Goal: Task Accomplishment & Management: Manage account settings

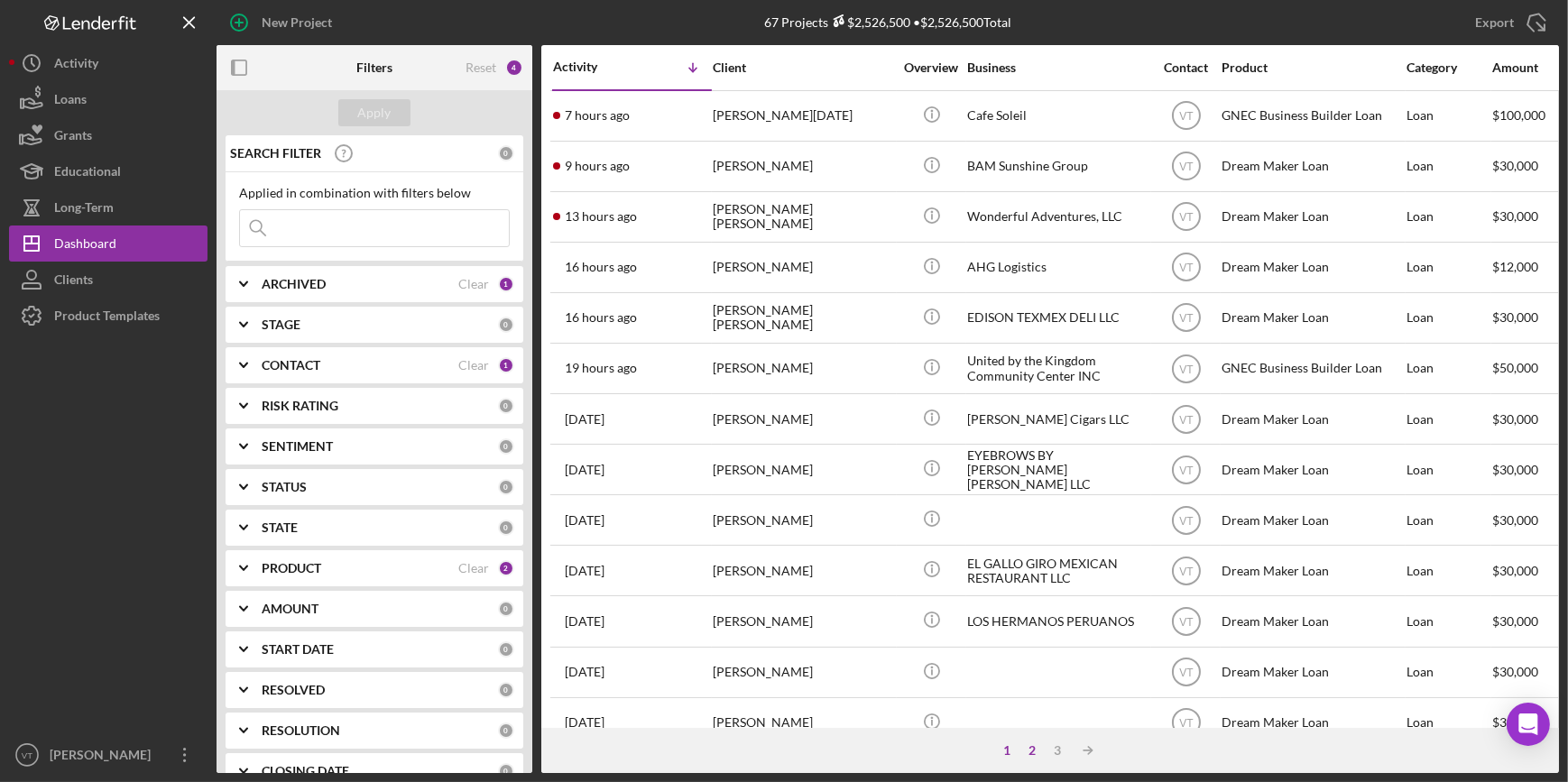
click at [1029, 748] on div "2" at bounding box center [1032, 751] width 26 height 15
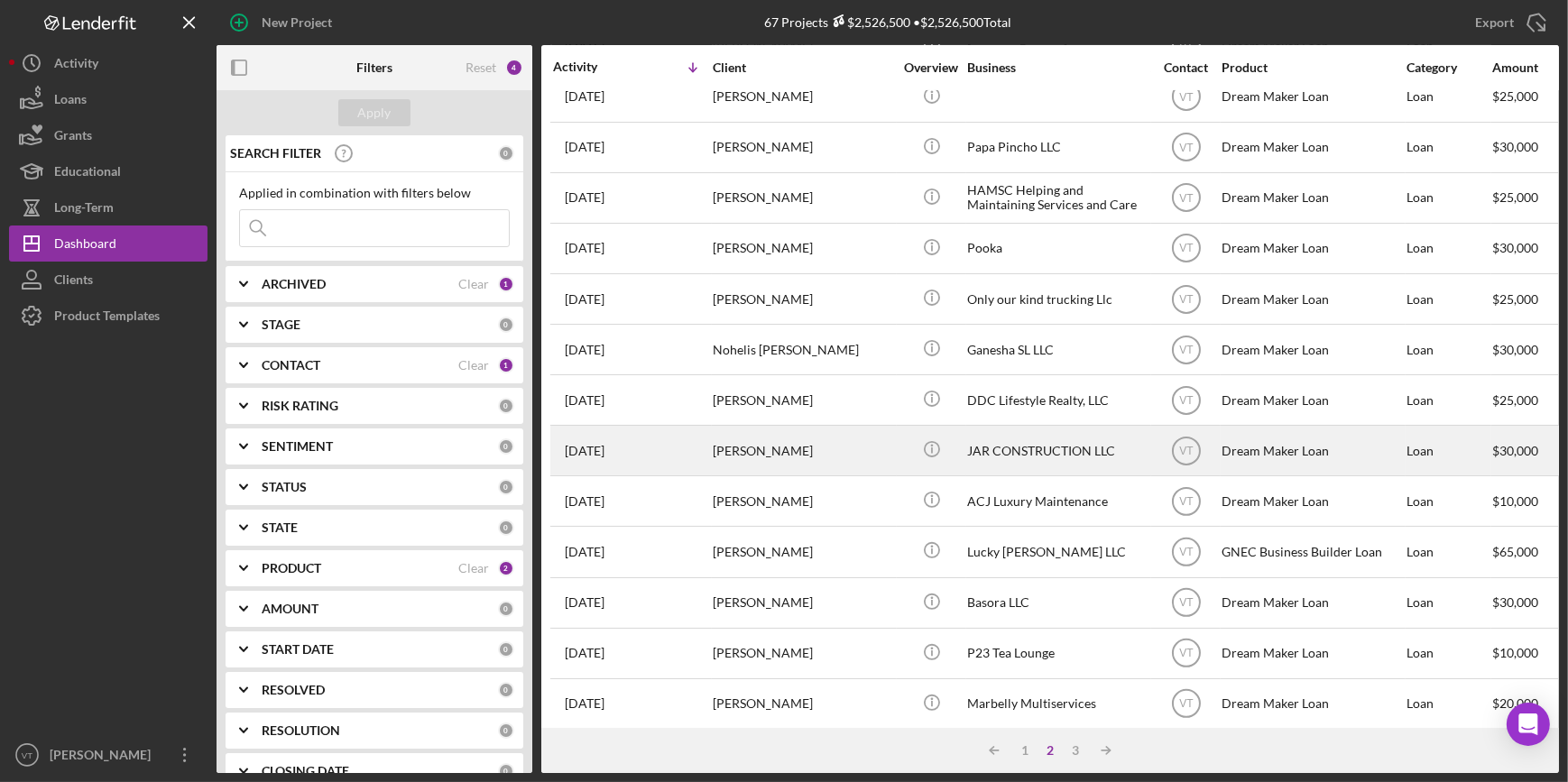
scroll to position [652, 0]
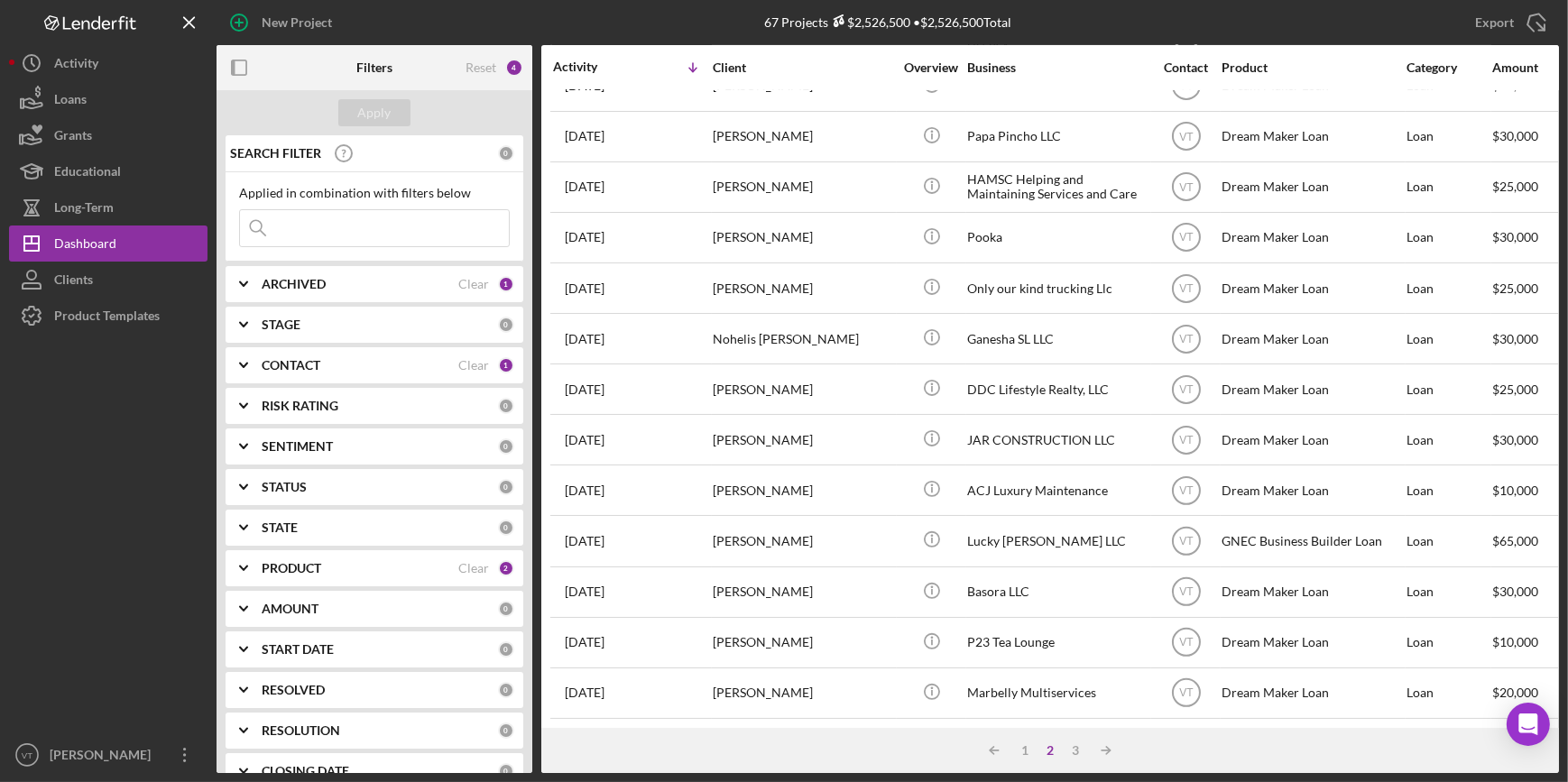
click at [1082, 765] on div "Icon/Table Sort Arrow 1 2 3 Icon/Table Sort Arrow" at bounding box center [1050, 750] width 1017 height 45
click at [1072, 754] on div "3" at bounding box center [1076, 751] width 26 height 15
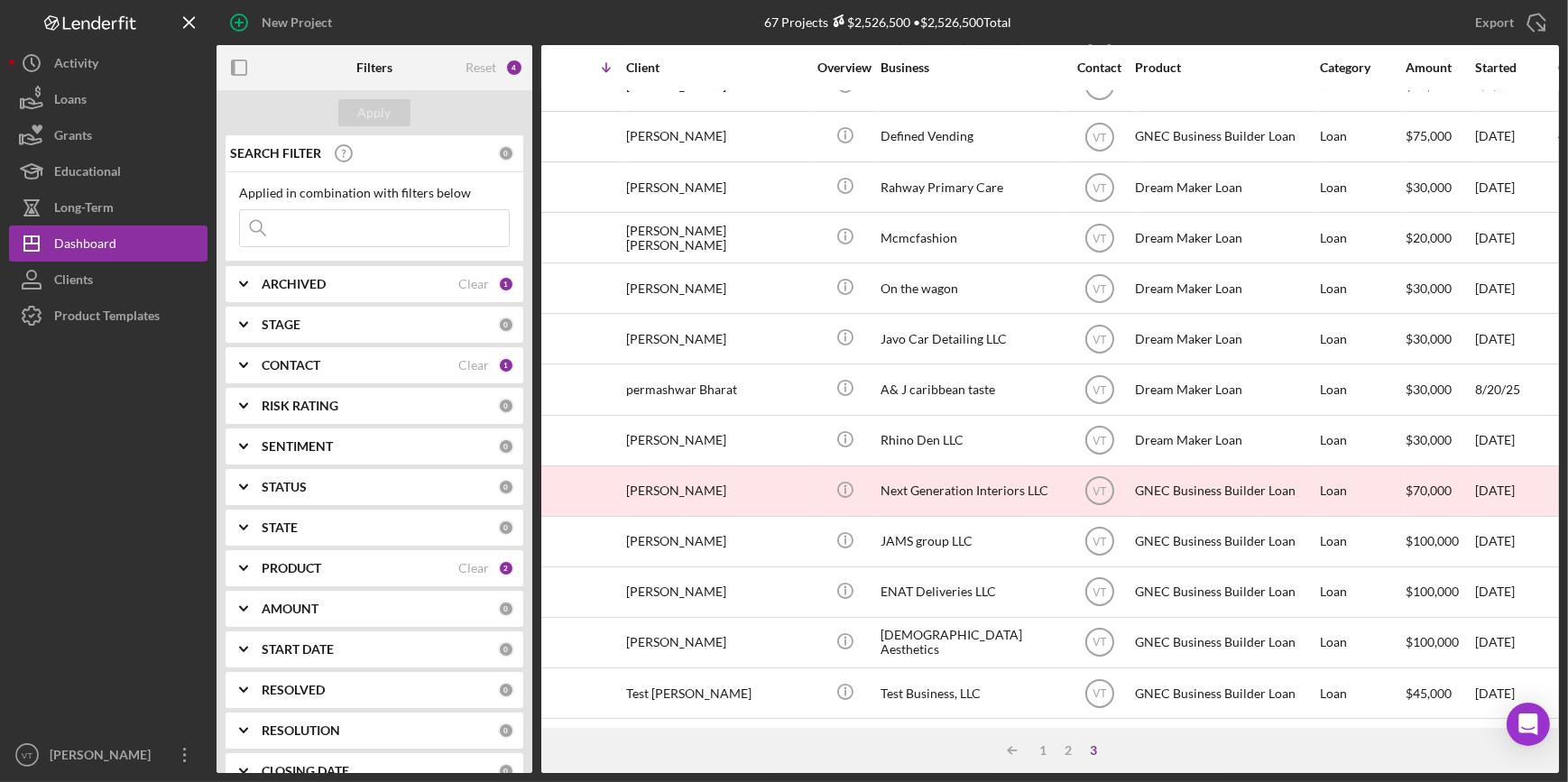
scroll to position [247, 0]
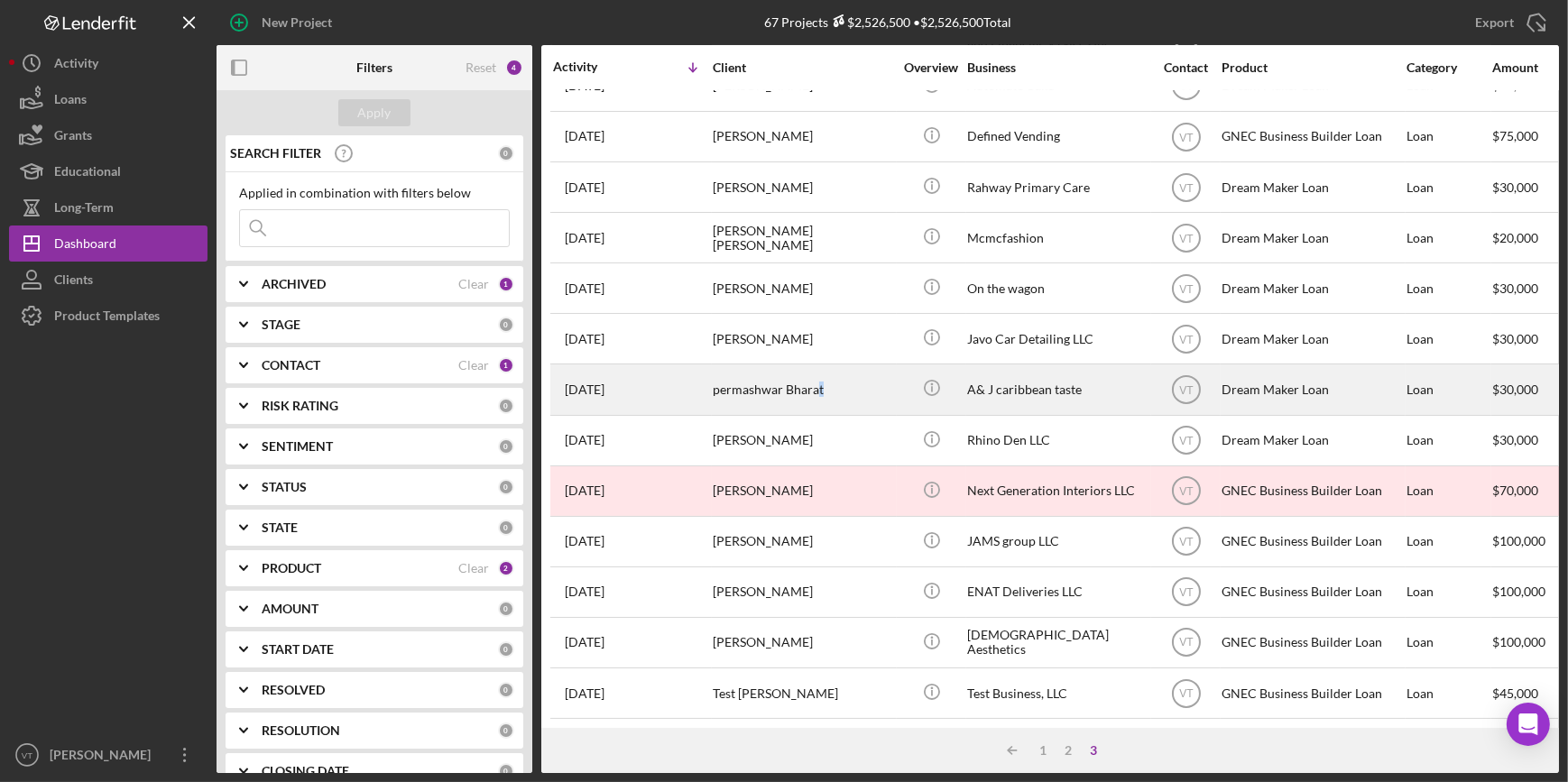
click at [821, 386] on div "permashwar Bharat" at bounding box center [803, 389] width 181 height 48
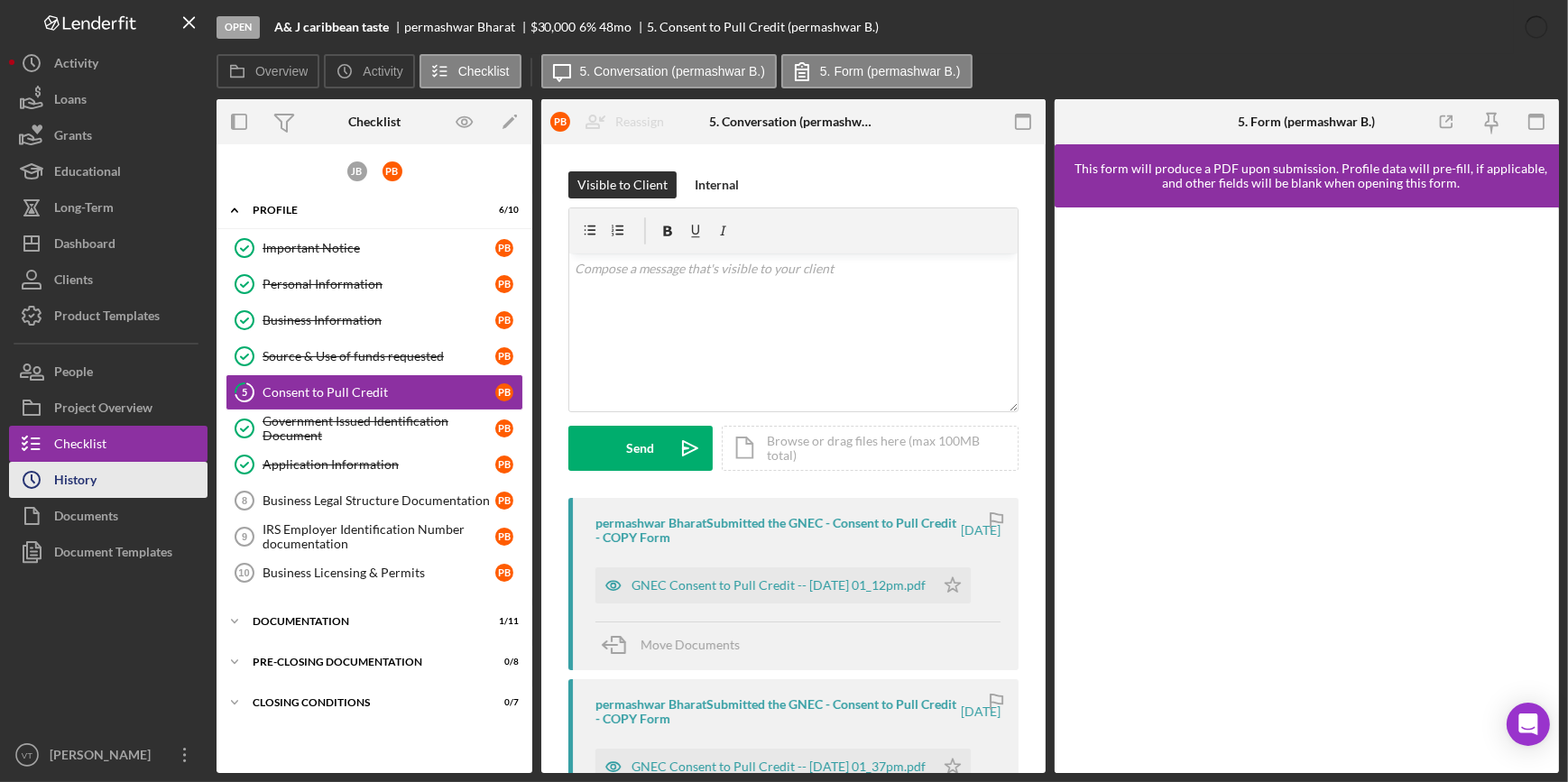
click at [135, 477] on button "Icon/History History" at bounding box center [108, 481] width 198 height 37
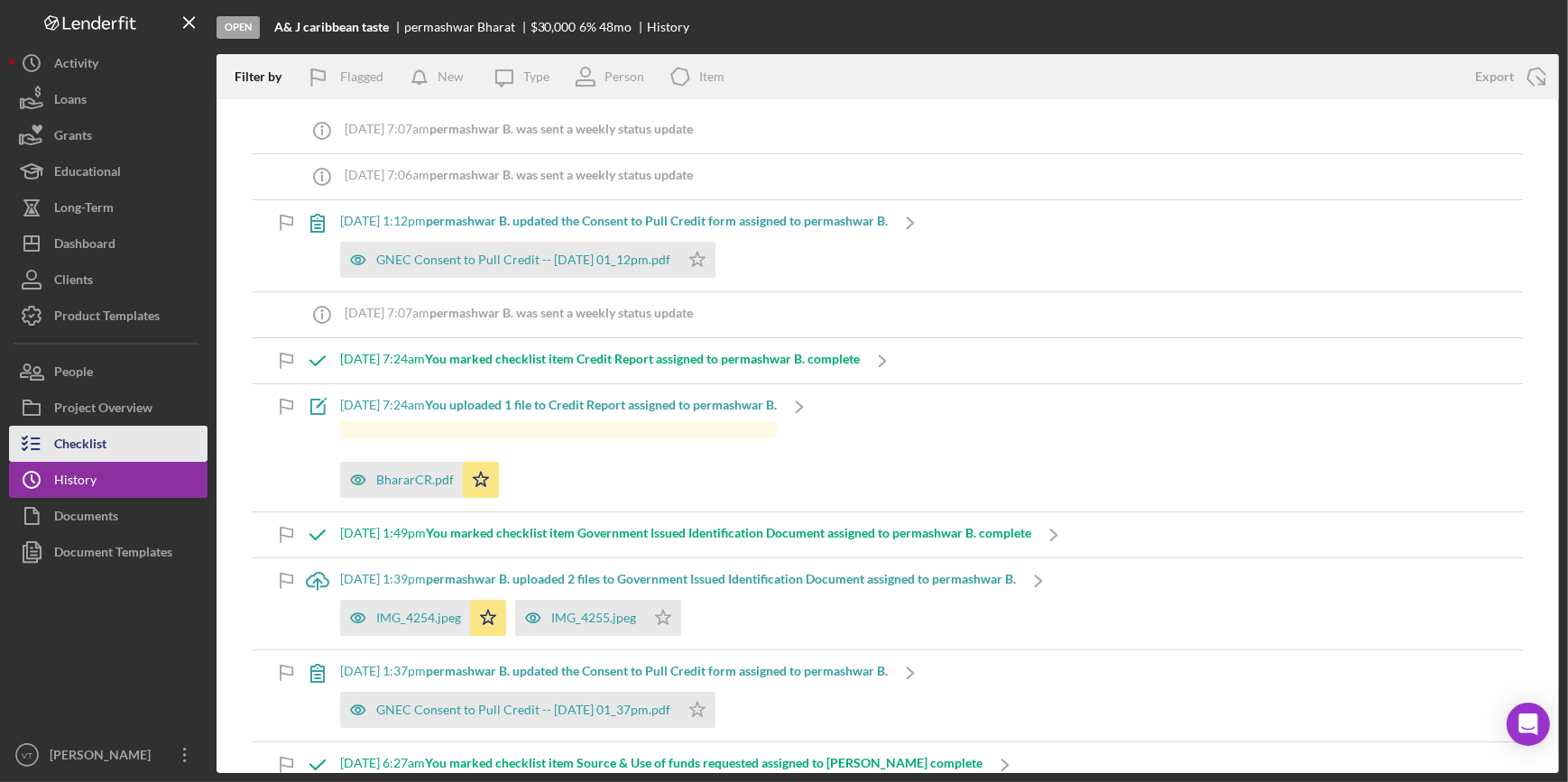
click at [120, 439] on button "Checklist" at bounding box center [108, 444] width 198 height 37
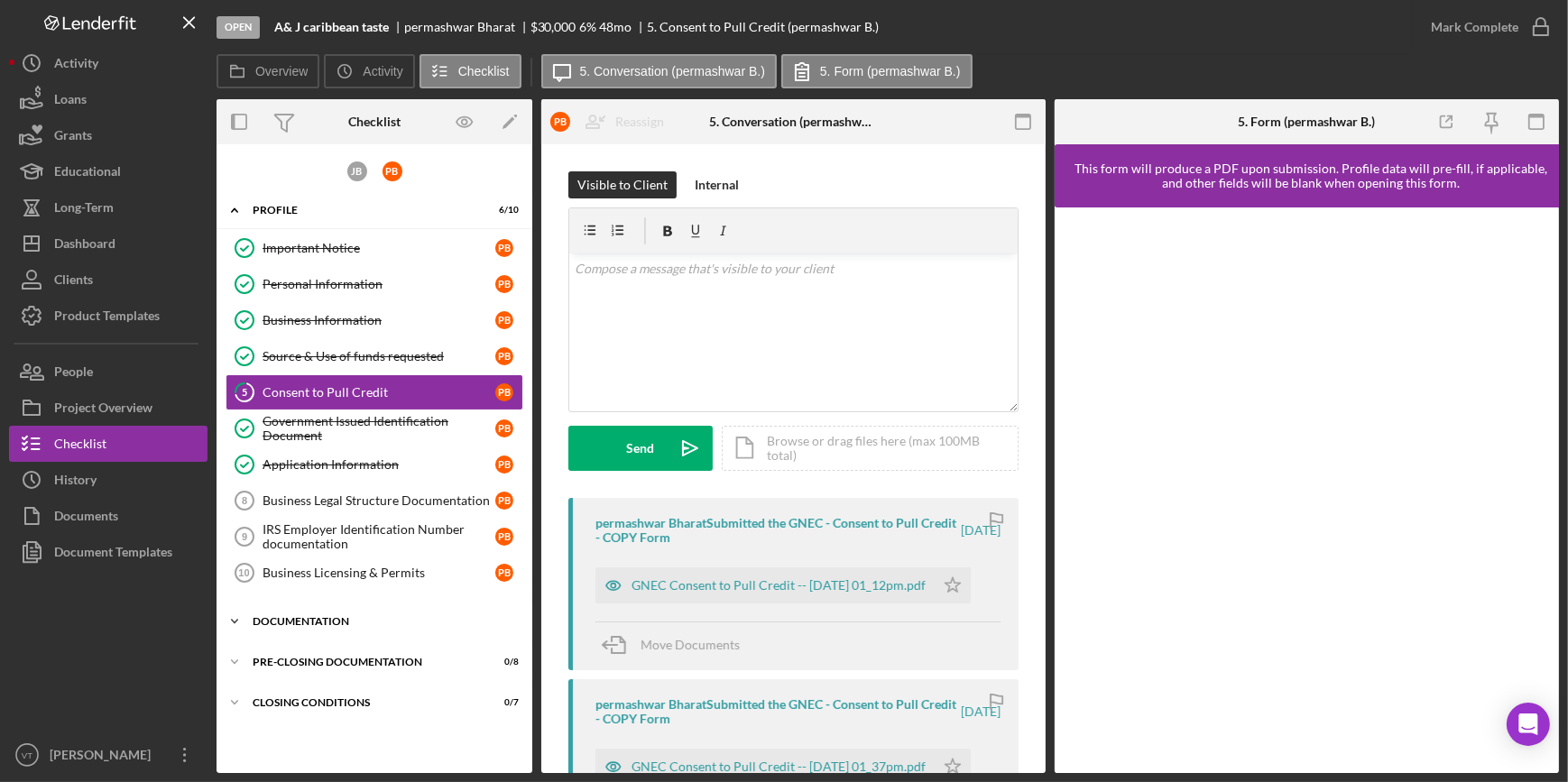
click at [248, 607] on icon "Icon/Expander" at bounding box center [235, 622] width 37 height 37
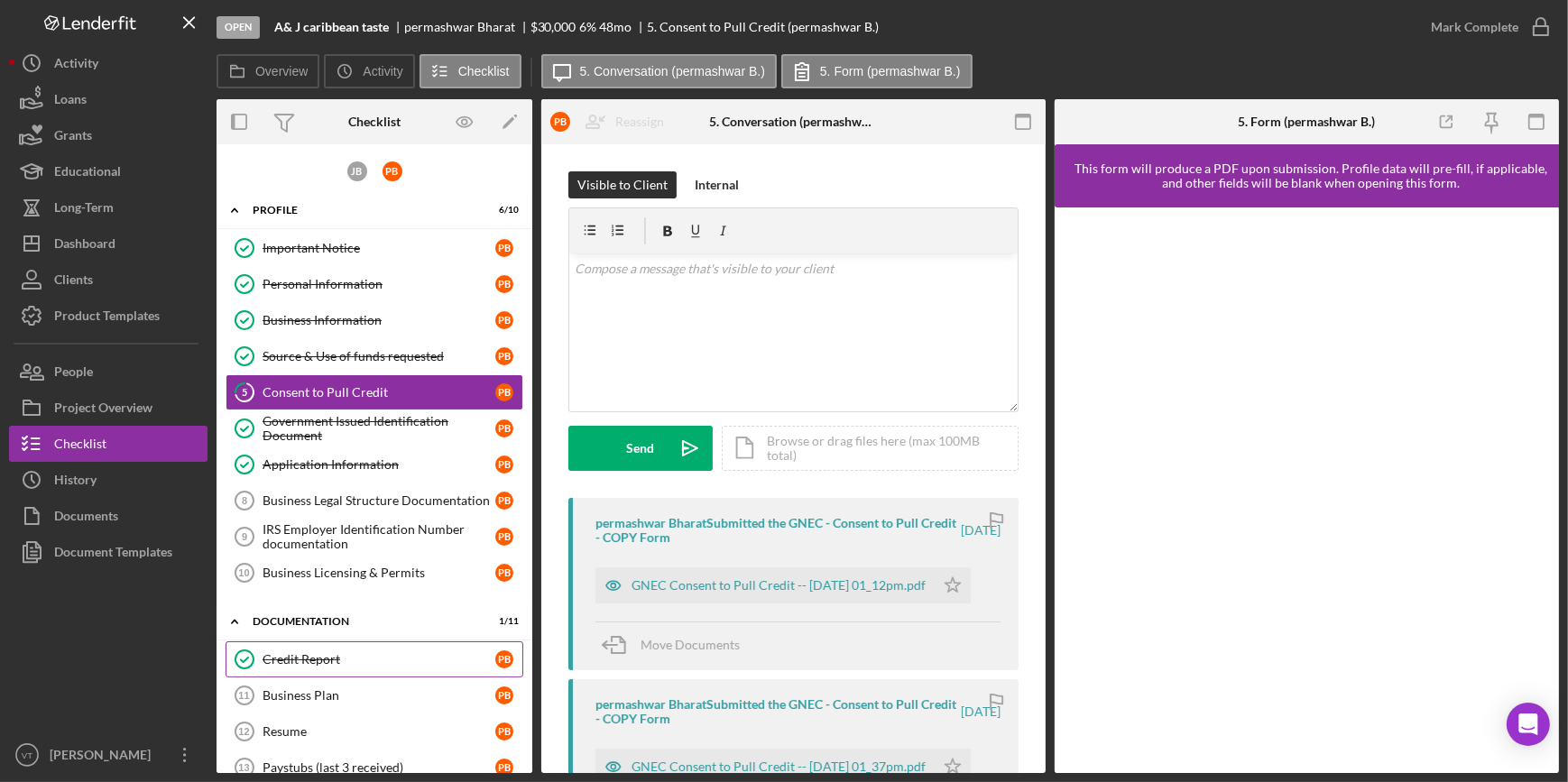
click at [281, 663] on div "Credit Report" at bounding box center [378, 660] width 233 height 15
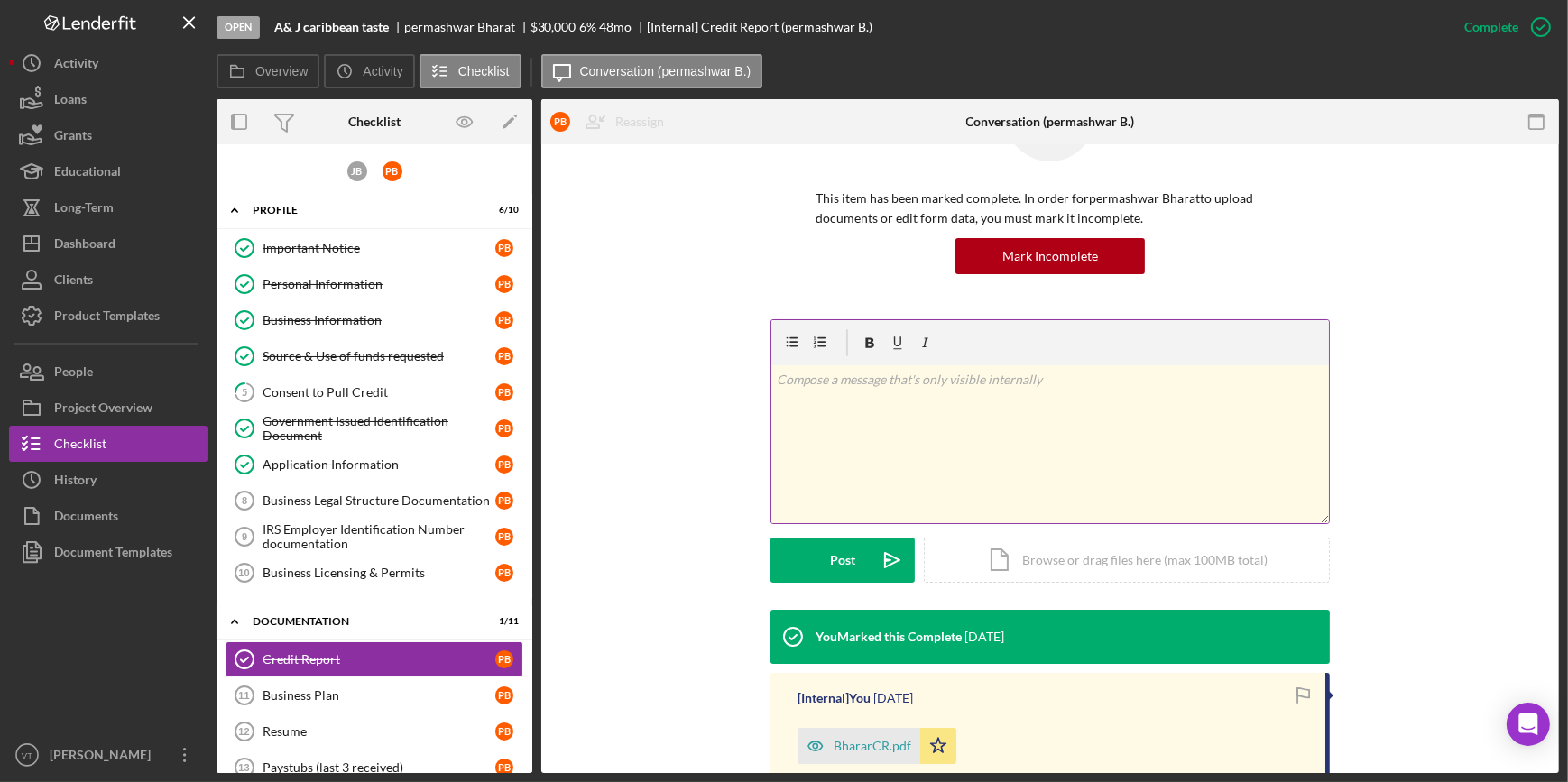
scroll to position [292, 0]
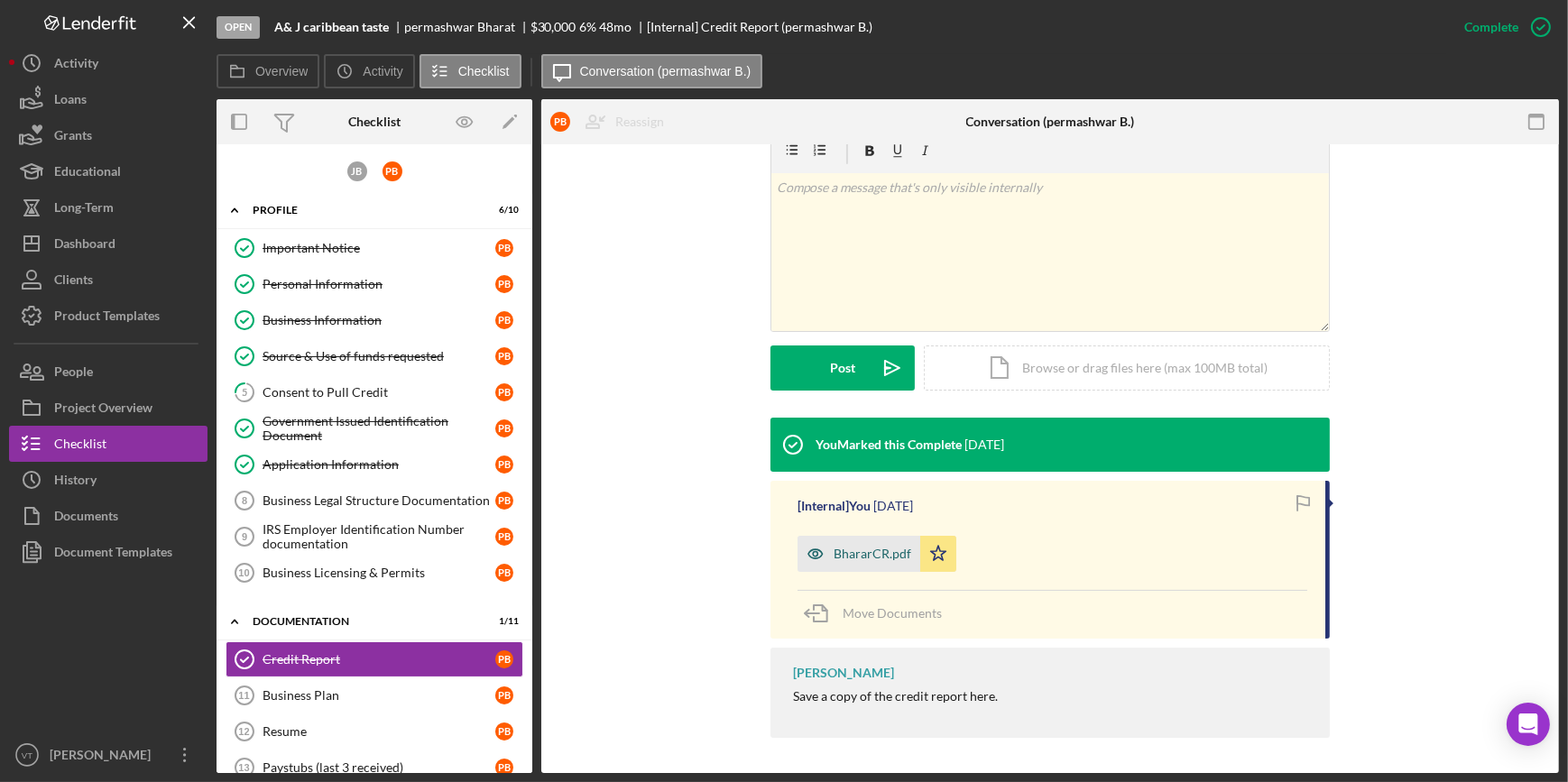
drag, startPoint x: 836, startPoint y: 549, endPoint x: 840, endPoint y: 559, distance: 10.8
click at [840, 559] on div "BhararCR.pdf" at bounding box center [872, 555] width 78 height 15
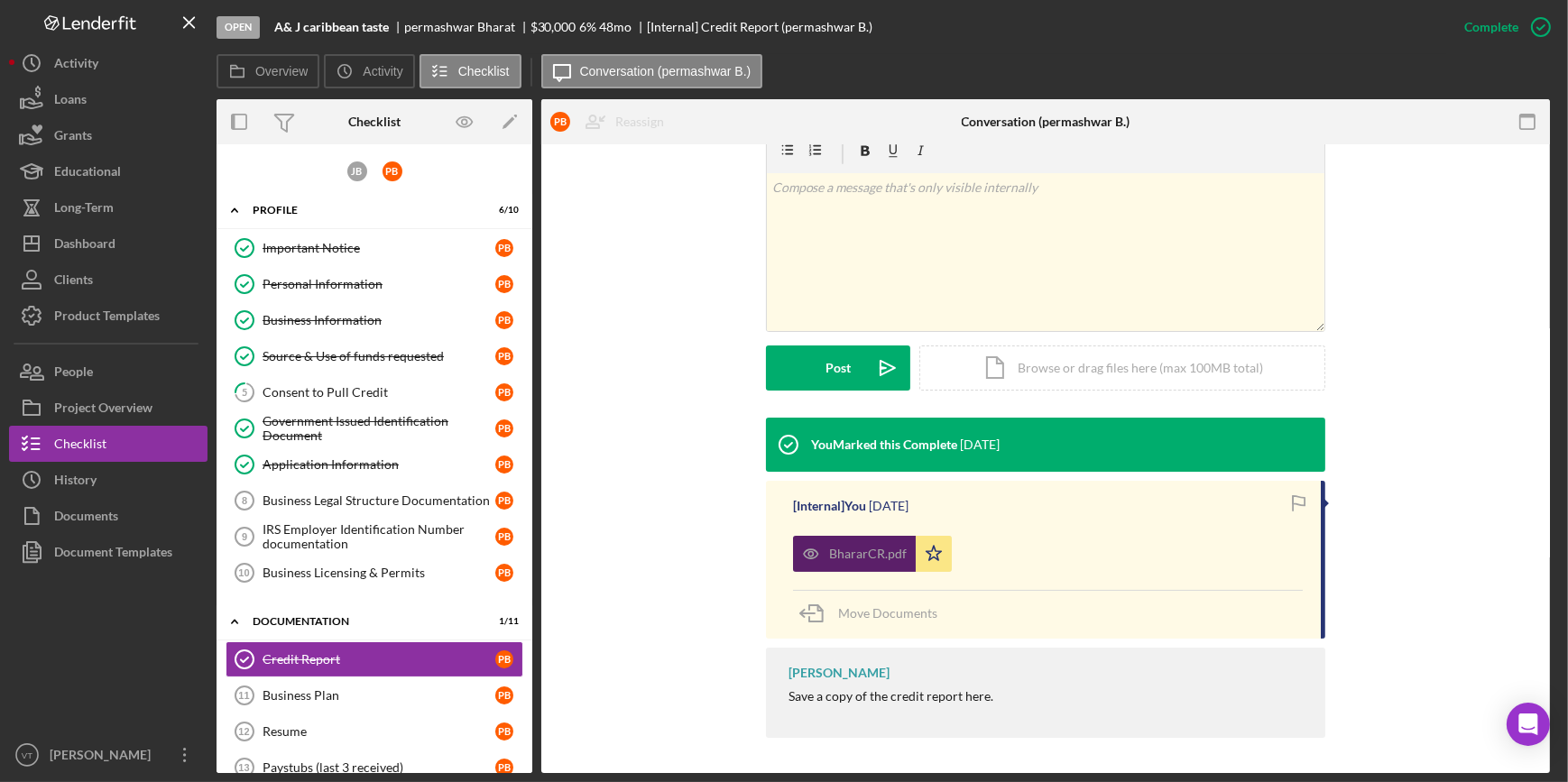
scroll to position [313, 0]
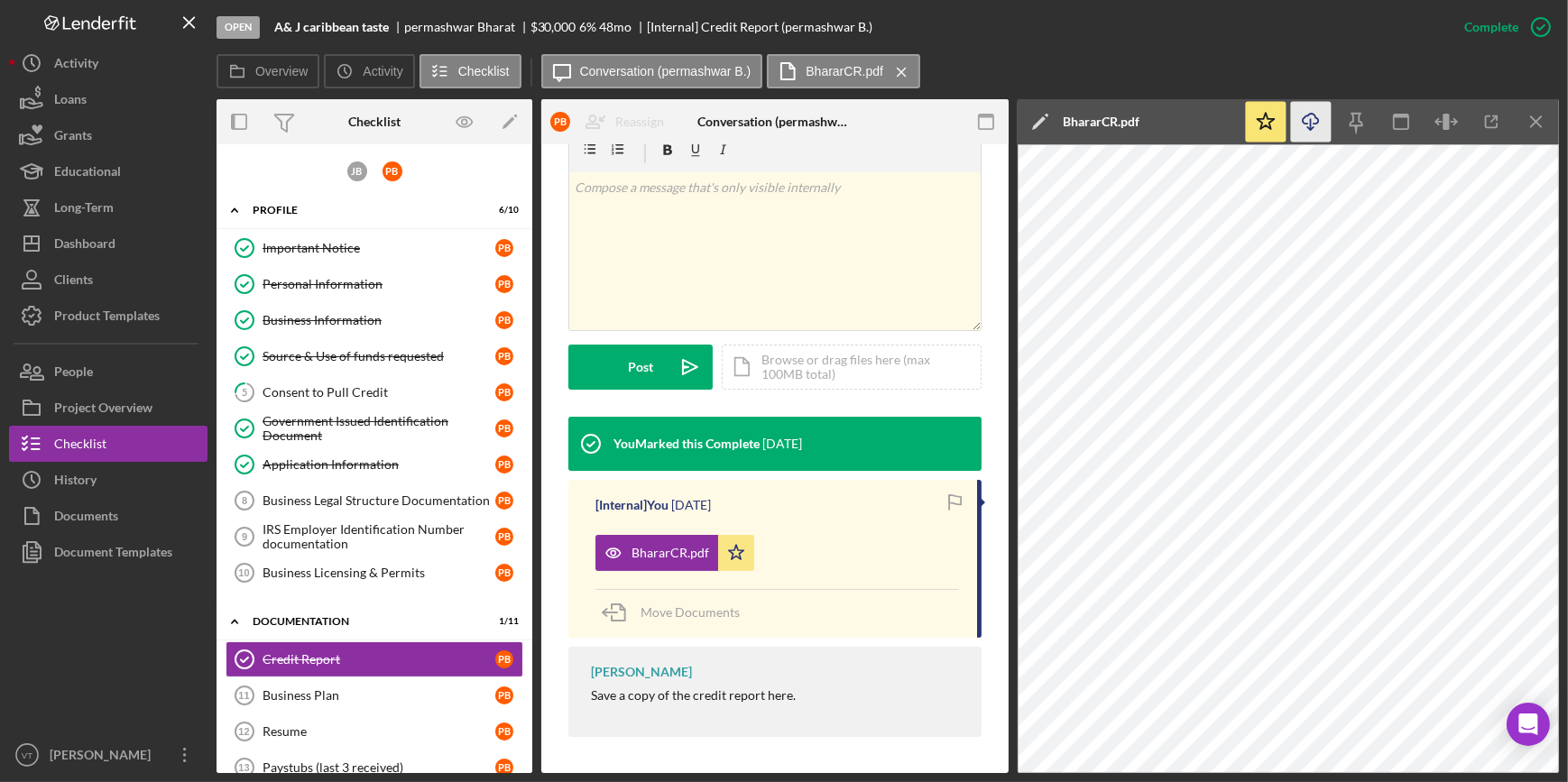
click at [1301, 117] on icon "Icon/Download" at bounding box center [1311, 122] width 40 height 40
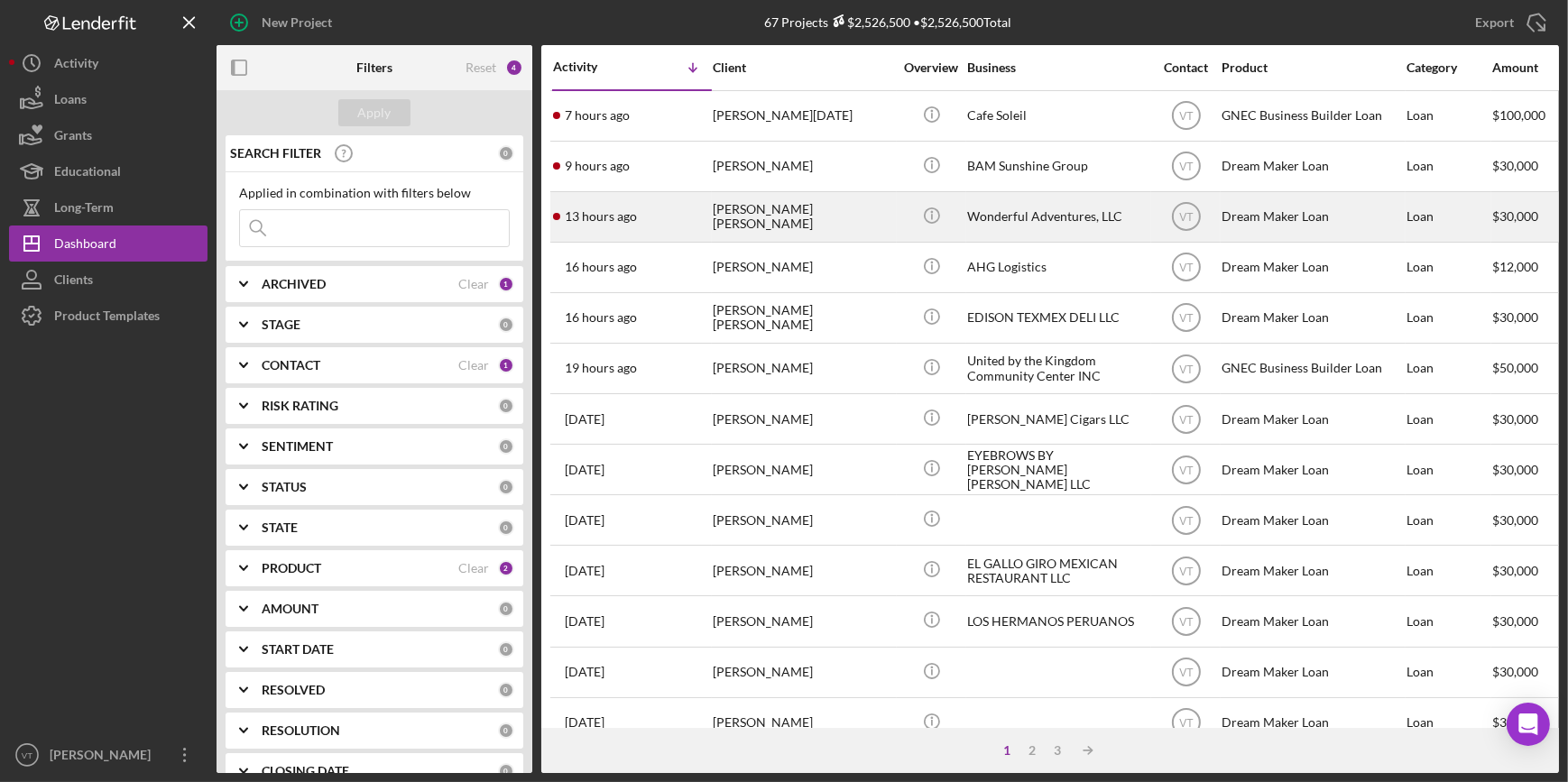
click at [752, 217] on div "[PERSON_NAME] [PERSON_NAME]" at bounding box center [803, 217] width 181 height 48
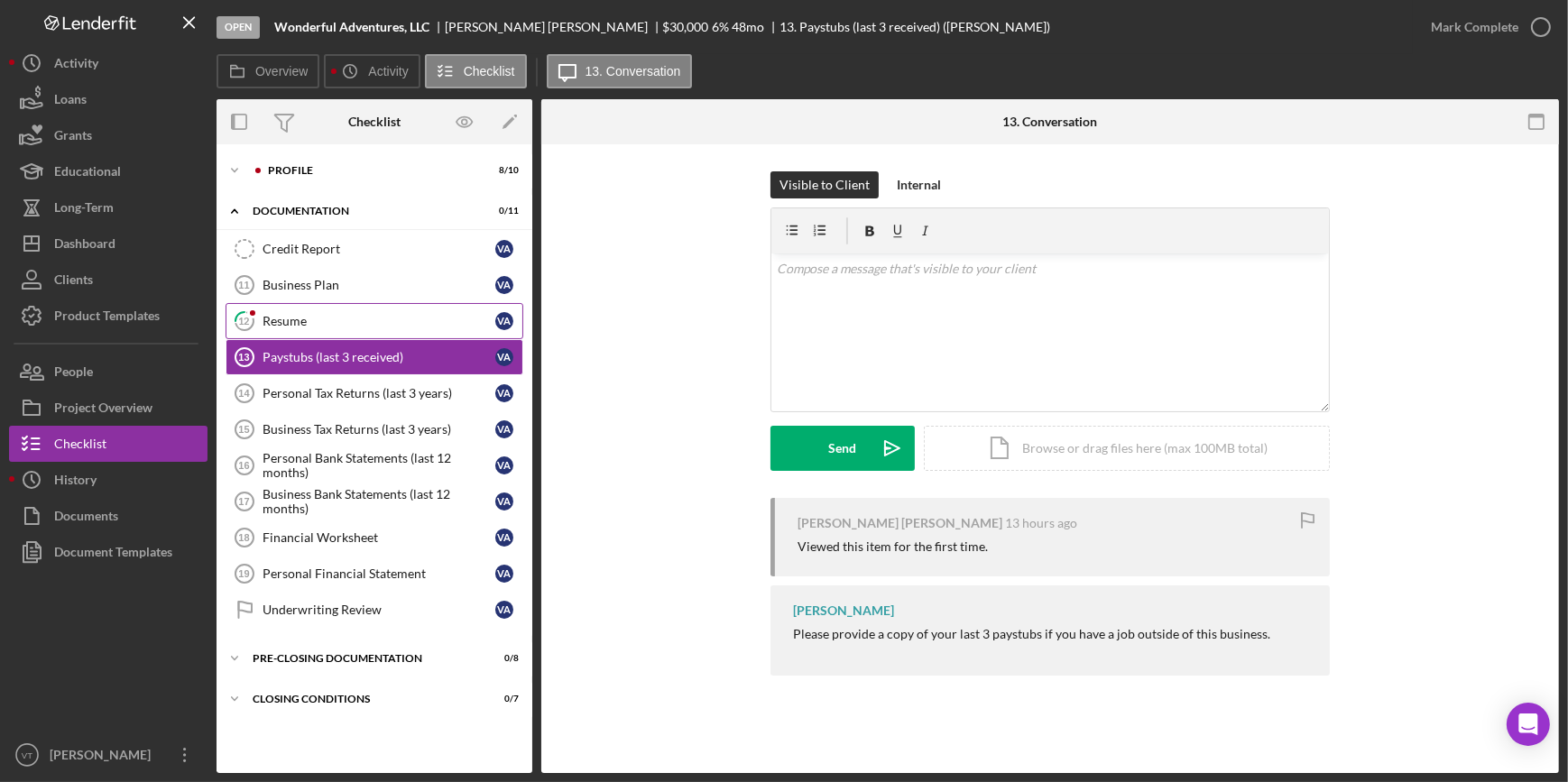
click at [355, 319] on div "Resume" at bounding box center [378, 322] width 233 height 15
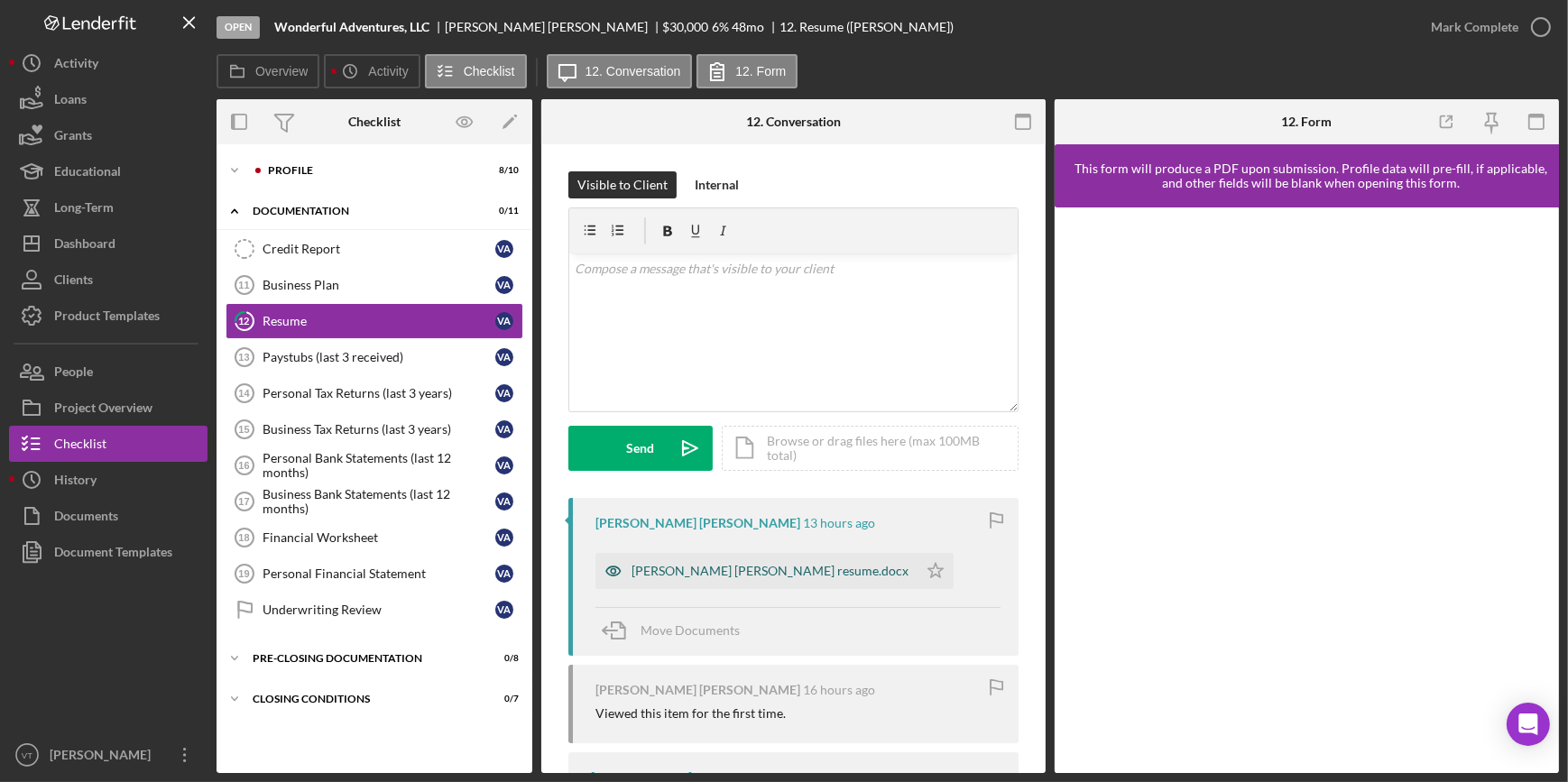
click at [709, 559] on div "Viviana Angel Ospina resume.docx" at bounding box center [756, 572] width 322 height 37
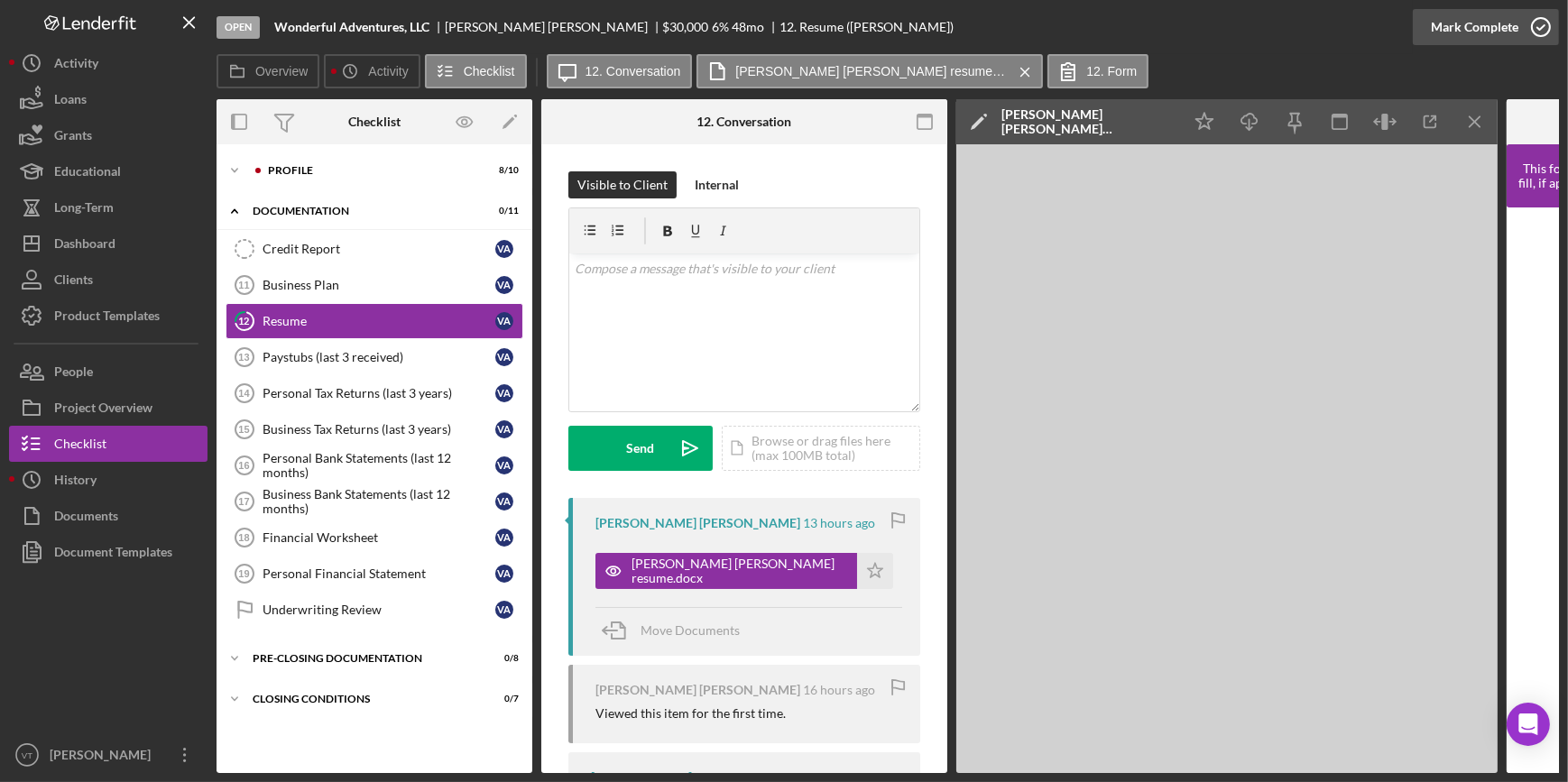
click at [1436, 28] on div "Mark Complete" at bounding box center [1475, 27] width 88 height 37
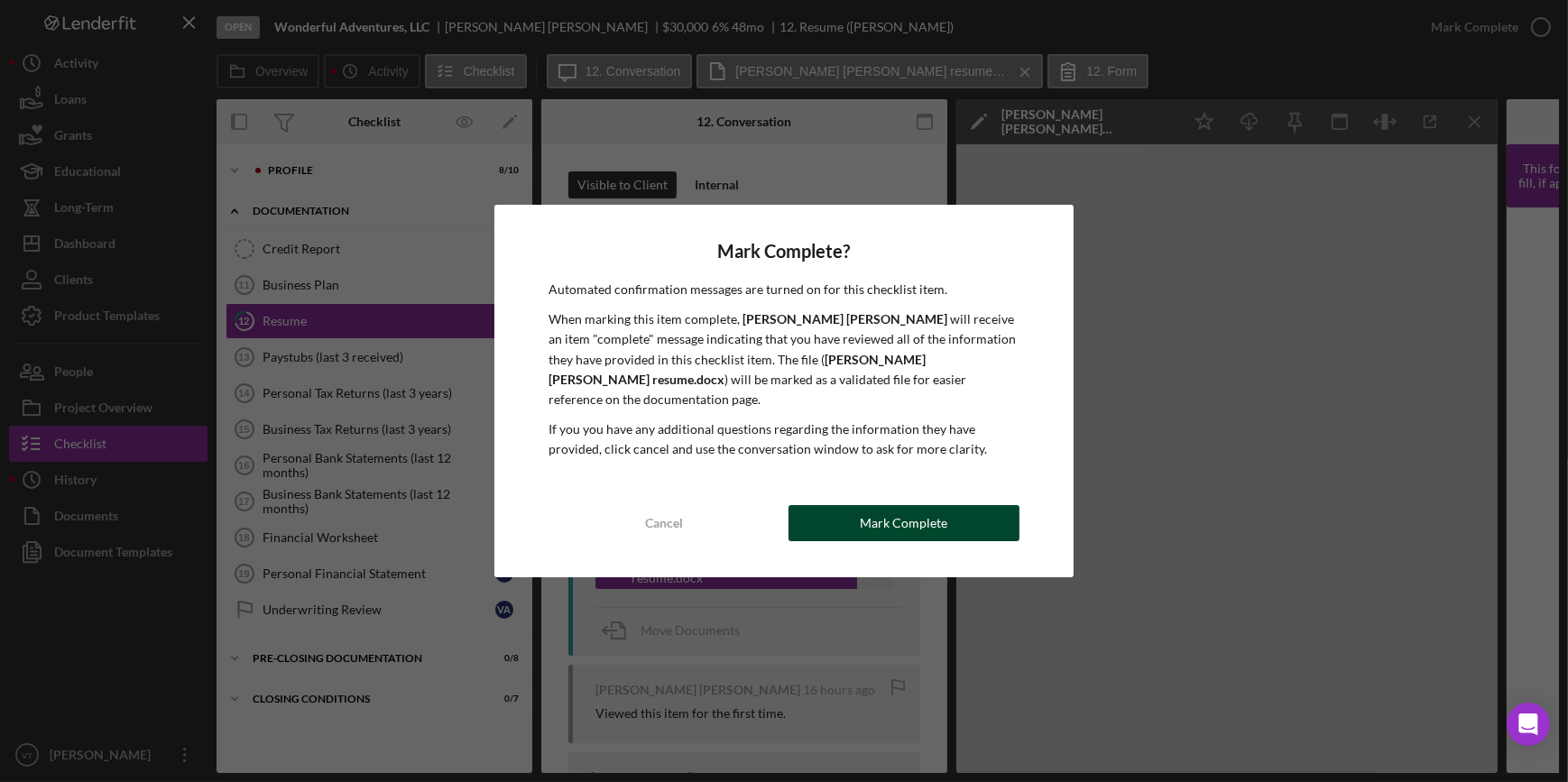
click at [946, 513] on button "Mark Complete" at bounding box center [903, 523] width 231 height 37
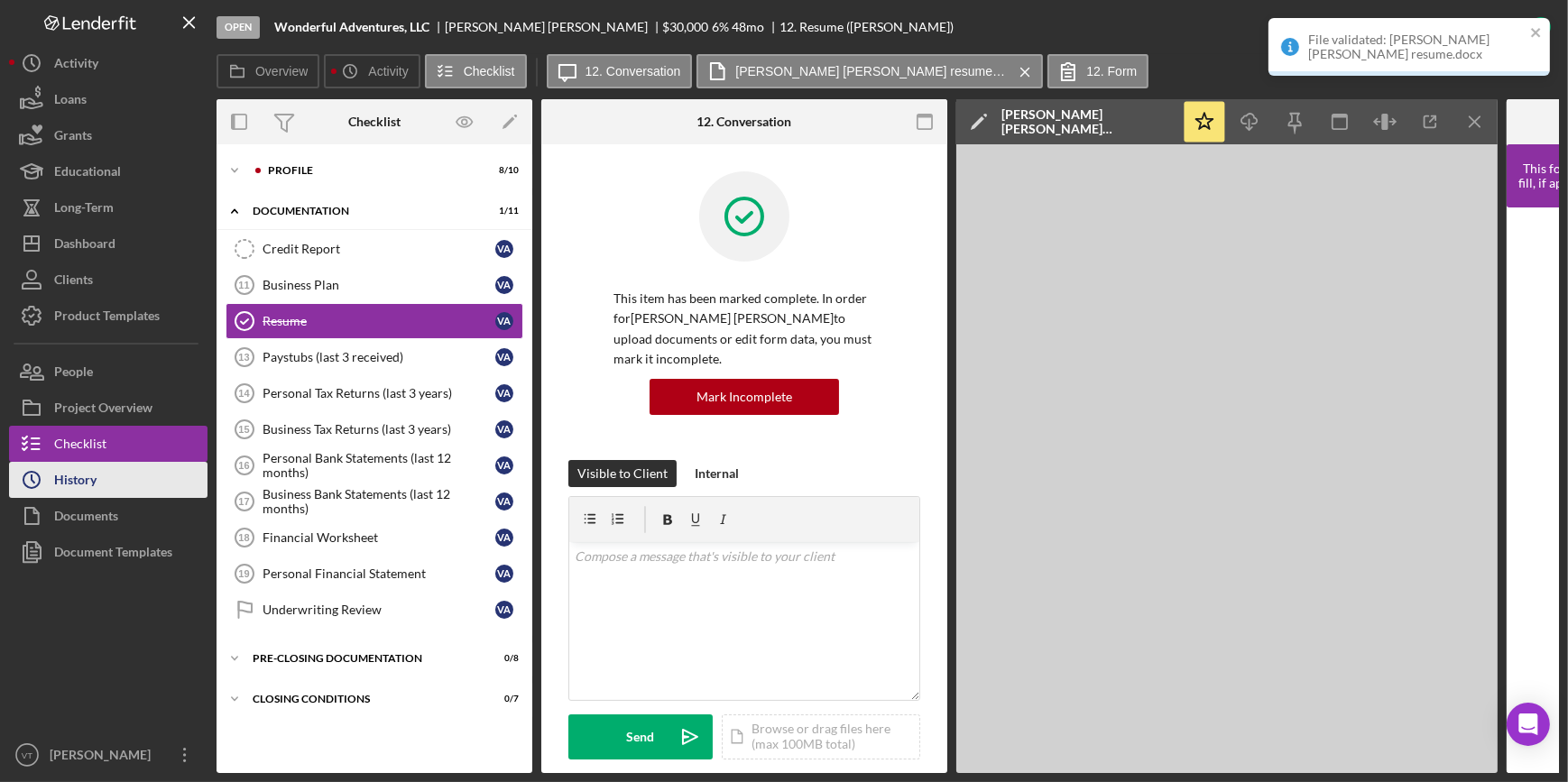
click at [103, 481] on button "Icon/History History" at bounding box center [108, 481] width 198 height 37
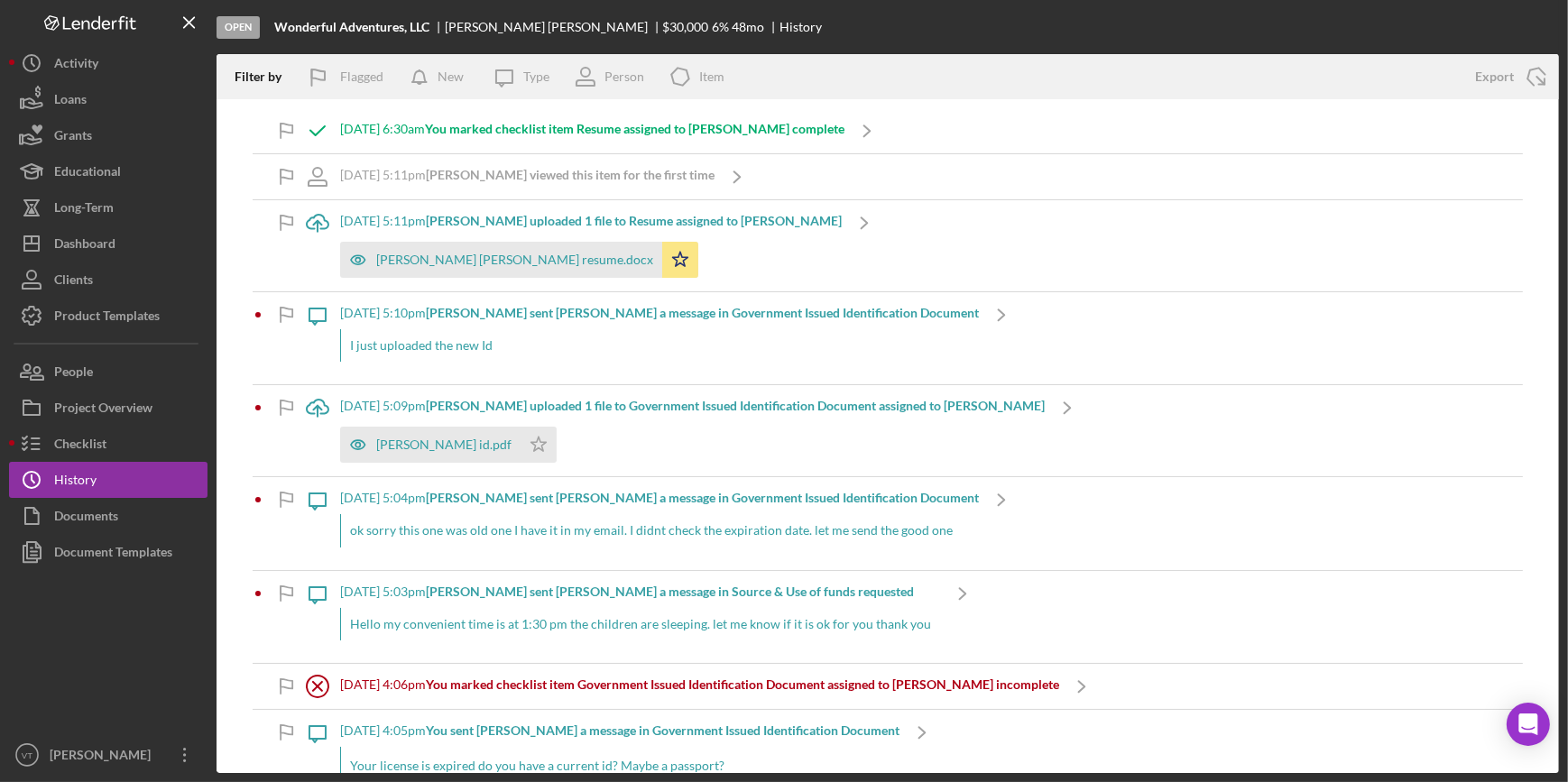
click at [563, 348] on div "I just uploaded the new Id" at bounding box center [658, 346] width 638 height 33
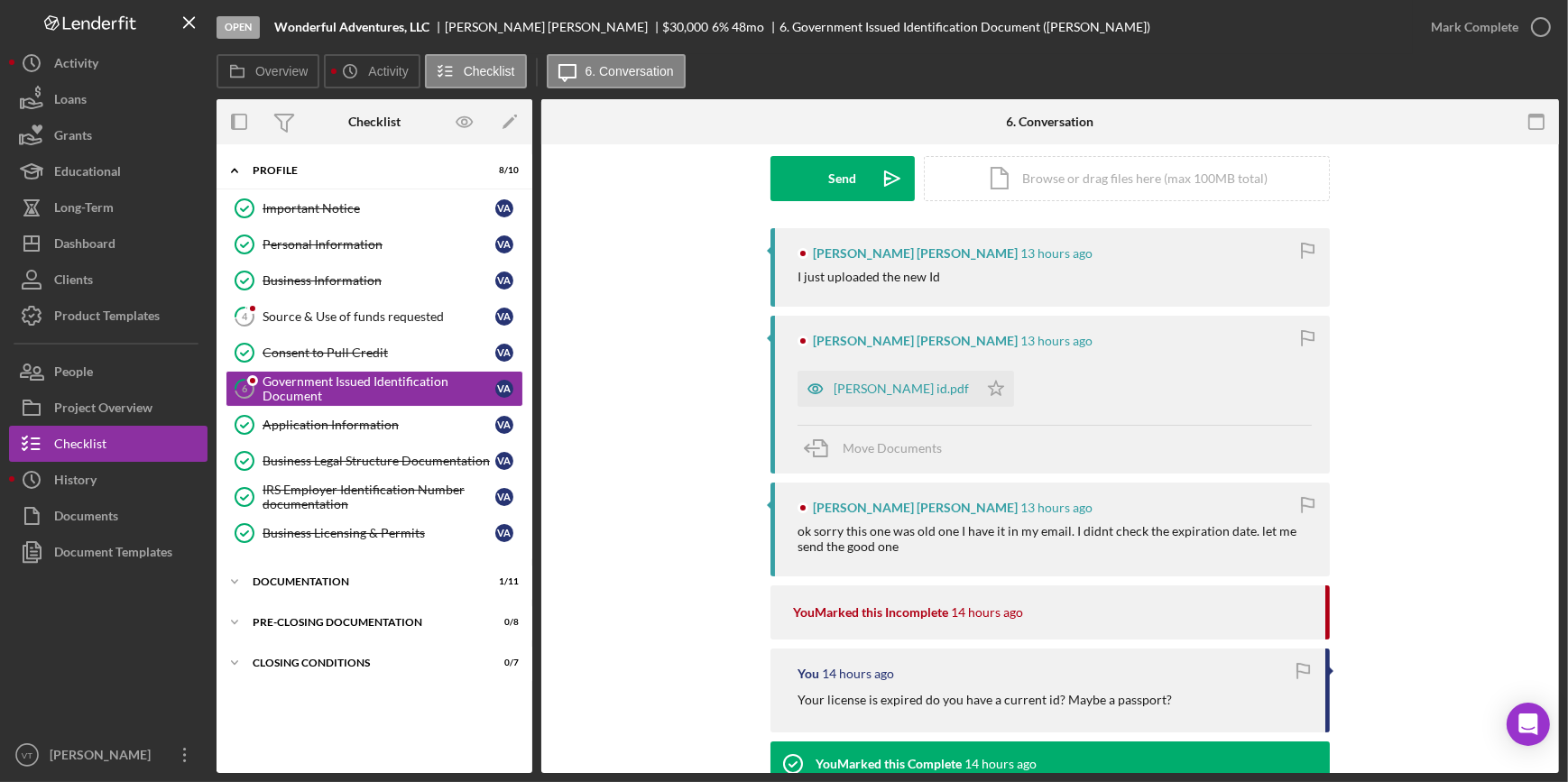
scroll to position [328, 0]
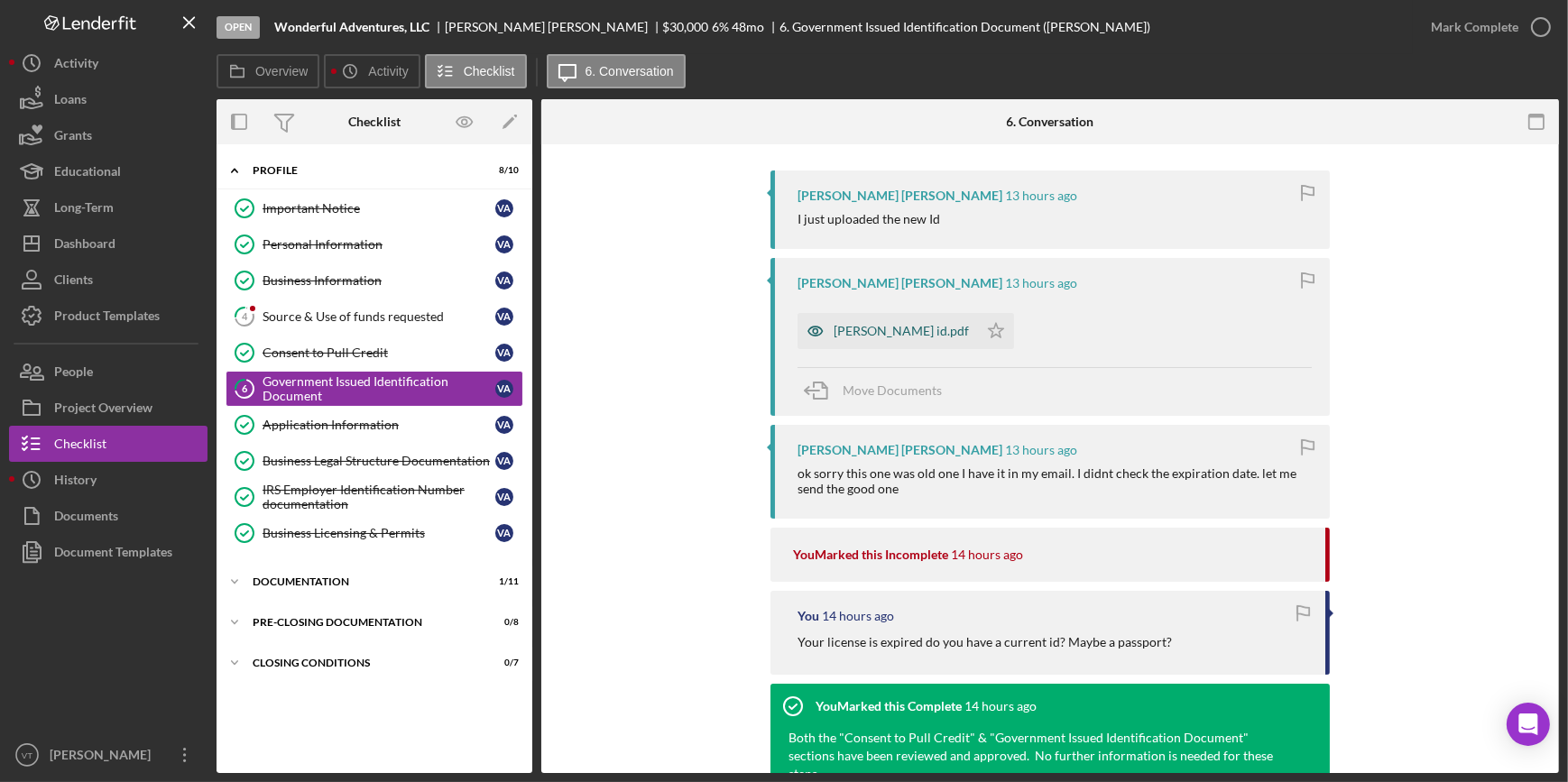
click at [857, 324] on div "viviana id.pdf" at bounding box center [901, 332] width 135 height 15
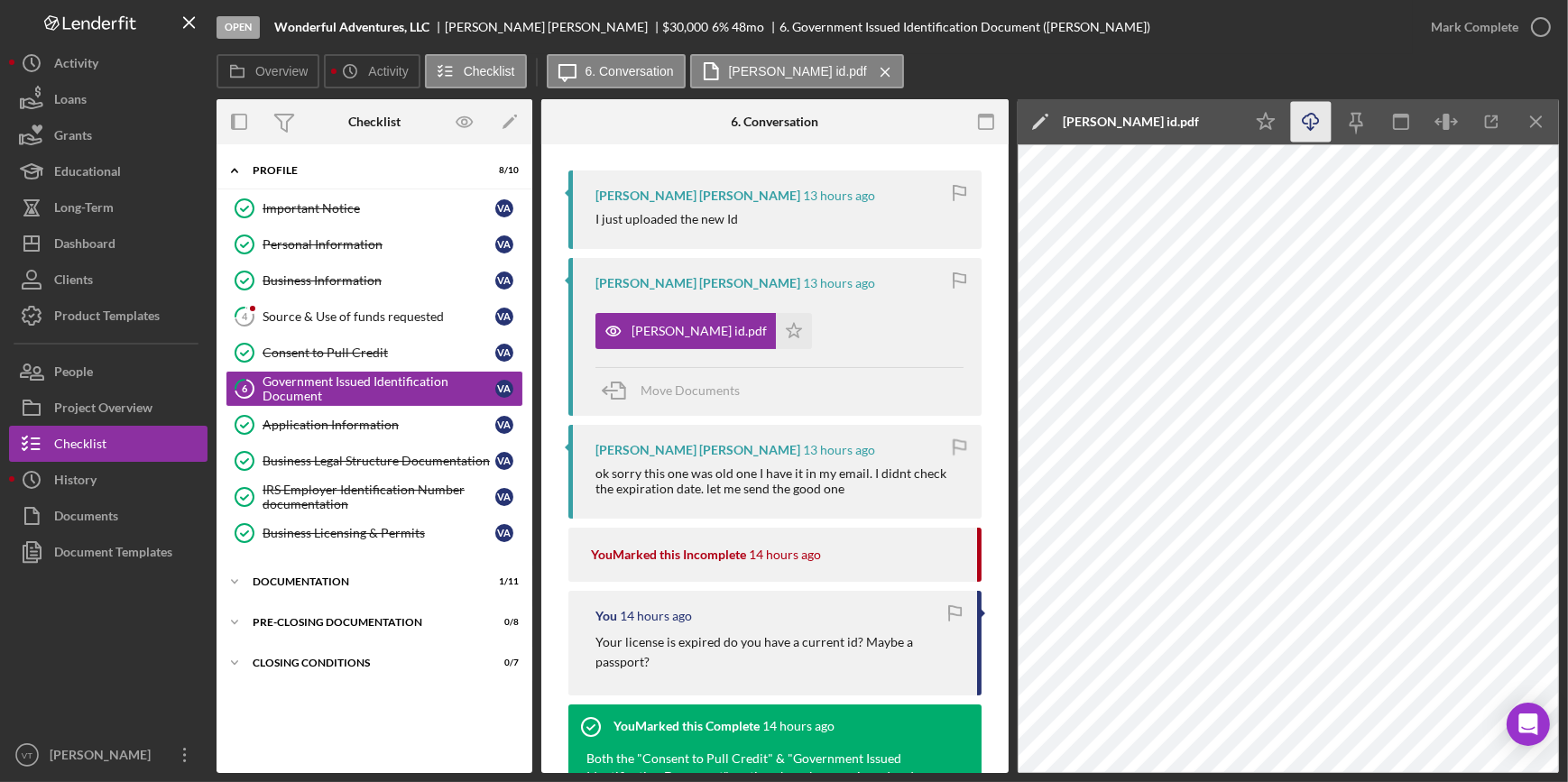
click at [1303, 122] on icon "button" at bounding box center [1310, 118] width 16 height 10
click at [1430, 25] on button "Mark Complete" at bounding box center [1486, 27] width 146 height 37
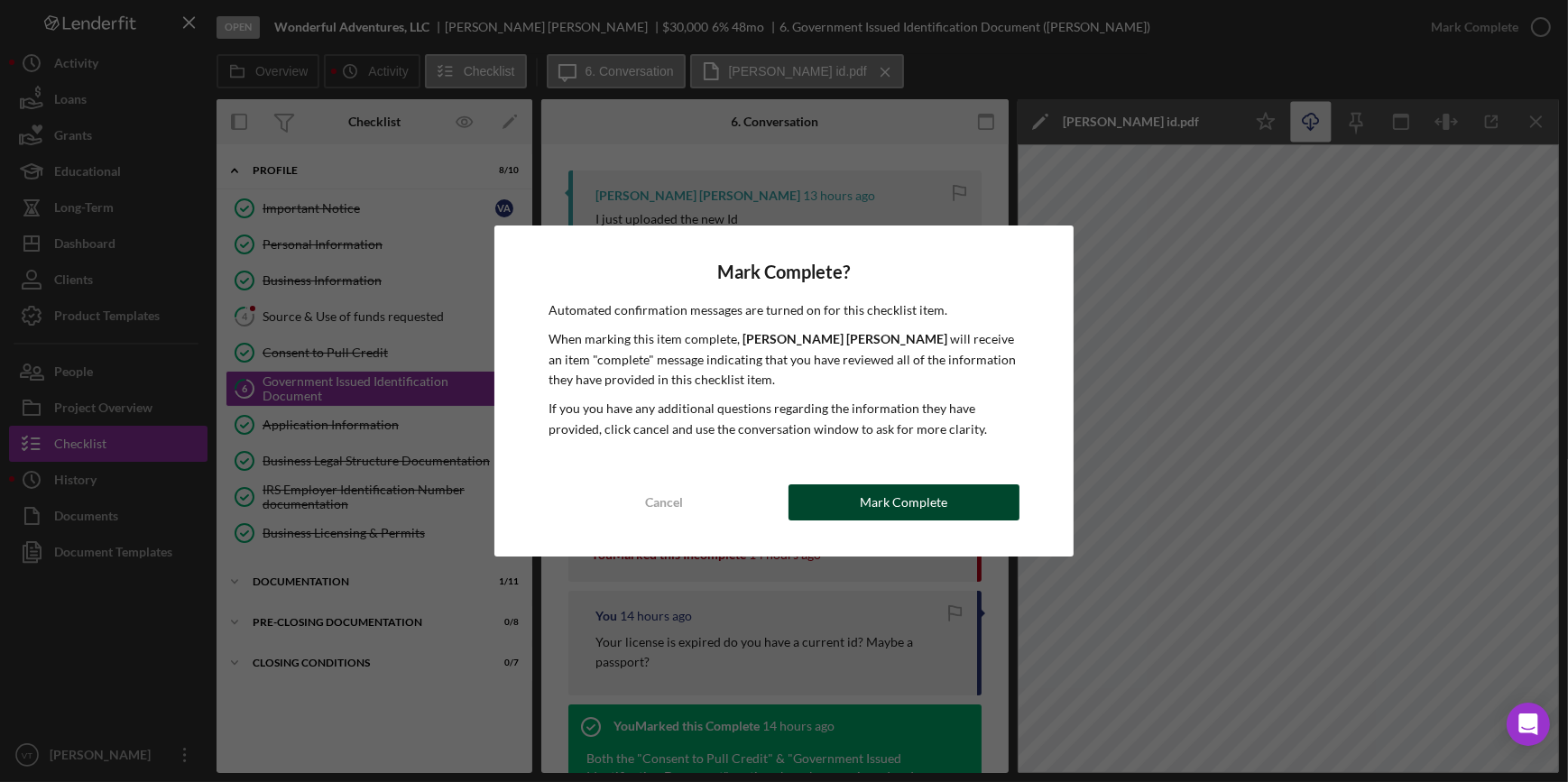
click at [903, 498] on div "Mark Complete" at bounding box center [903, 502] width 88 height 37
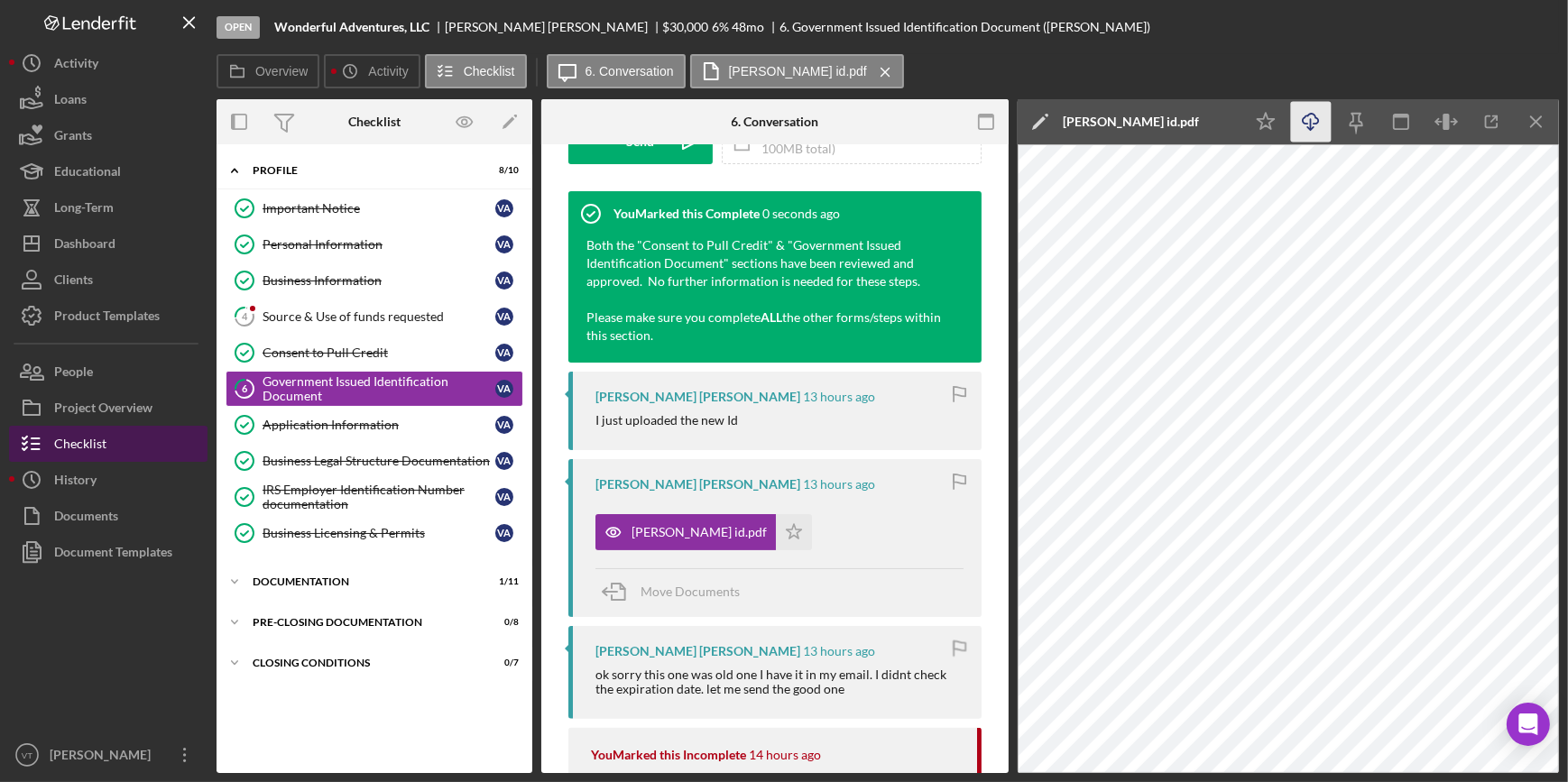
scroll to position [596, 0]
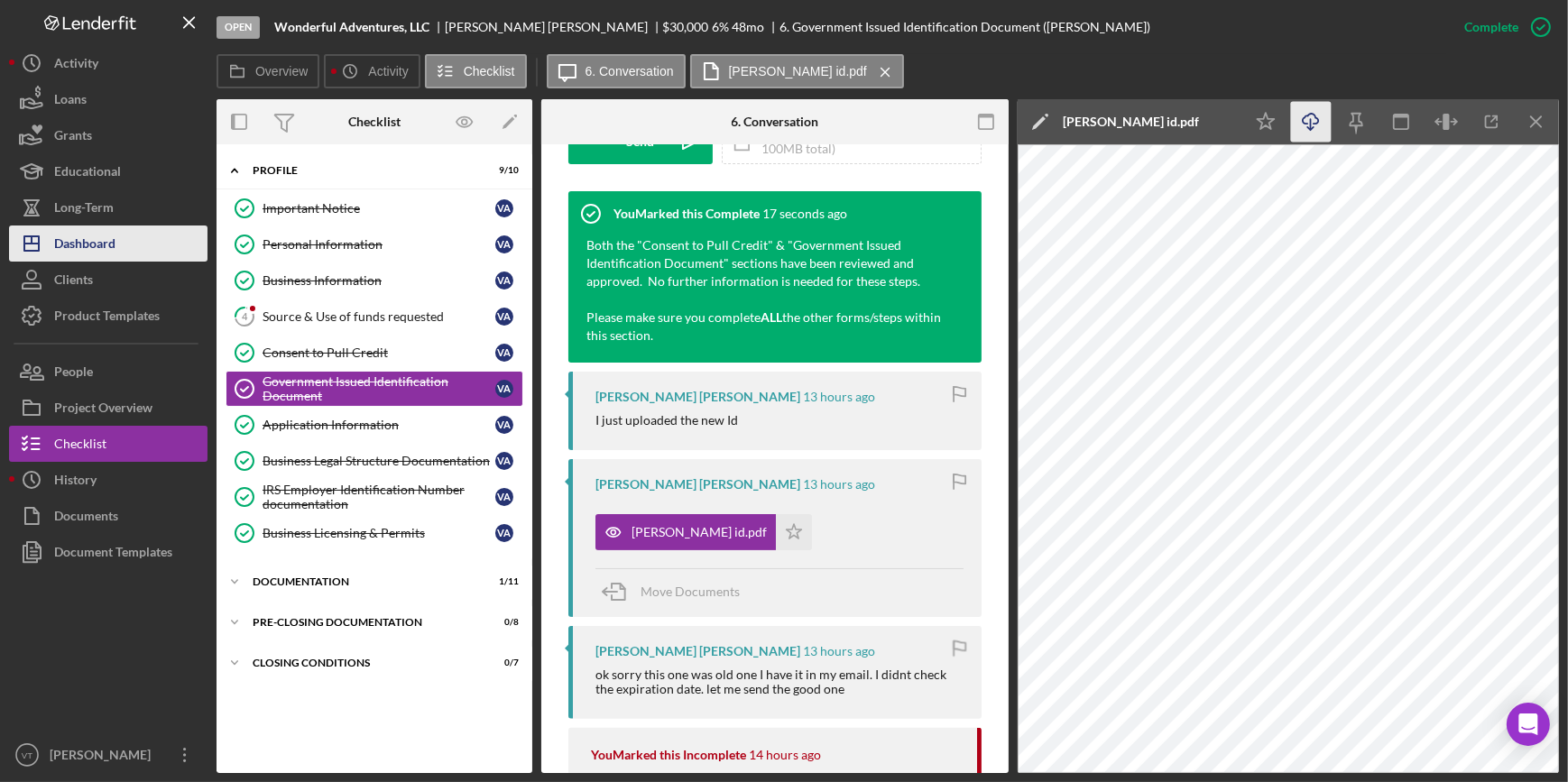
click at [108, 252] on div "Dashboard" at bounding box center [84, 246] width 61 height 40
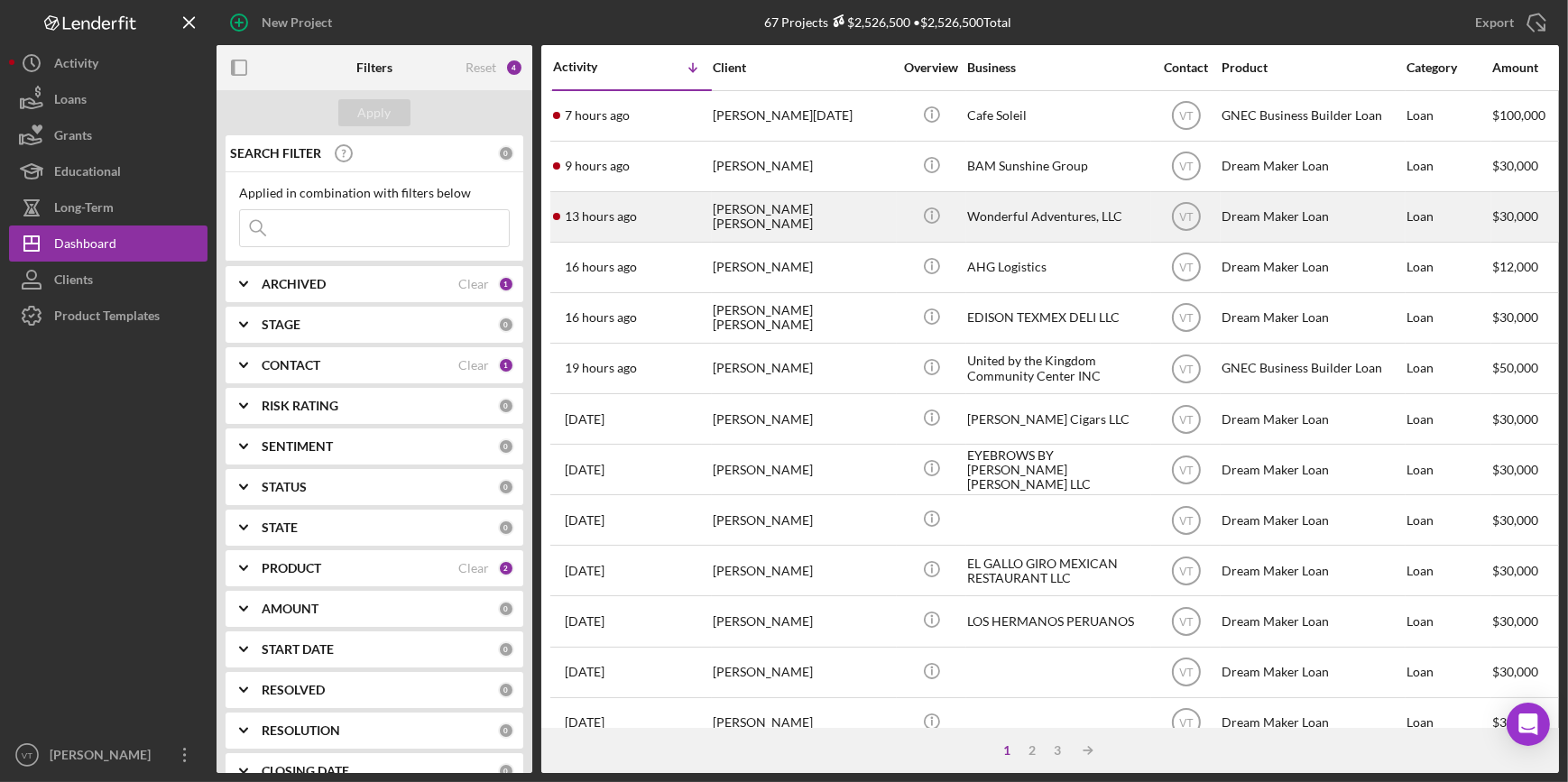
click at [719, 224] on div "[PERSON_NAME] [PERSON_NAME]" at bounding box center [803, 217] width 181 height 48
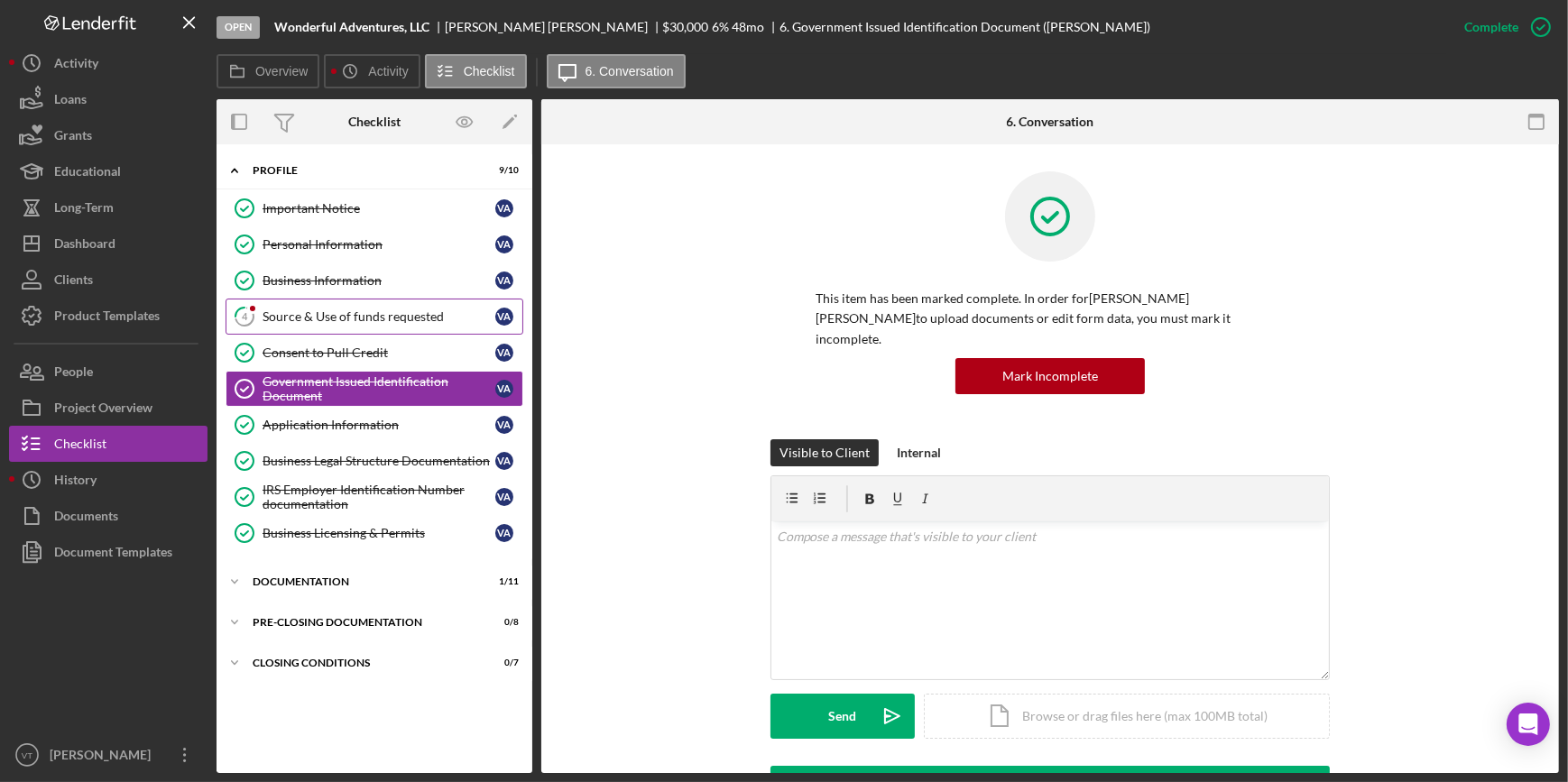
click at [315, 302] on link "4 Source & Use of funds requested V A" at bounding box center [374, 317] width 298 height 37
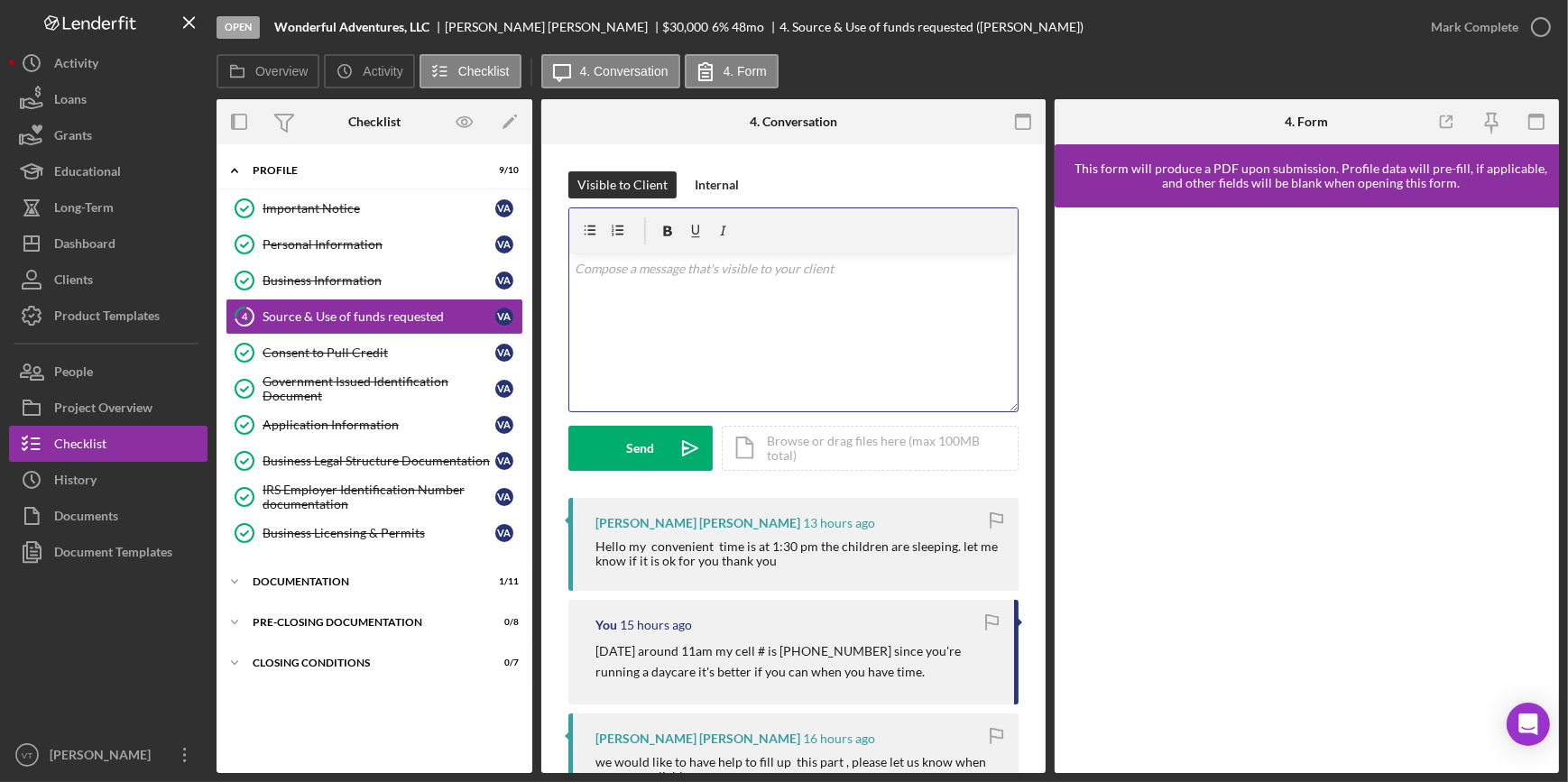
click at [636, 271] on p at bounding box center [794, 269] width 438 height 20
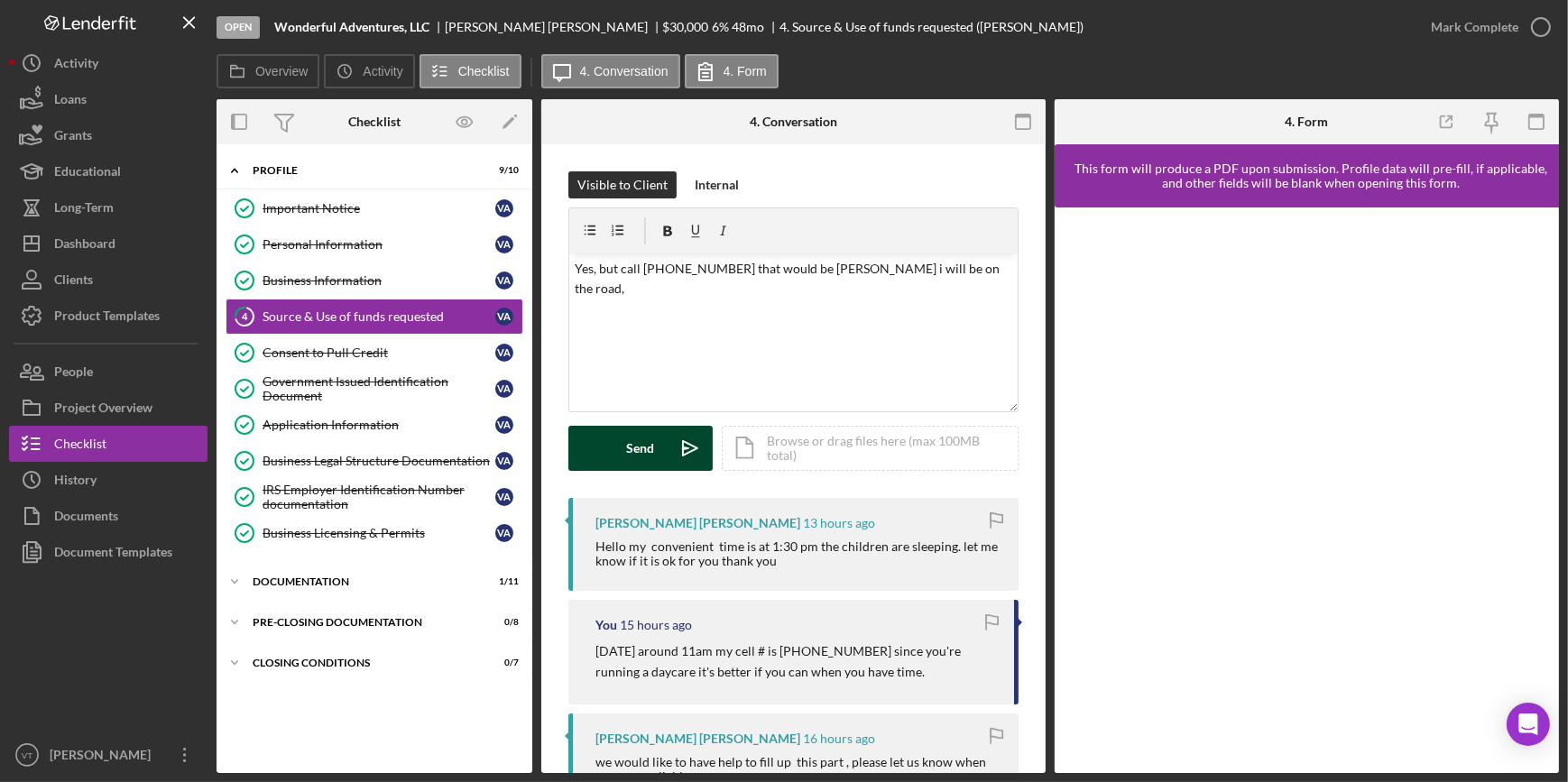
click at [627, 441] on div "Send" at bounding box center [641, 448] width 28 height 45
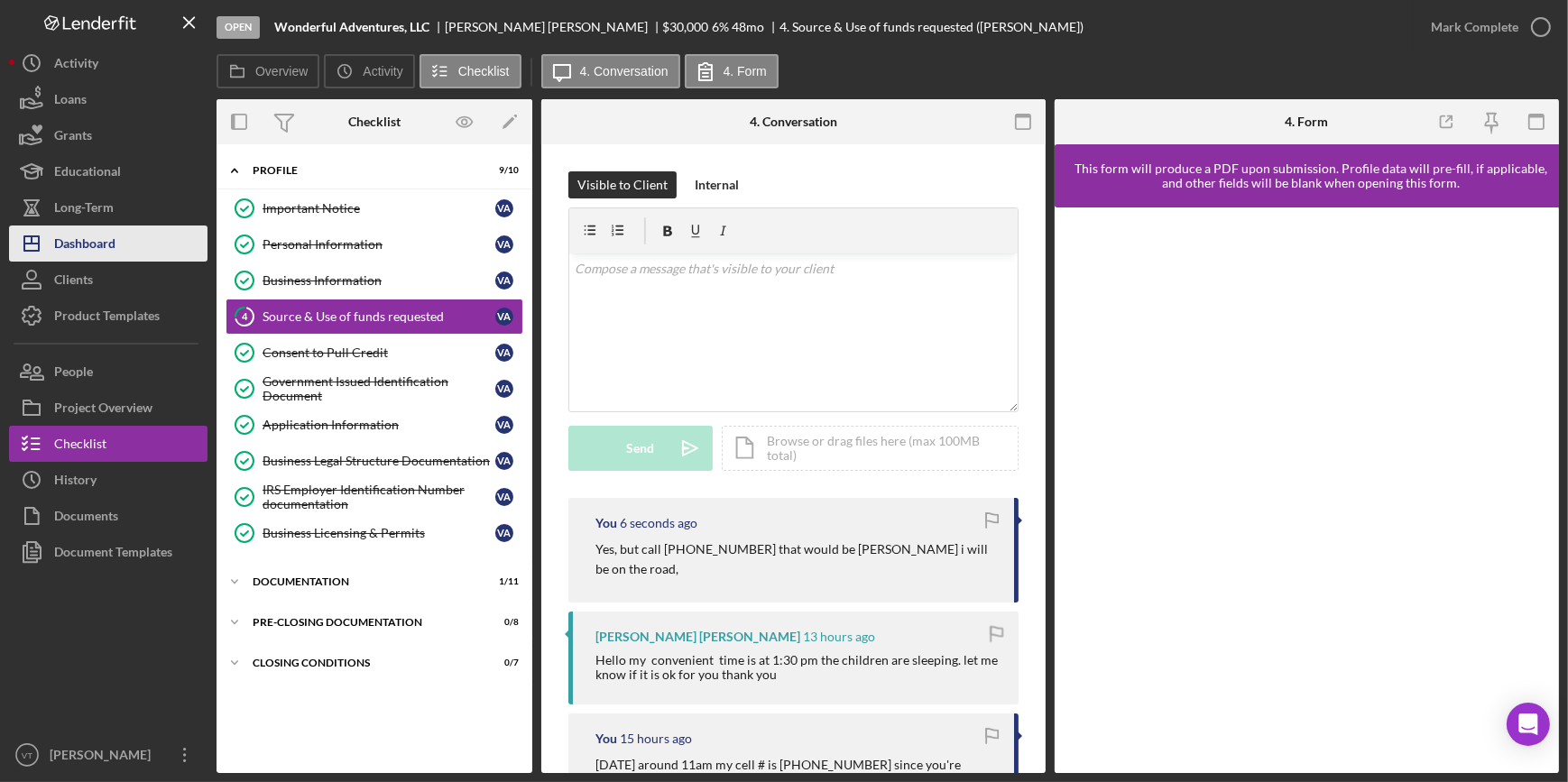
click at [152, 248] on button "Icon/Dashboard Dashboard" at bounding box center [108, 244] width 198 height 37
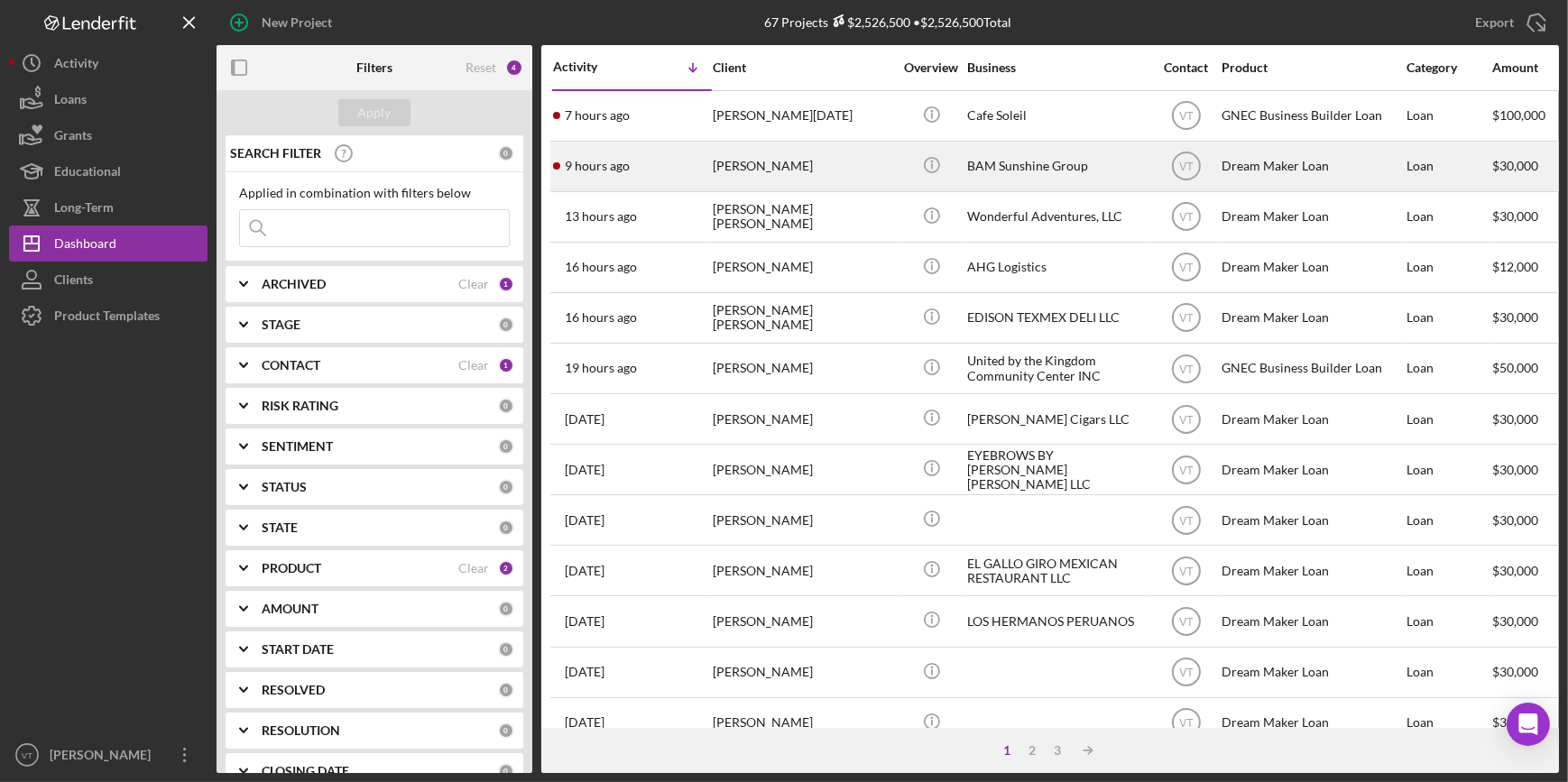
click at [710, 175] on div "9 hours ago Melissa Jenkins" at bounding box center [632, 166] width 158 height 48
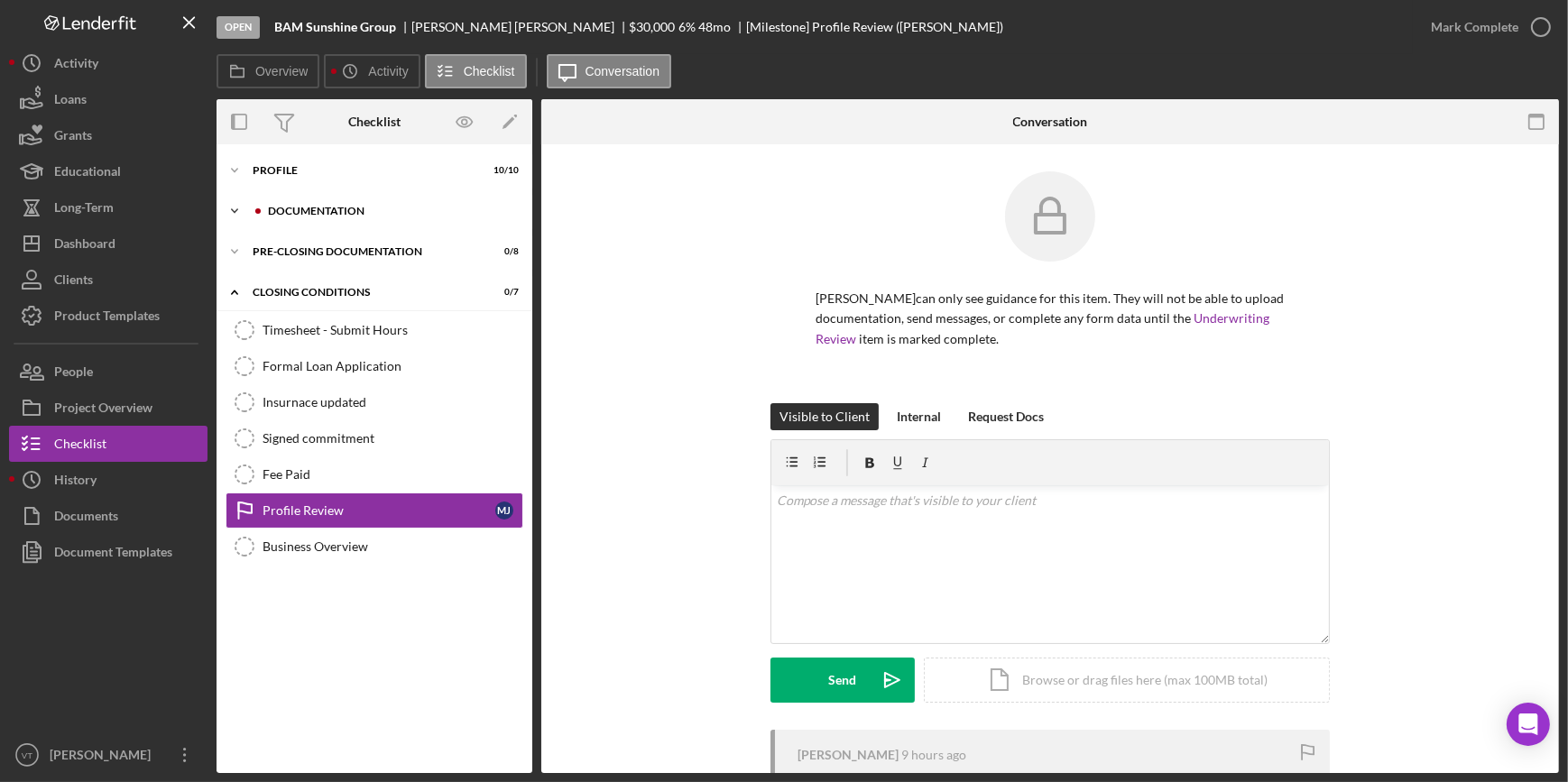
click at [234, 206] on icon "Icon/Expander" at bounding box center [235, 211] width 37 height 37
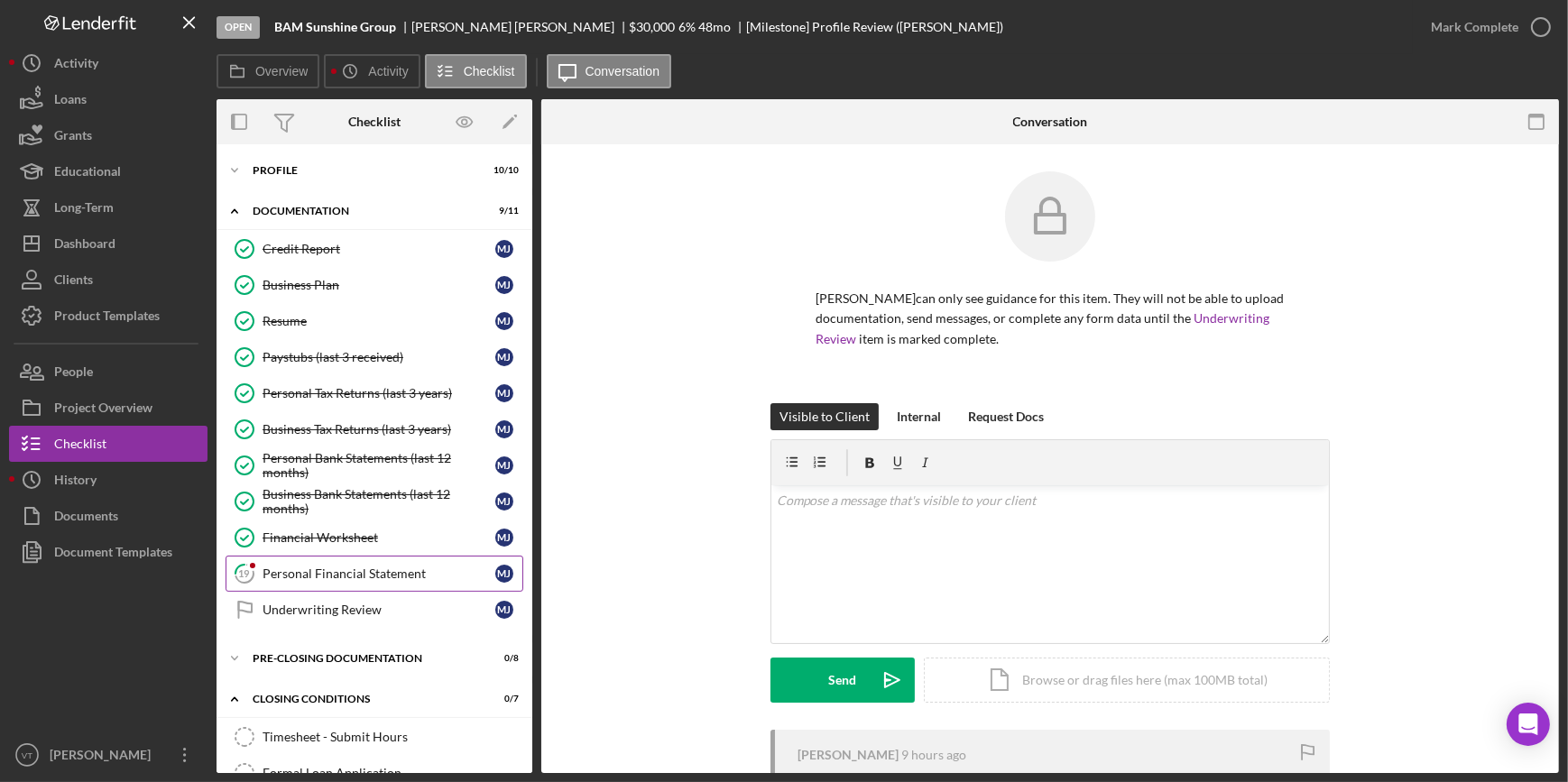
click at [309, 569] on div "Personal Financial Statement" at bounding box center [378, 574] width 233 height 15
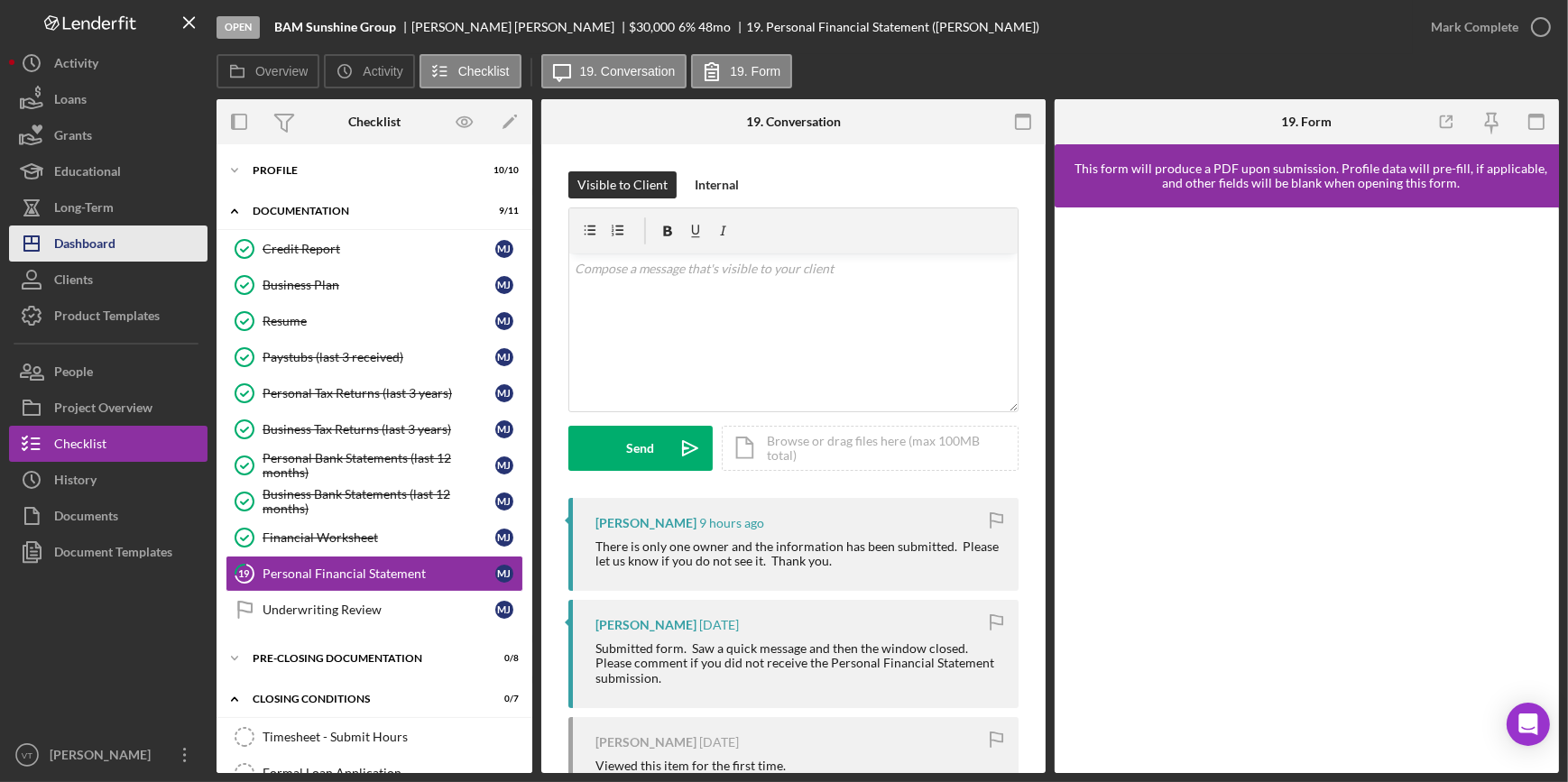
click at [138, 245] on button "Icon/Dashboard Dashboard" at bounding box center [108, 244] width 198 height 37
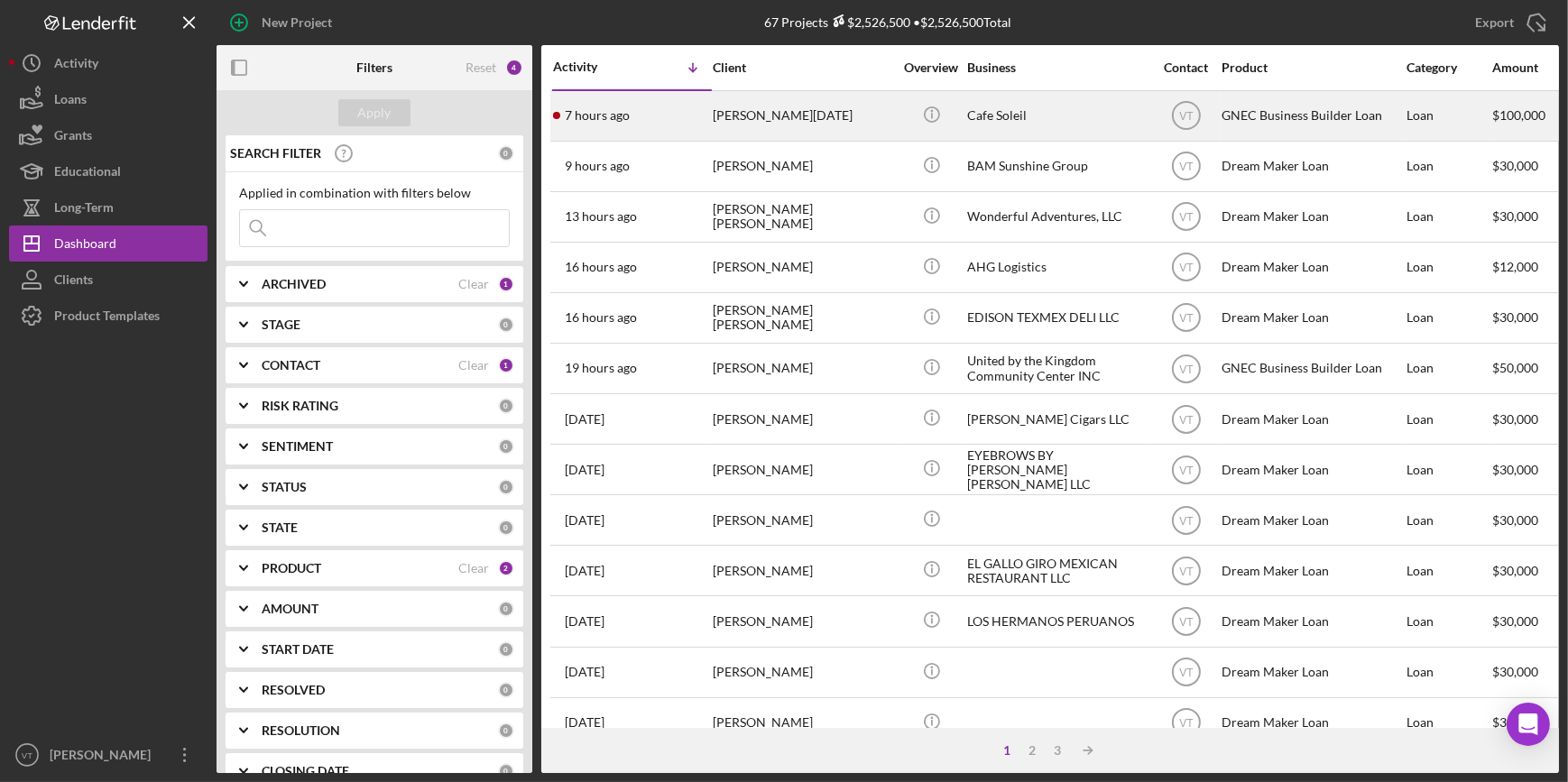
click at [880, 130] on div "[PERSON_NAME][DATE]" at bounding box center [803, 116] width 181 height 48
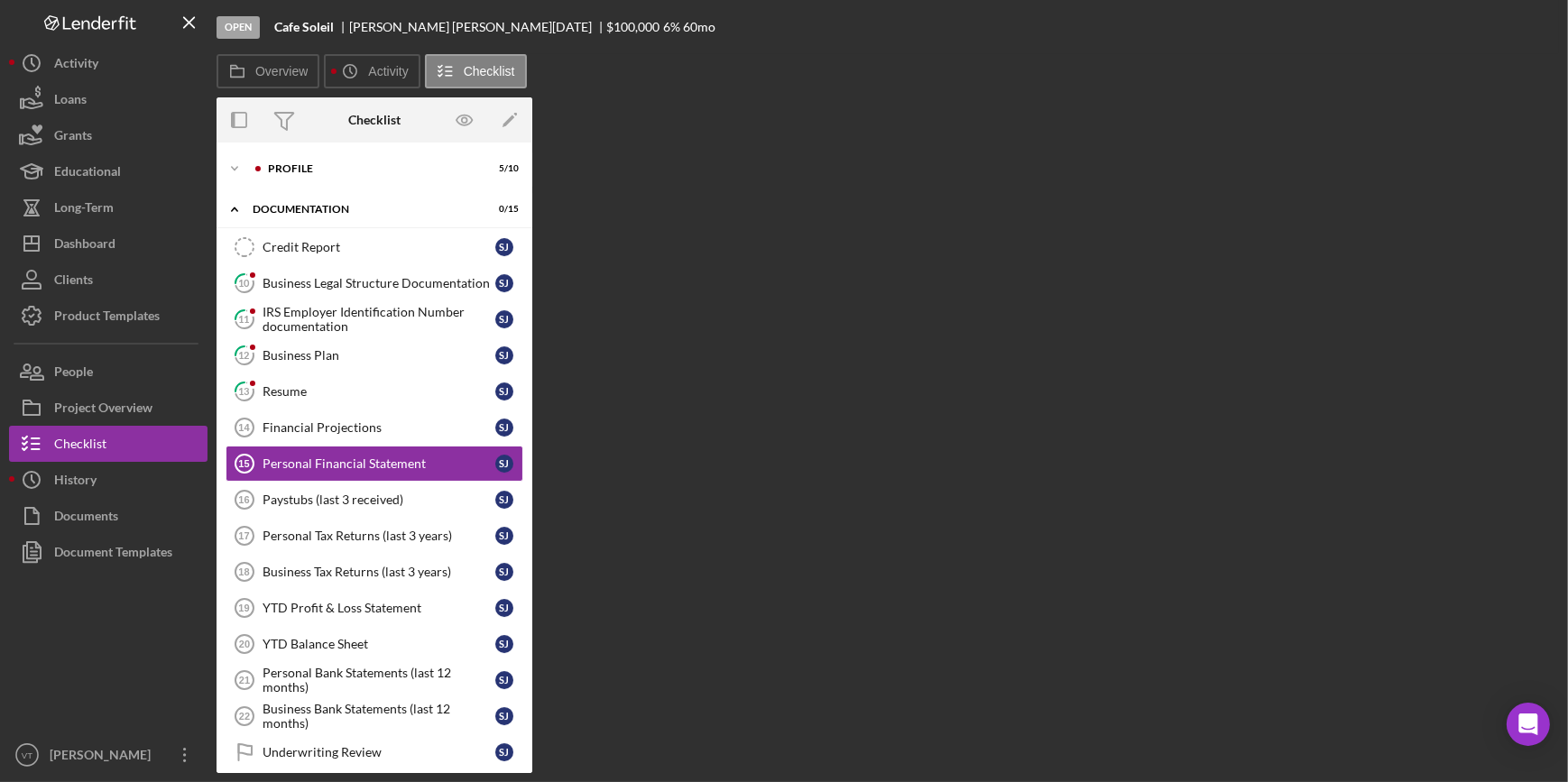
scroll to position [5, 0]
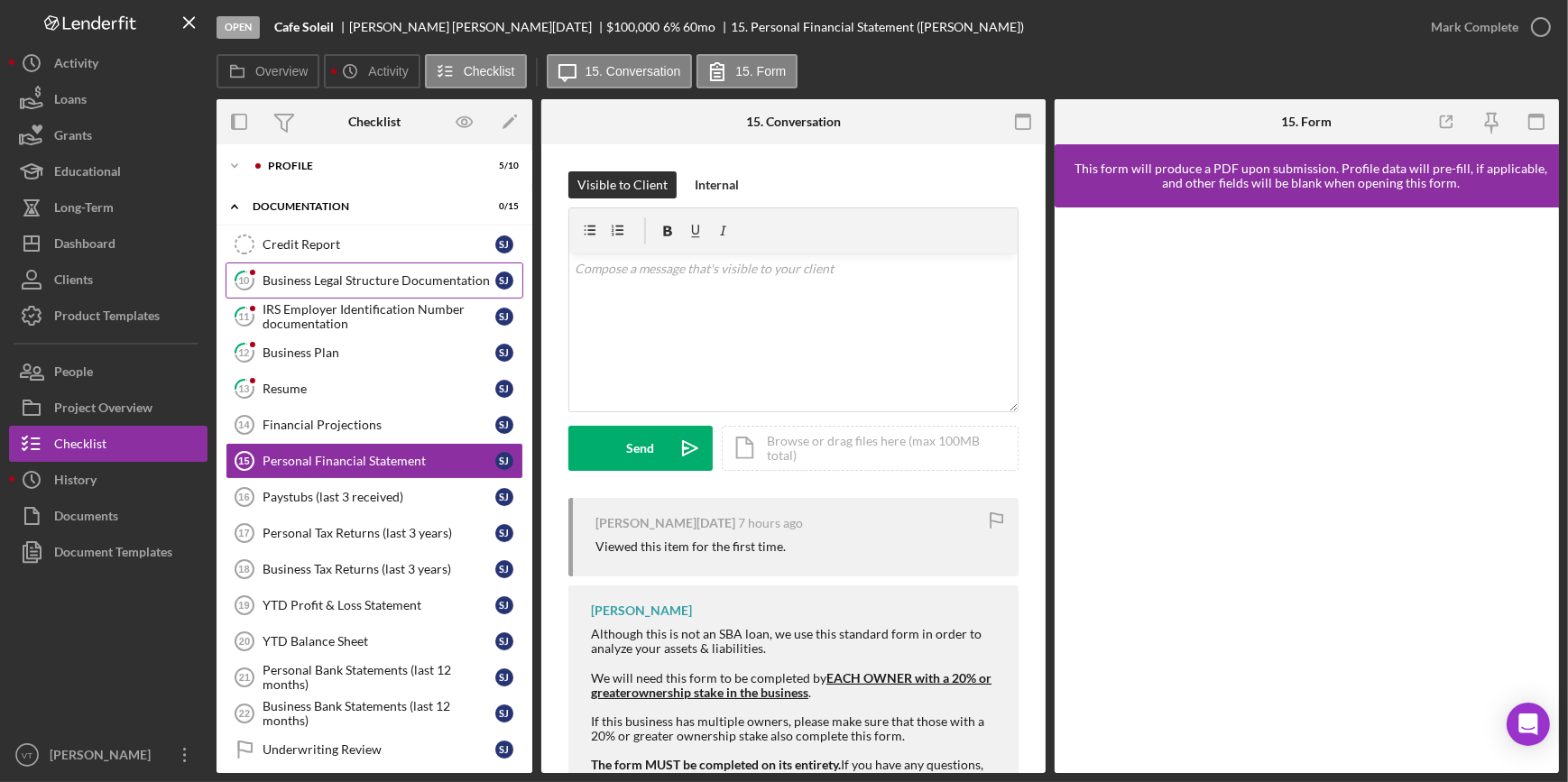
click at [361, 275] on div "Business Legal Structure Documentation" at bounding box center [378, 280] width 233 height 15
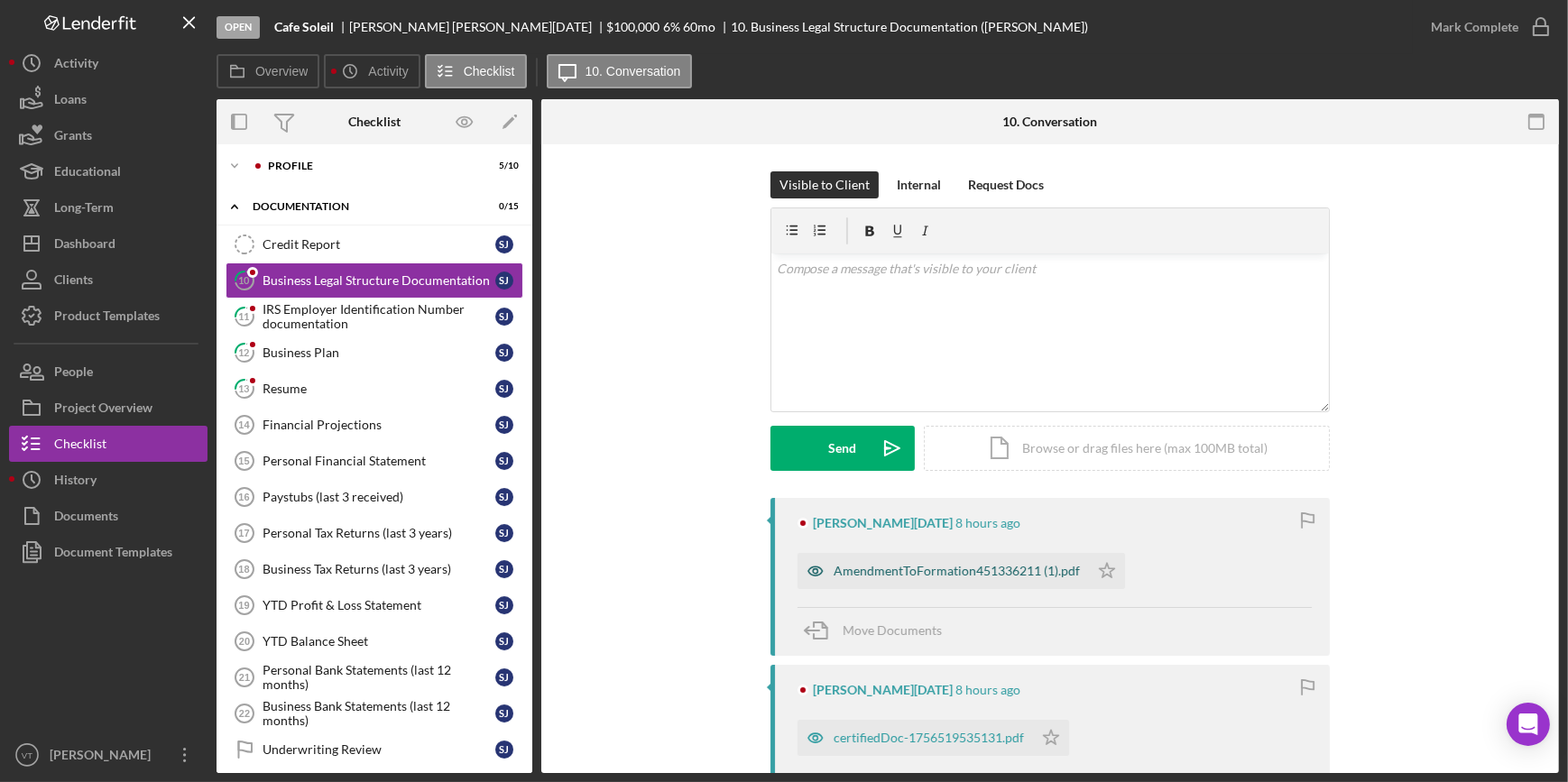
click at [965, 571] on div "AmendmentToFormation451336211 (1).pdf" at bounding box center [957, 571] width 247 height 15
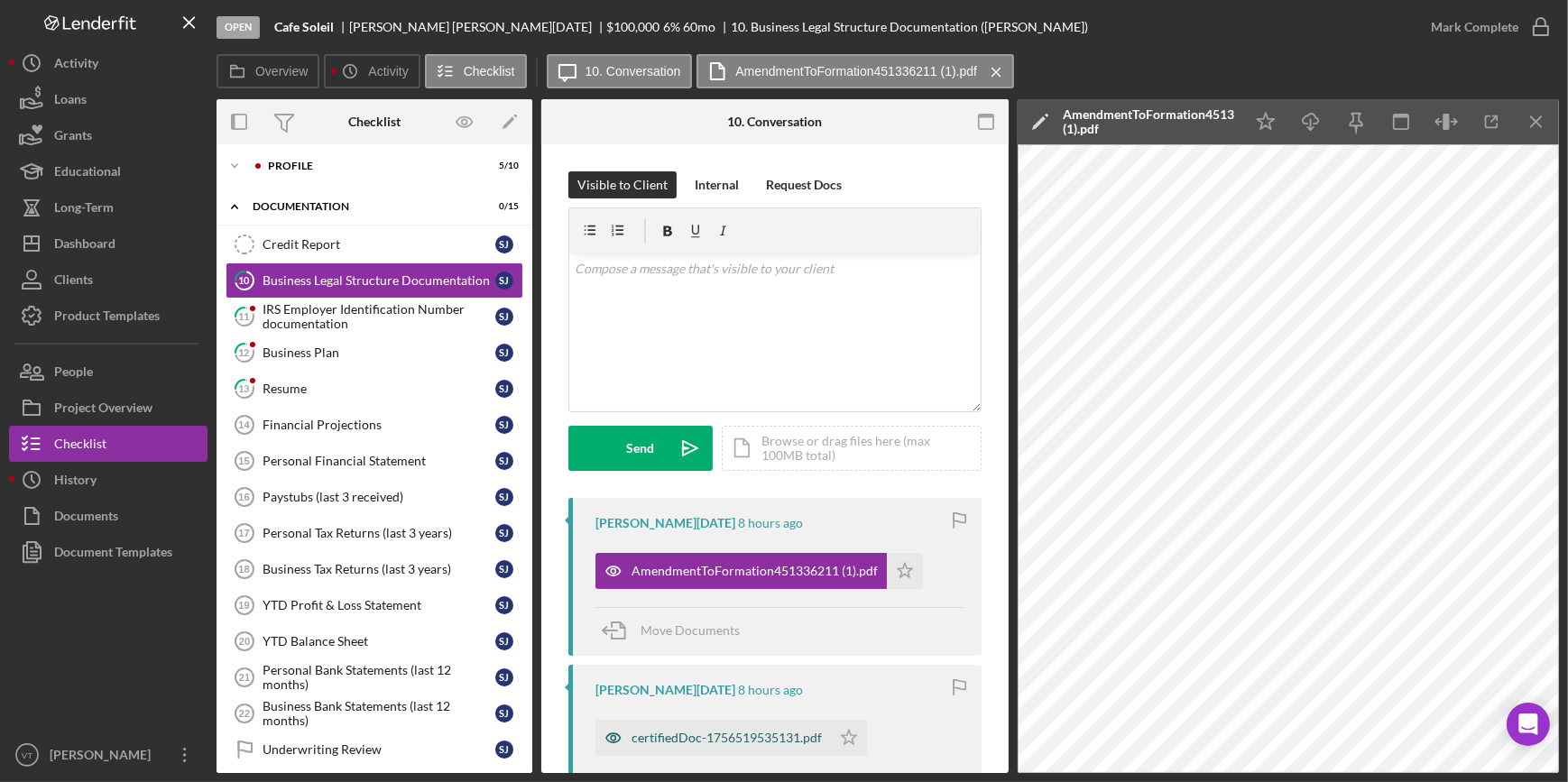
click at [749, 734] on div "certifiedDoc-1756519535131.pdf" at bounding box center [726, 738] width 190 height 15
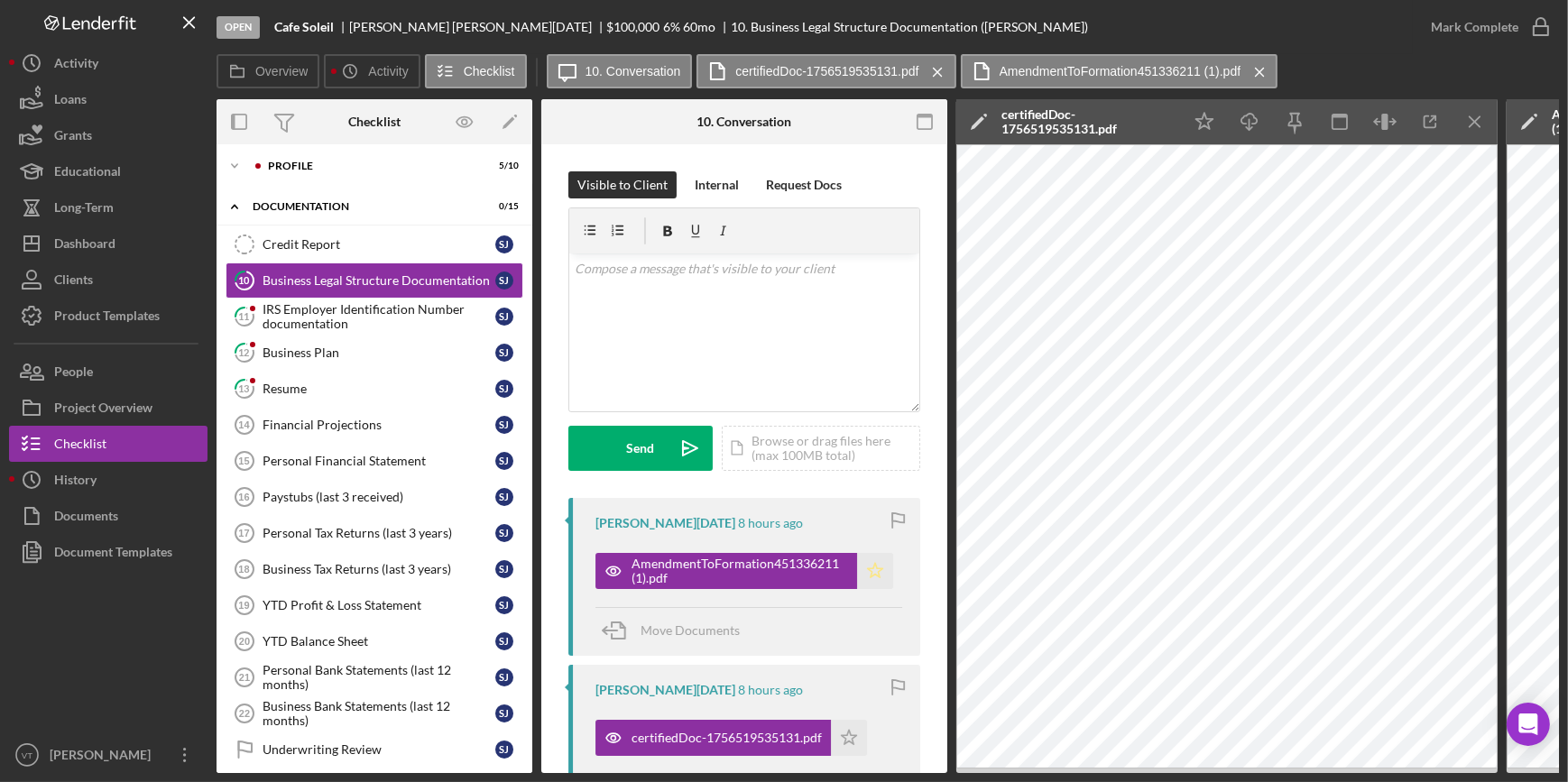
click at [868, 574] on polygon "button" at bounding box center [875, 570] width 16 height 15
click at [840, 741] on icon "Icon/Star" at bounding box center [849, 738] width 37 height 37
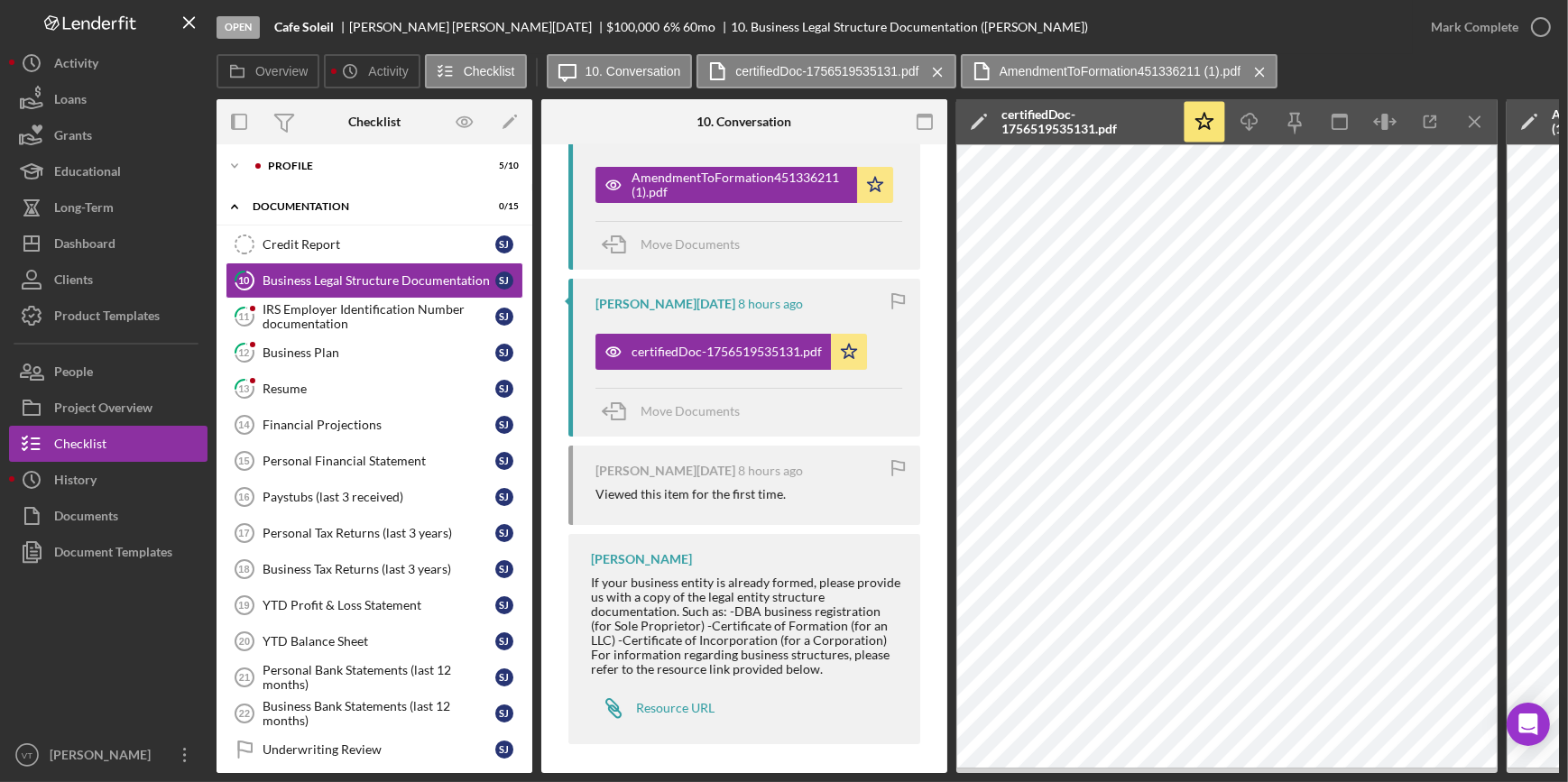
scroll to position [398, 0]
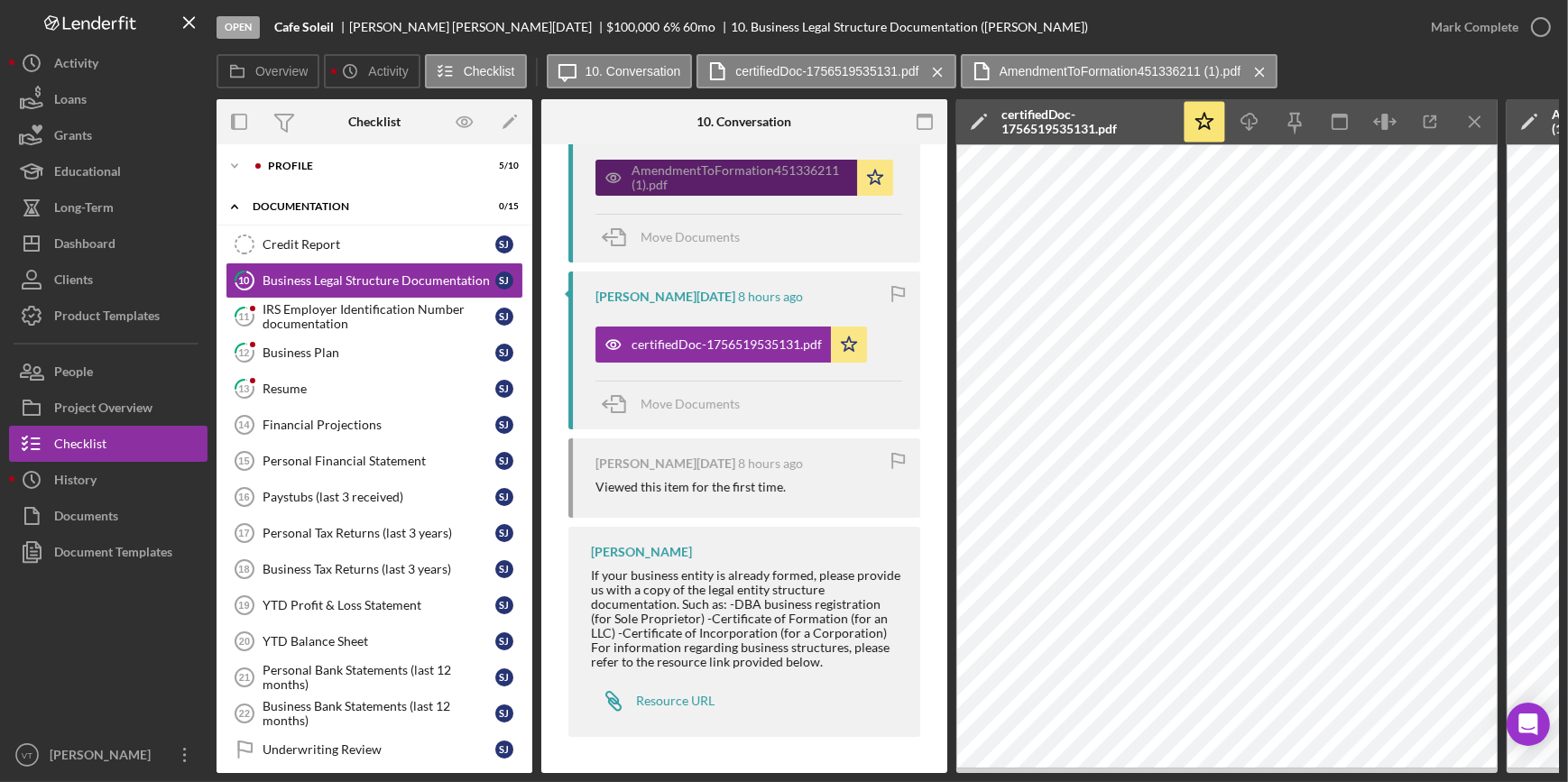
click at [721, 176] on div "AmendmentToFormation451336211 (1).pdf" at bounding box center [739, 178] width 216 height 29
click at [714, 176] on div "AmendmentToFormation451336211 (1).pdf" at bounding box center [739, 178] width 216 height 29
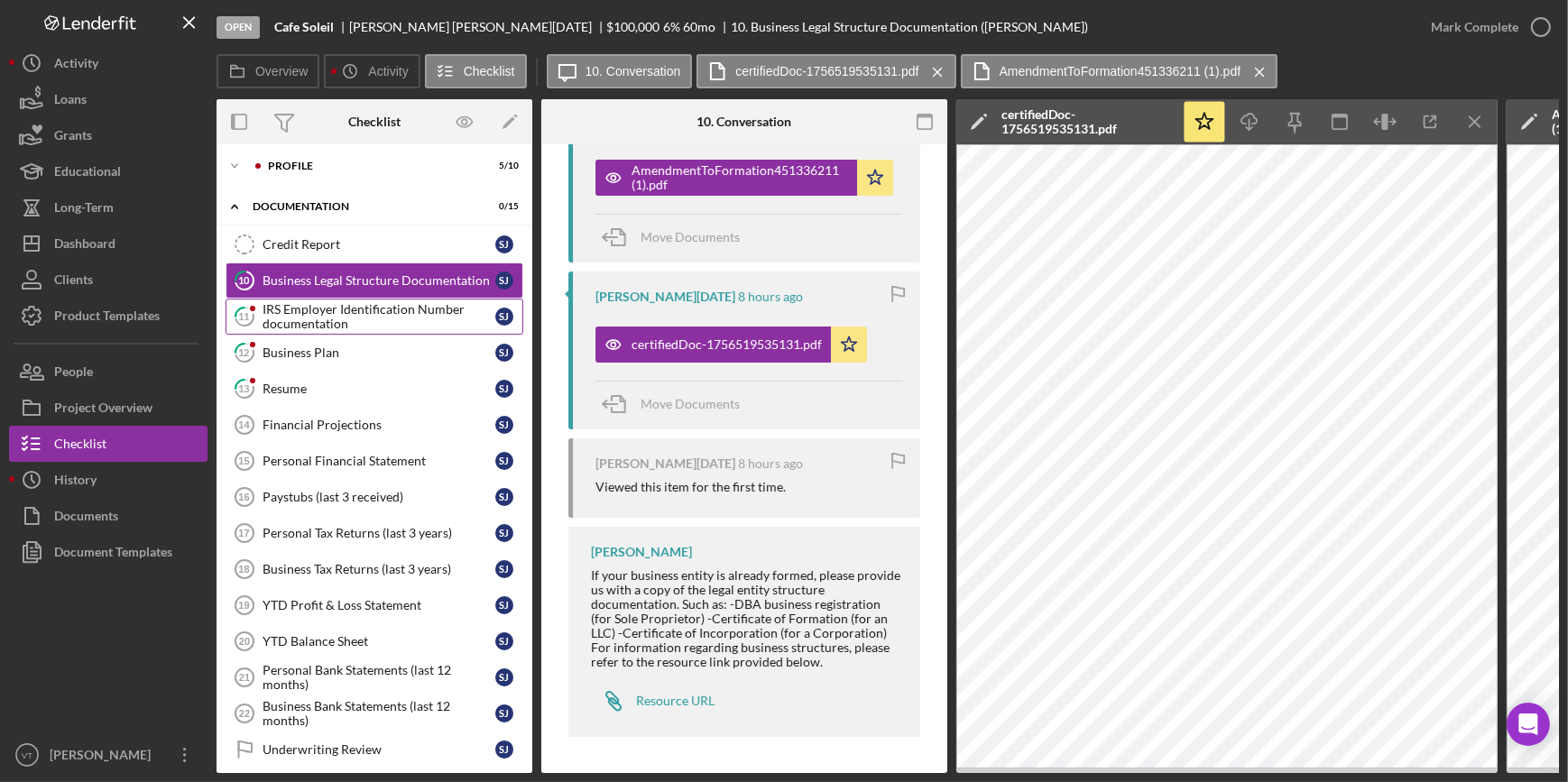
click at [299, 323] on div "IRS Employer Identification Number documentation" at bounding box center [378, 317] width 233 height 29
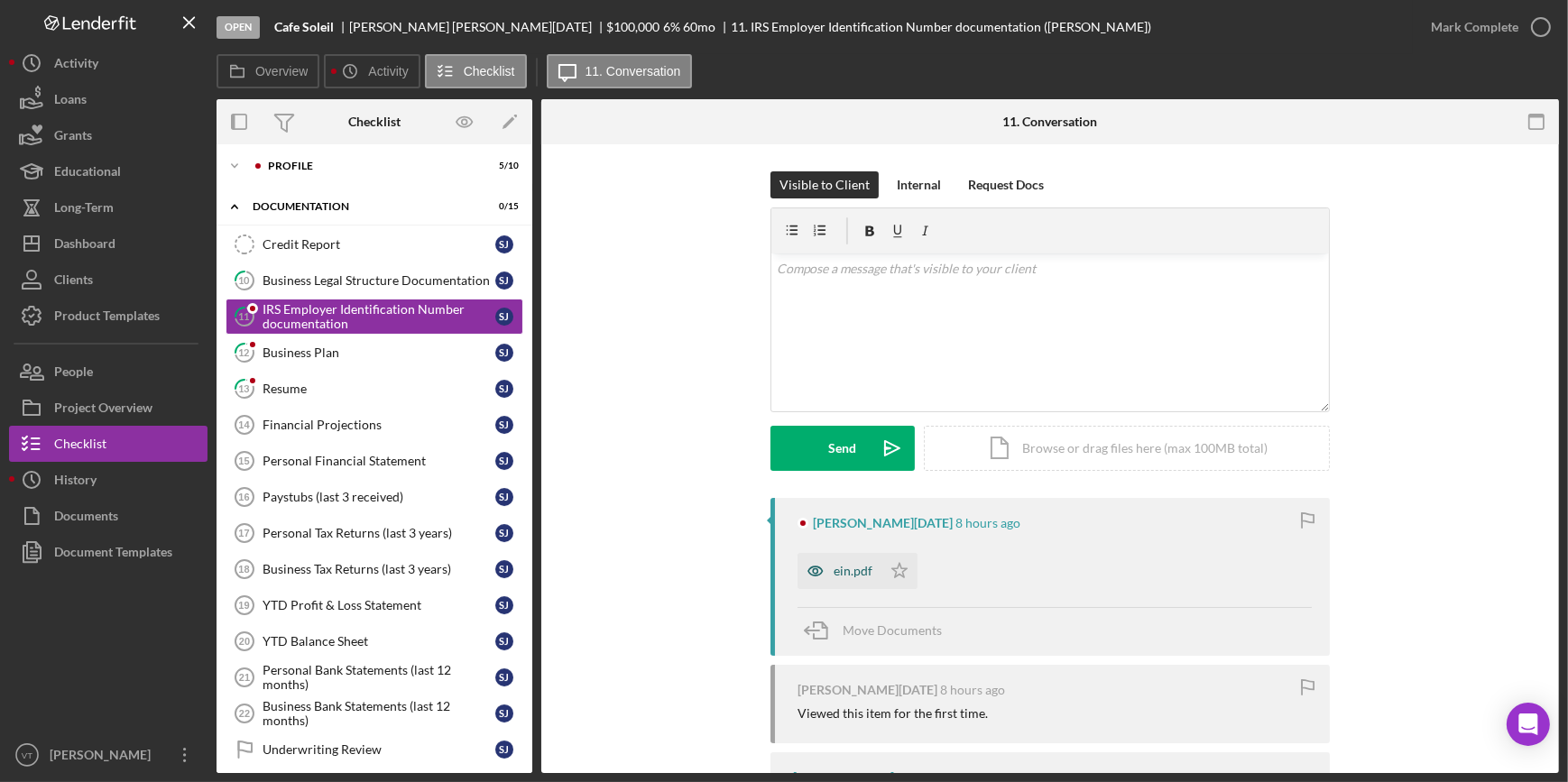
click at [842, 572] on div "ein.pdf" at bounding box center [853, 571] width 38 height 15
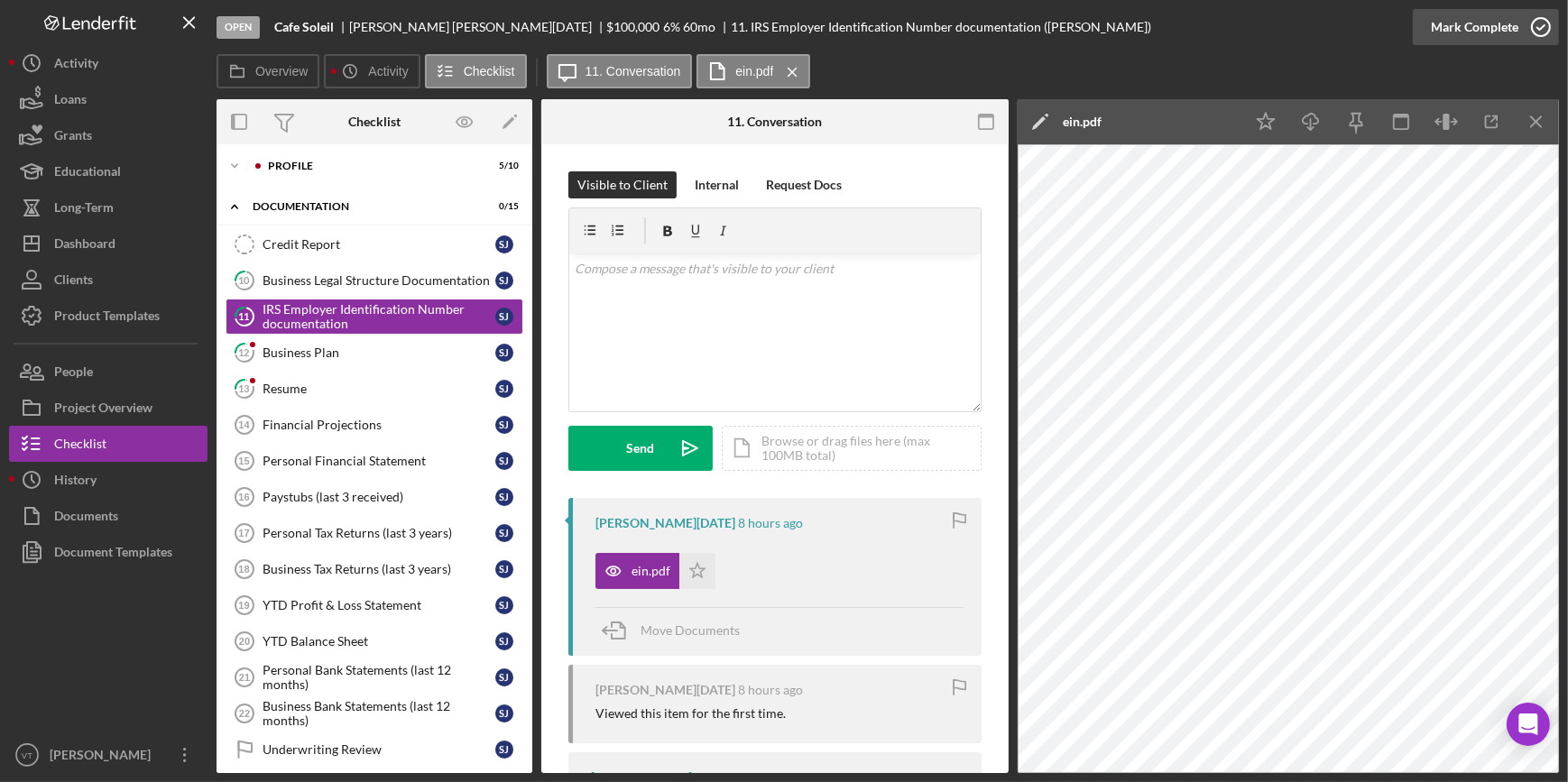
click at [1452, 18] on div "Mark Complete" at bounding box center [1475, 27] width 88 height 37
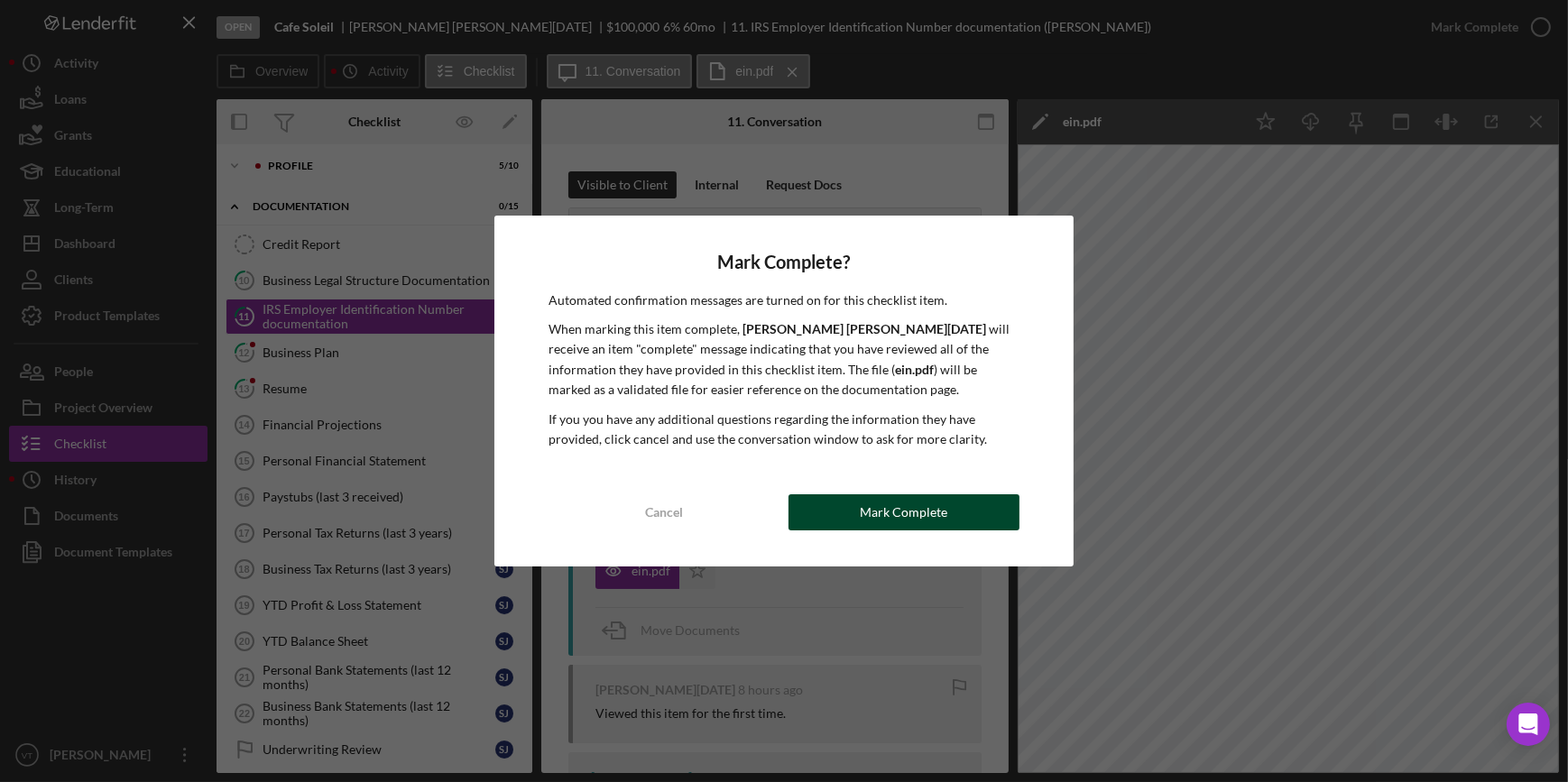
click at [864, 502] on div "Mark Complete" at bounding box center [903, 513] width 88 height 37
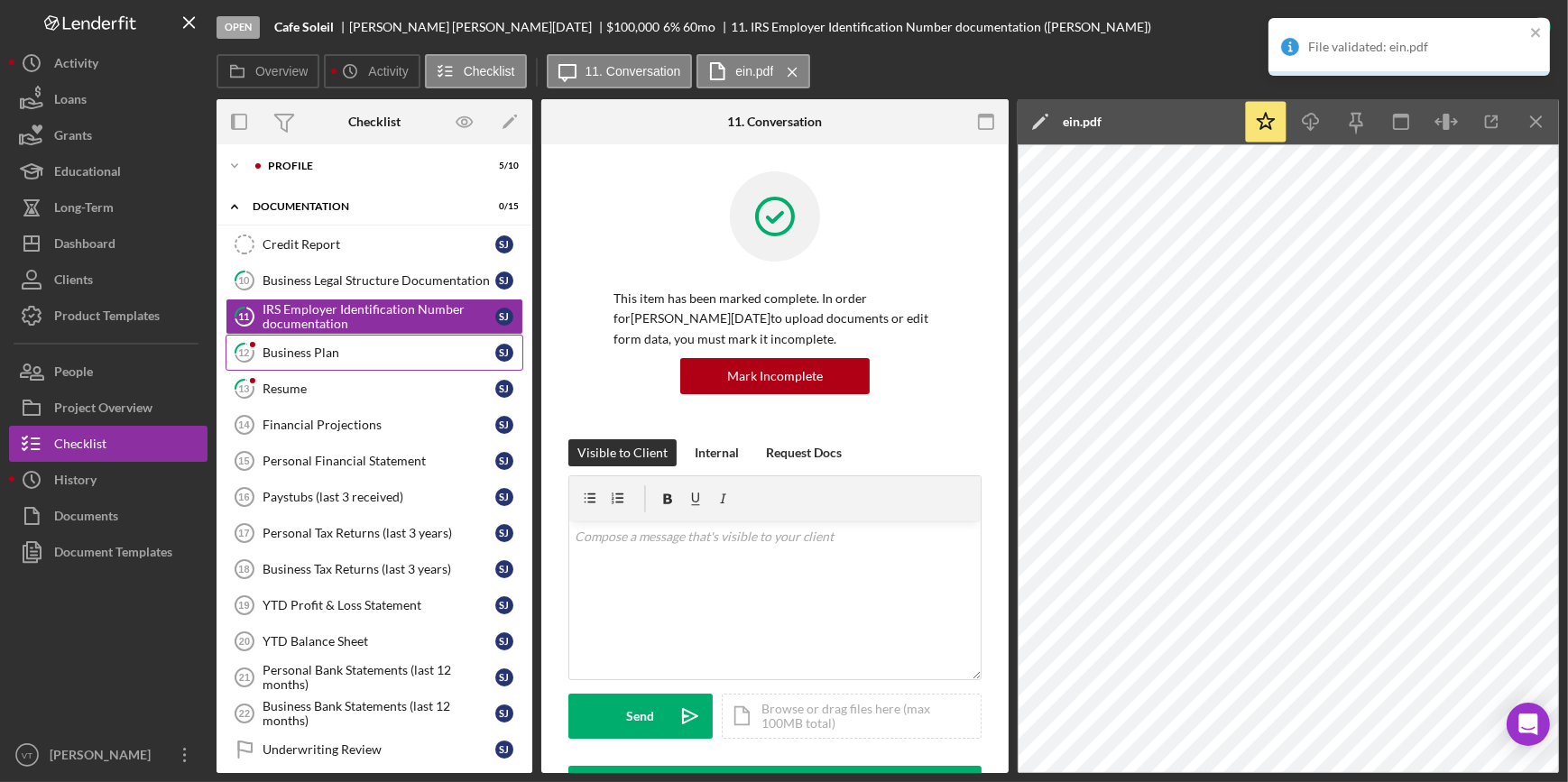
click at [373, 350] on div "Business Plan" at bounding box center [378, 353] width 233 height 15
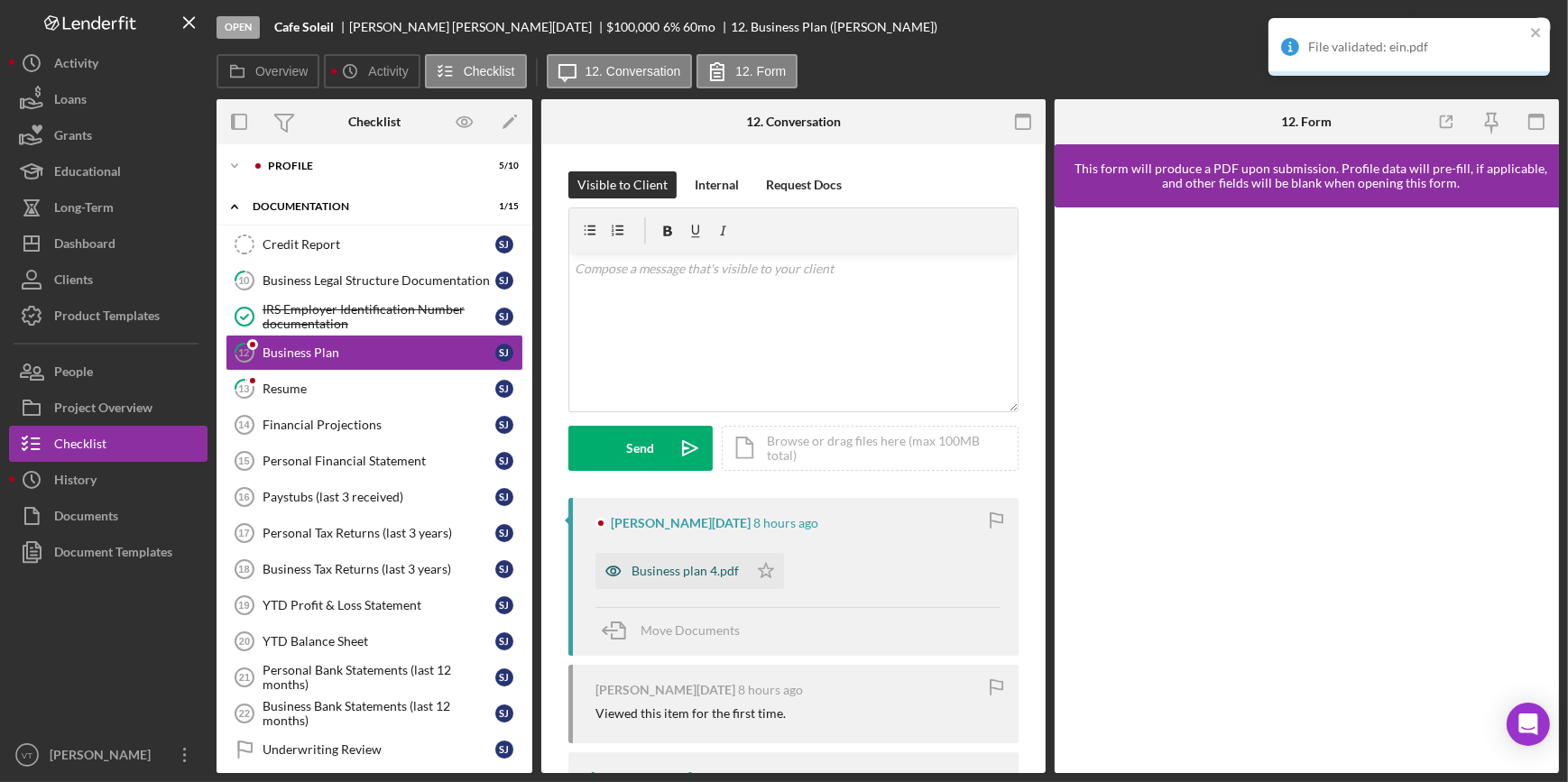
click at [693, 572] on div "Business plan 4.pdf" at bounding box center [685, 571] width 108 height 15
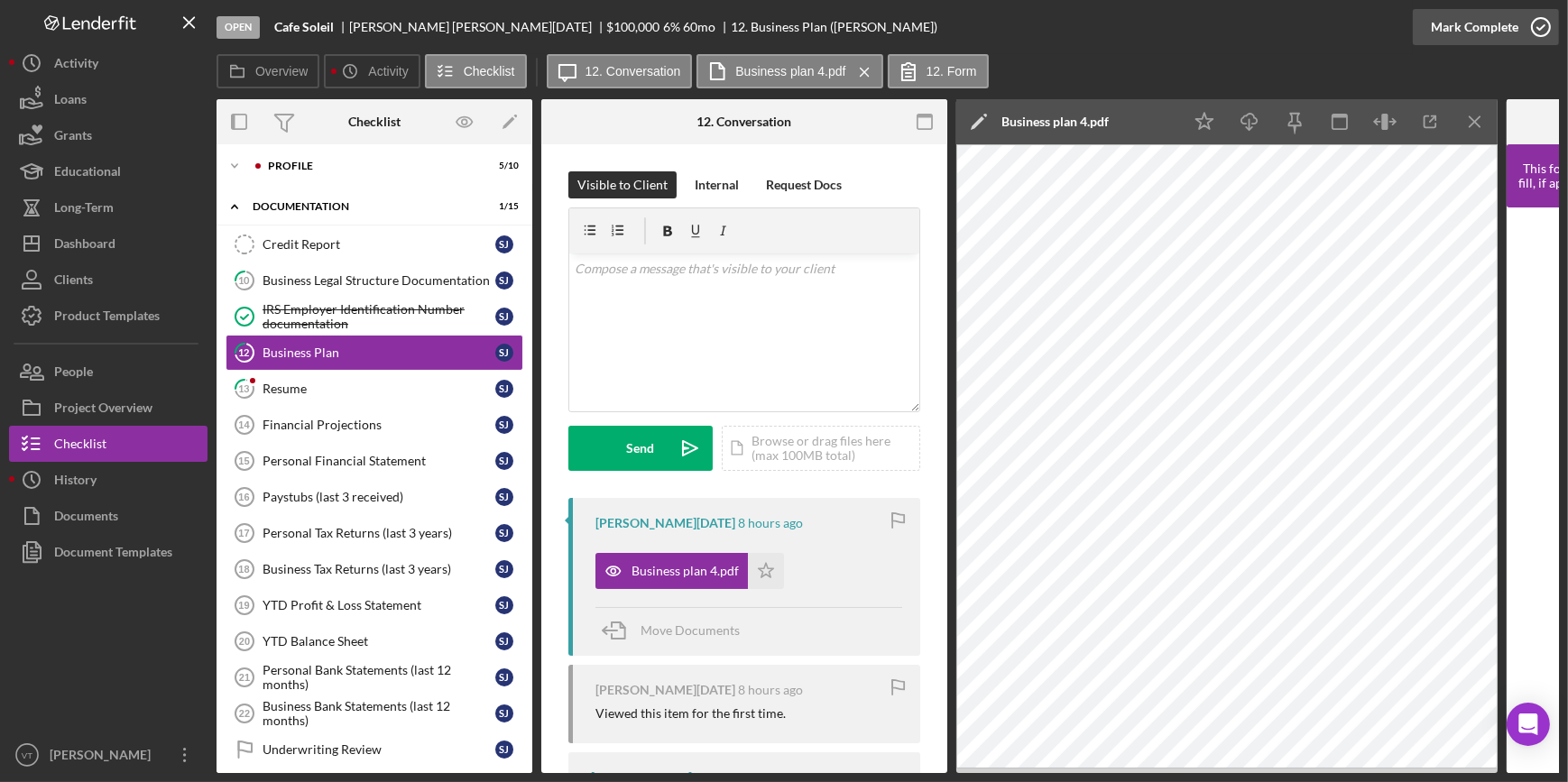
click at [1458, 26] on div "Mark Complete" at bounding box center [1475, 27] width 88 height 37
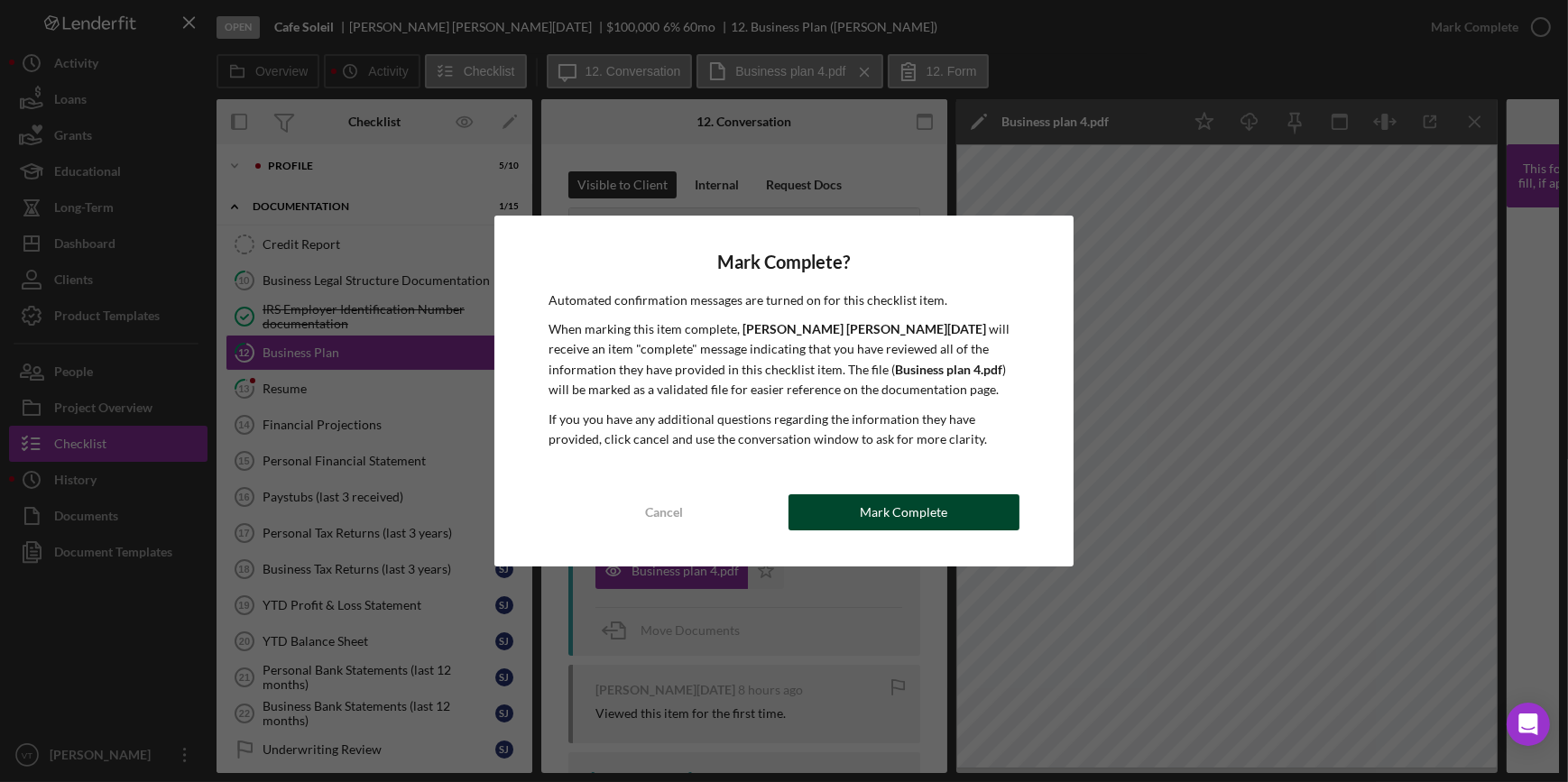
click at [813, 518] on button "Mark Complete" at bounding box center [903, 513] width 231 height 37
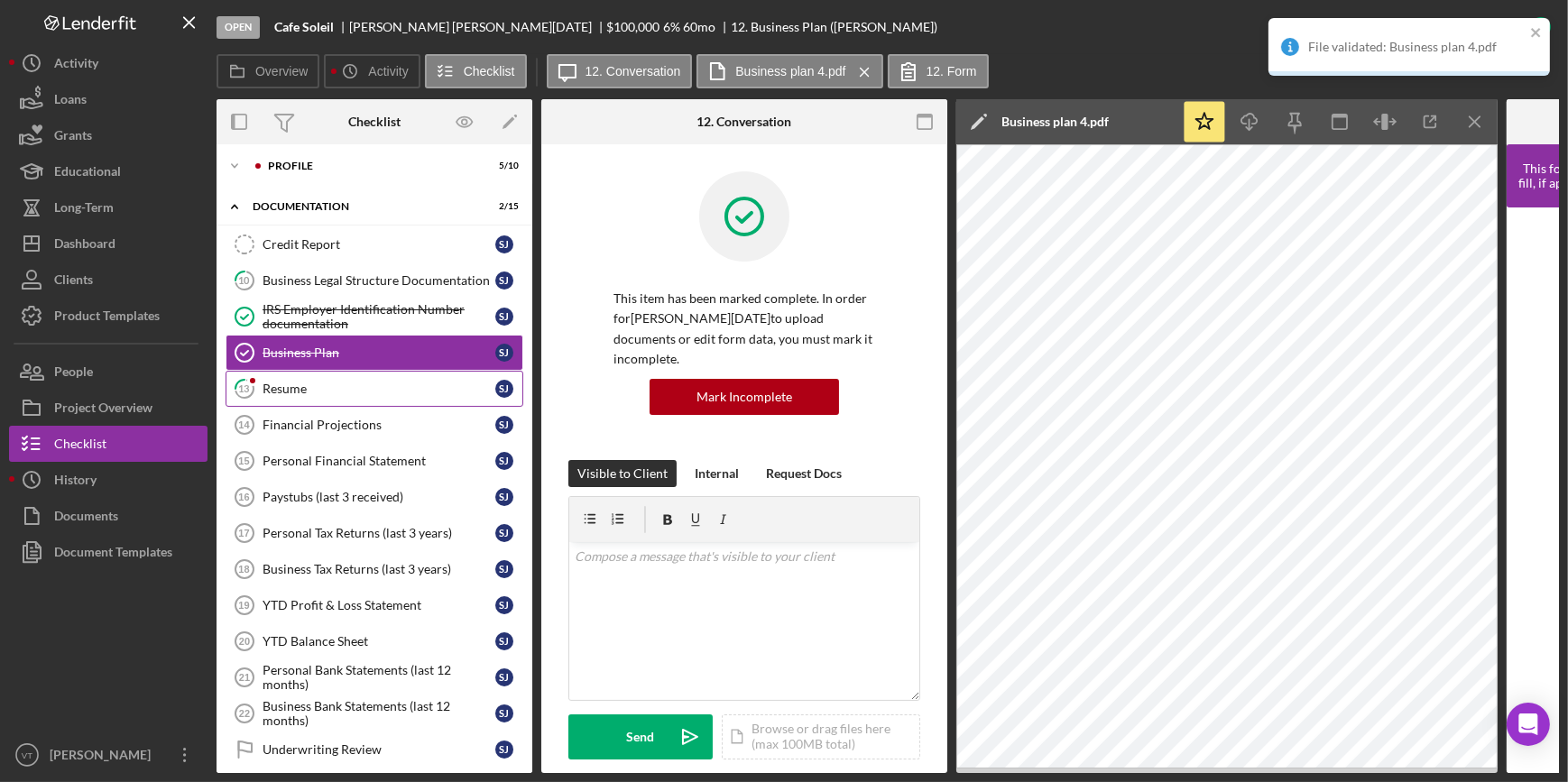
click at [289, 387] on div "Resume" at bounding box center [378, 389] width 233 height 15
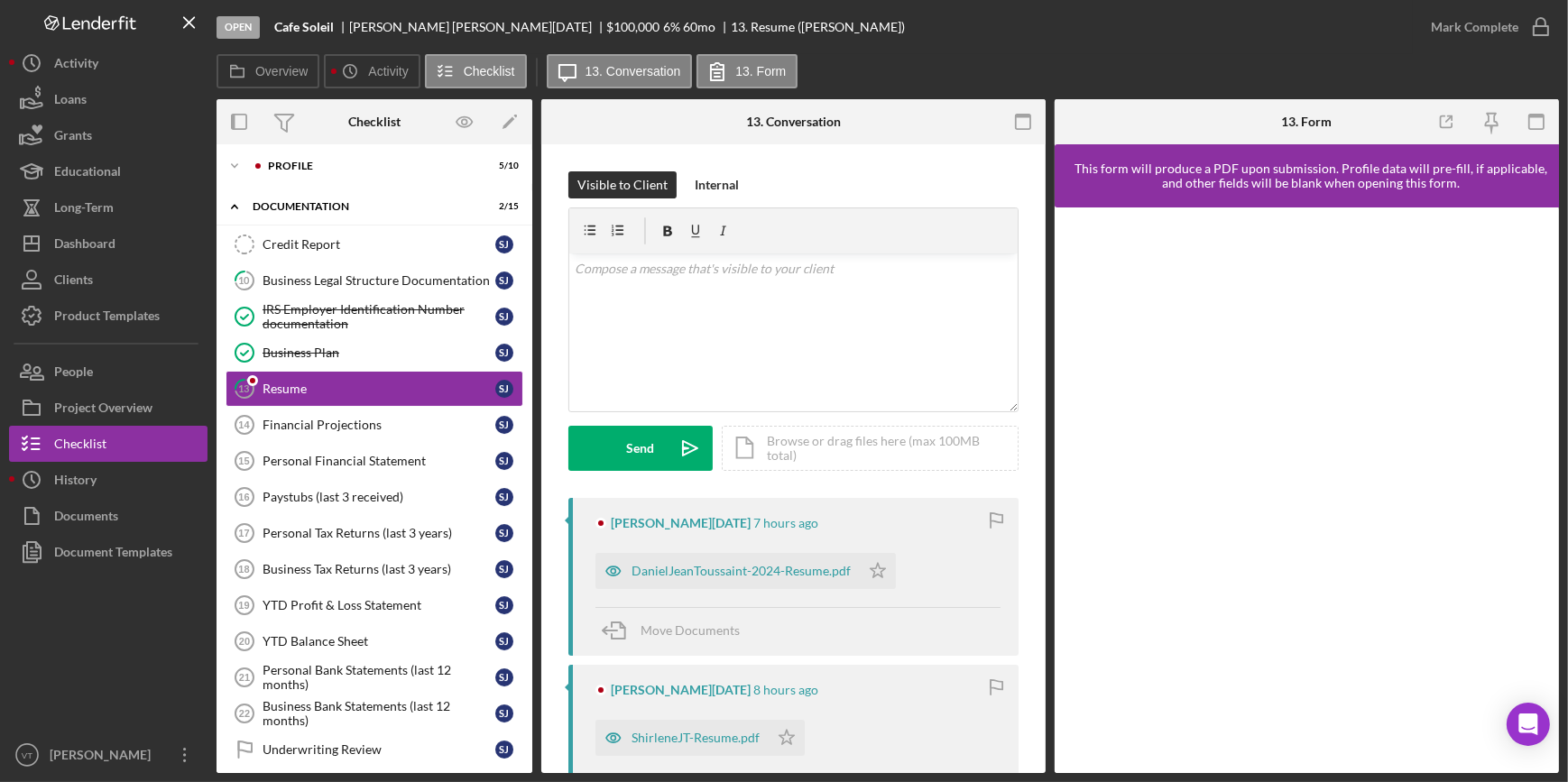
click at [762, 594] on div "Shirlene Jean-Toussaint 7 hours ago DanielJeanToussaint-2024-Resume.pdf Icon/St…" at bounding box center [793, 576] width 450 height 158
click at [758, 554] on div "DanielJeanToussaint-2024-Resume.pdf Icon/Star" at bounding box center [750, 566] width 310 height 45
click at [753, 576] on div "DanielJeanToussaint-2024-Resume.pdf" at bounding box center [741, 571] width 219 height 15
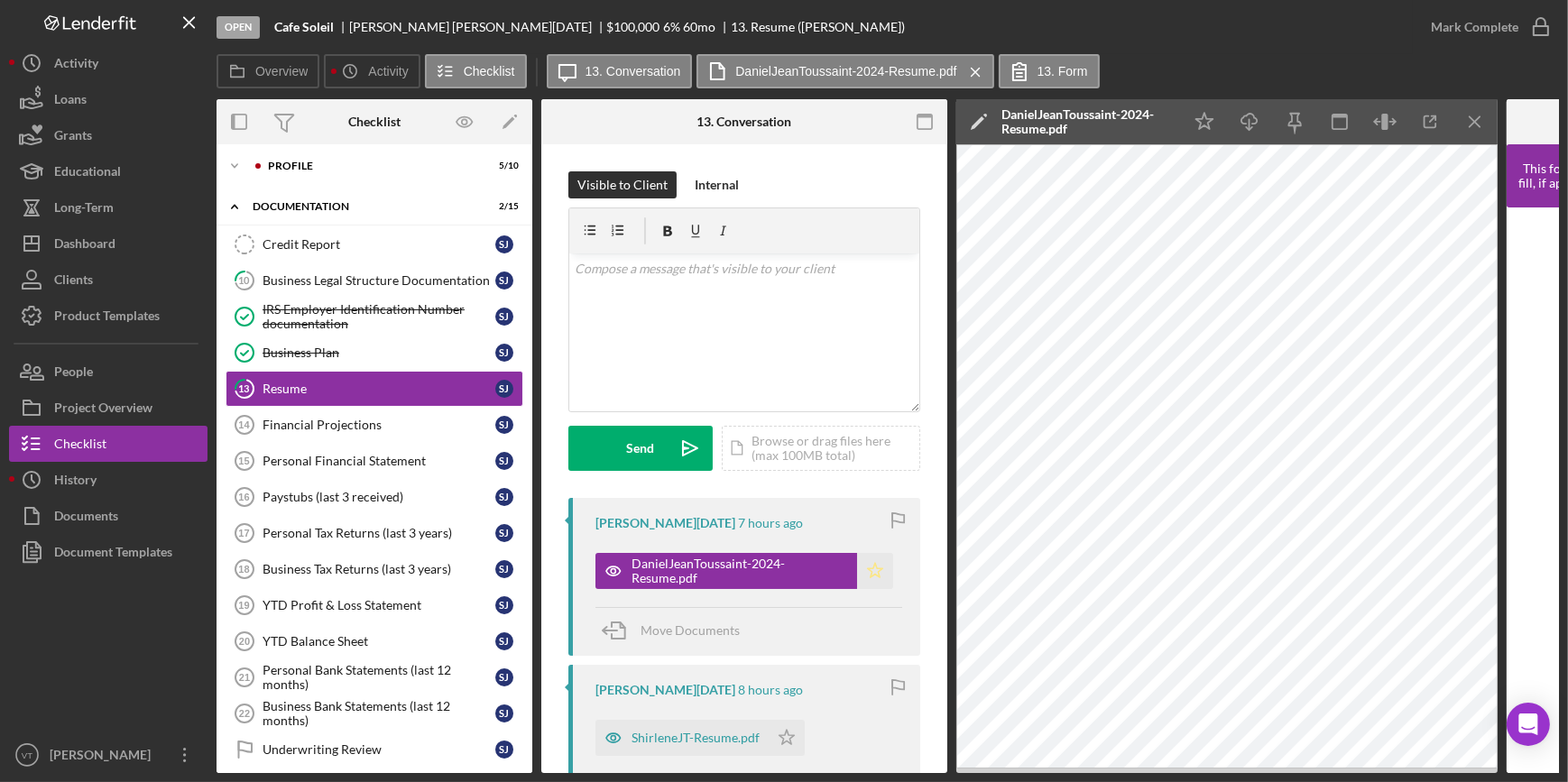
click at [865, 561] on icon "Icon/Star" at bounding box center [875, 572] width 37 height 37
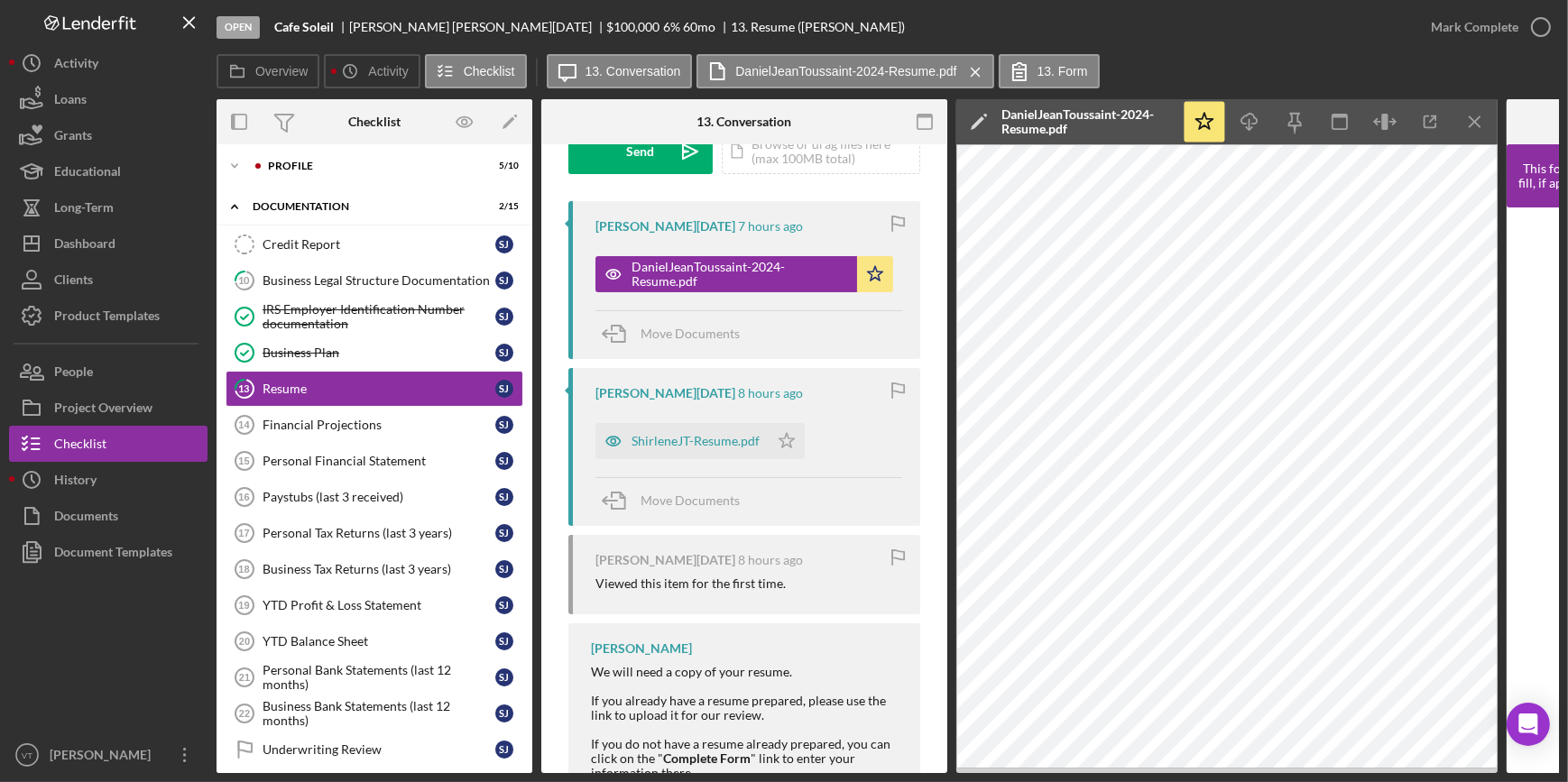
scroll to position [328, 0]
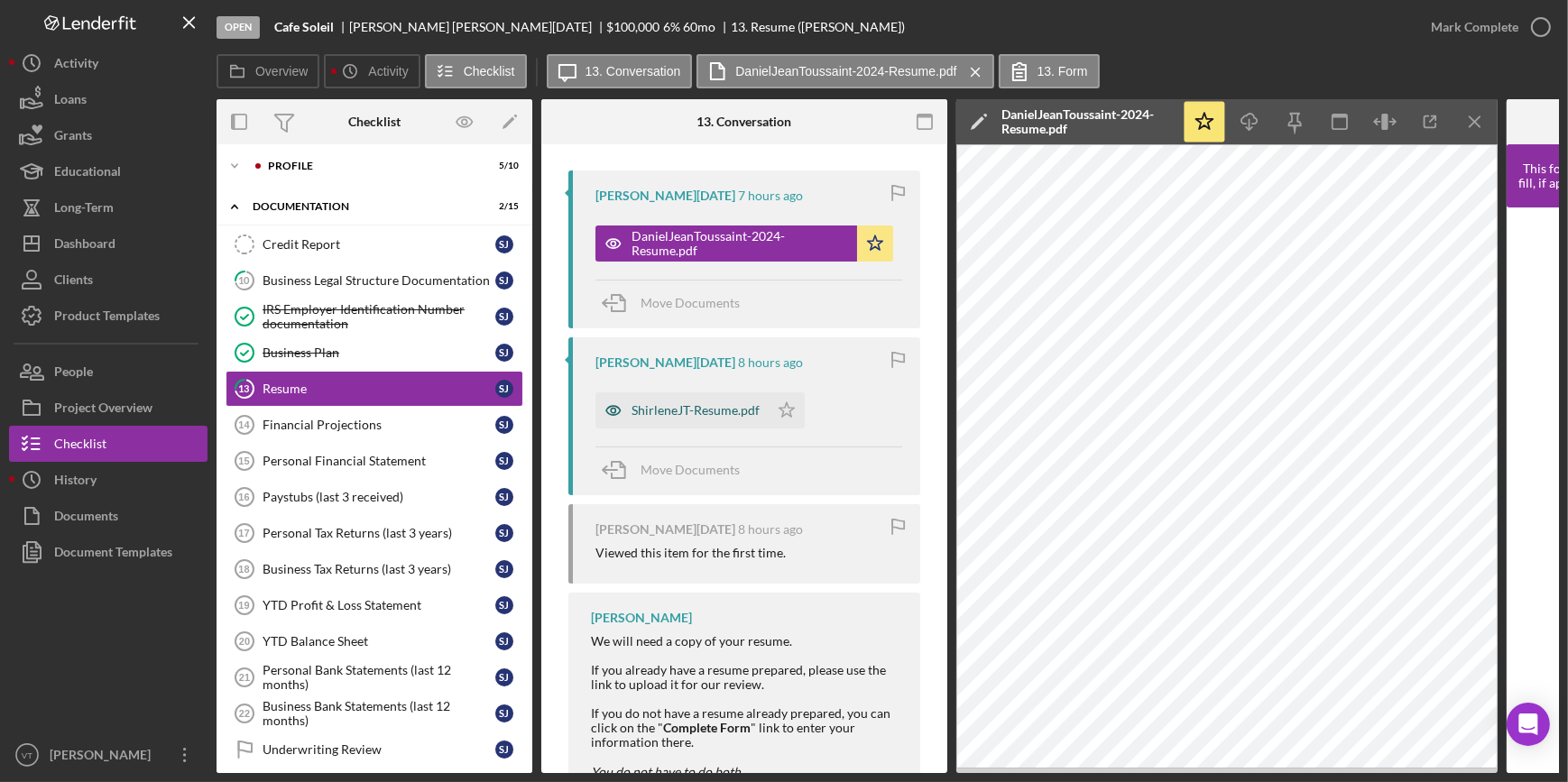
click at [693, 413] on div "ShirleneJT-Resume.pdf" at bounding box center [695, 411] width 128 height 15
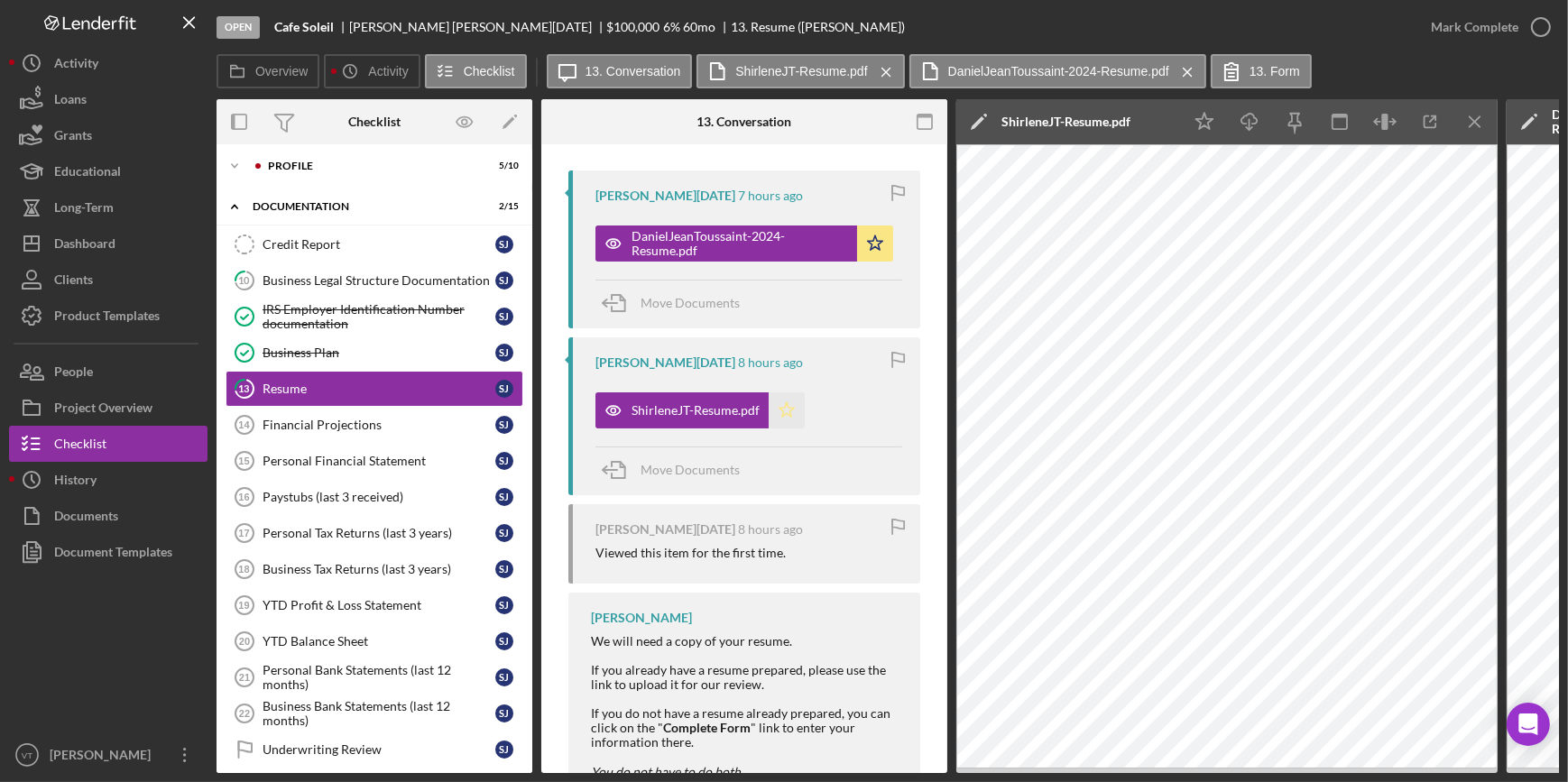
click at [785, 401] on icon "Icon/Star" at bounding box center [787, 411] width 37 height 37
click at [1452, 24] on div "Mark Complete" at bounding box center [1475, 27] width 88 height 37
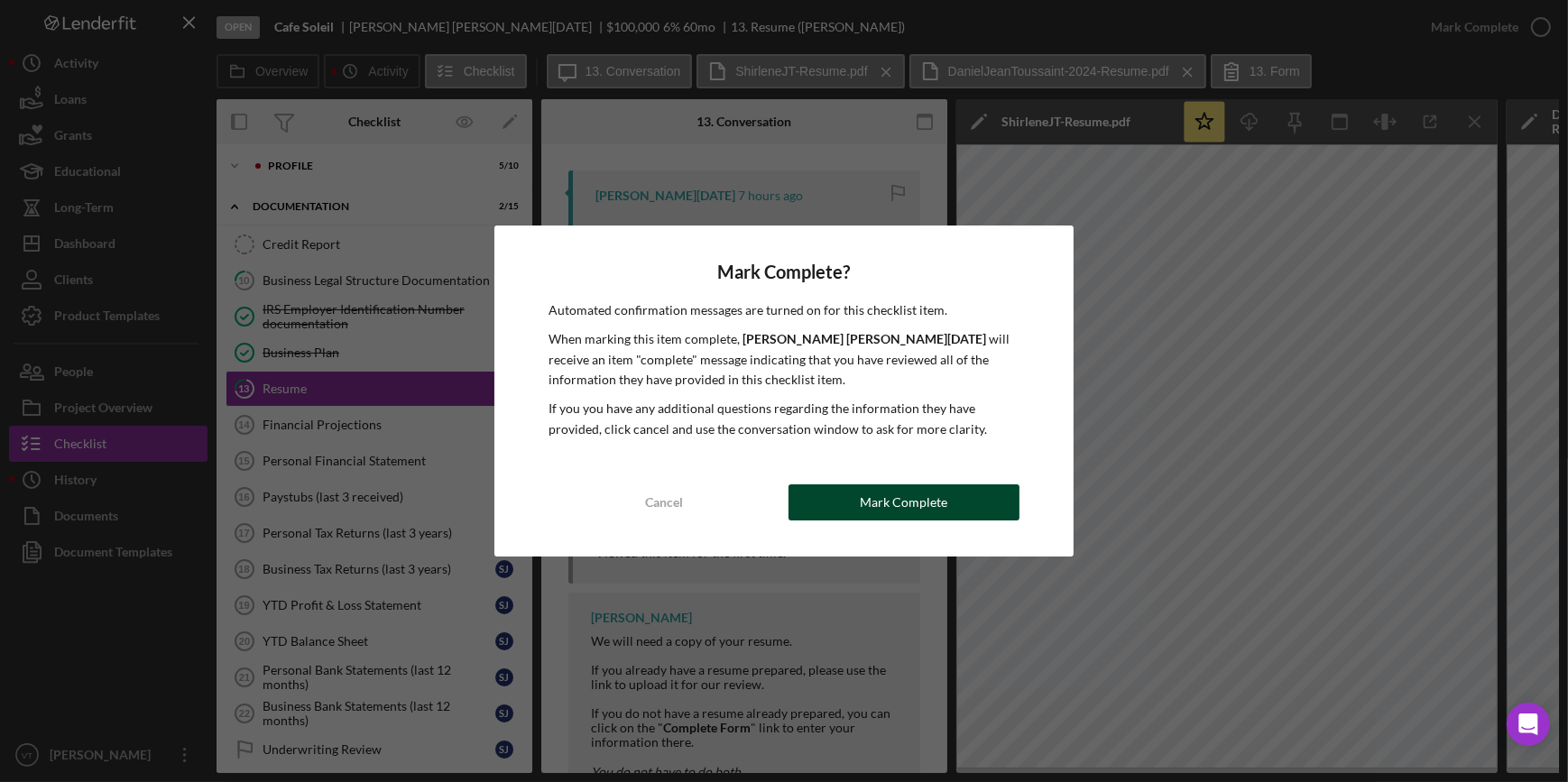
click at [870, 502] on div "Mark Complete" at bounding box center [903, 502] width 88 height 37
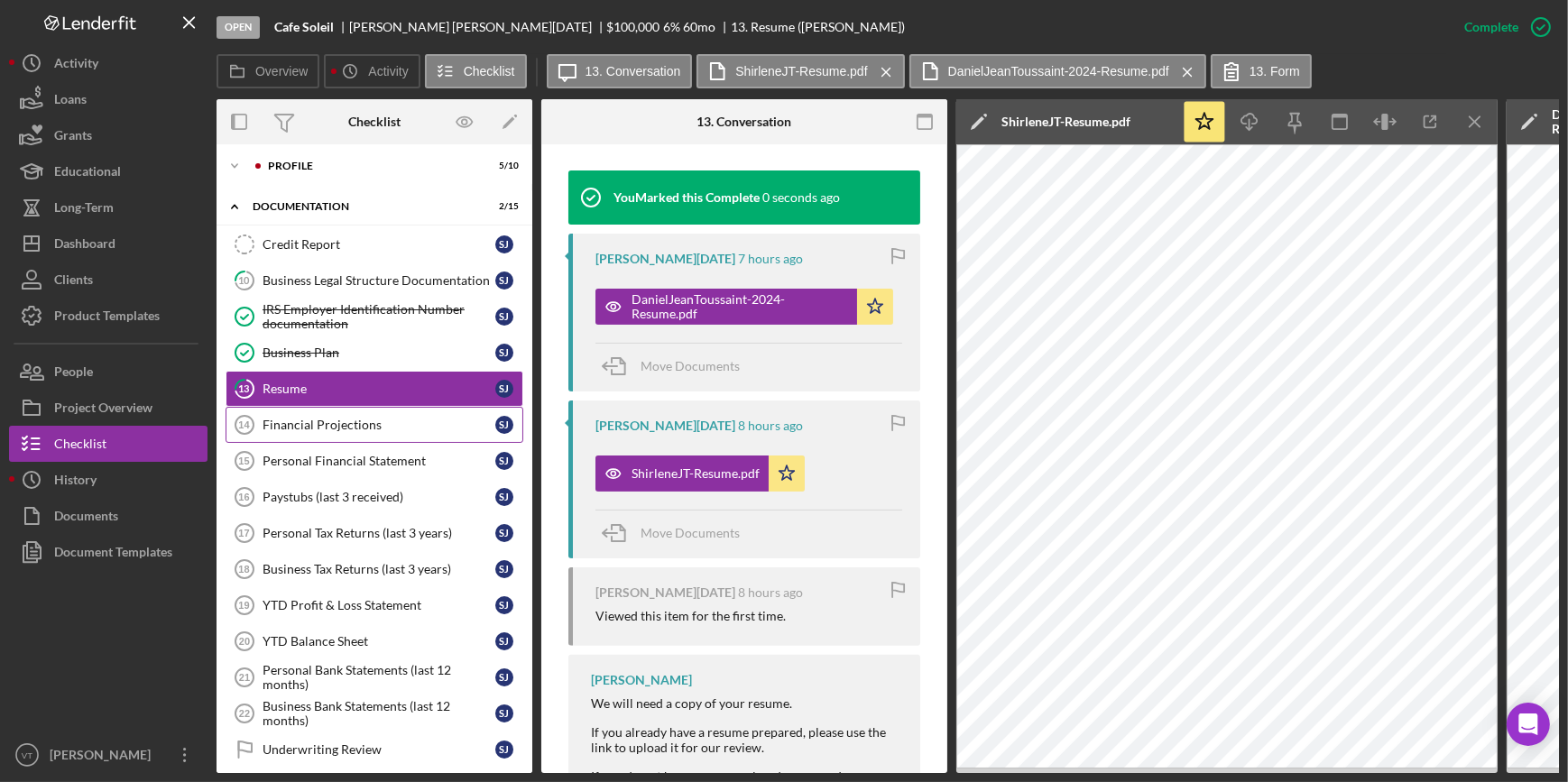
scroll to position [0, 0]
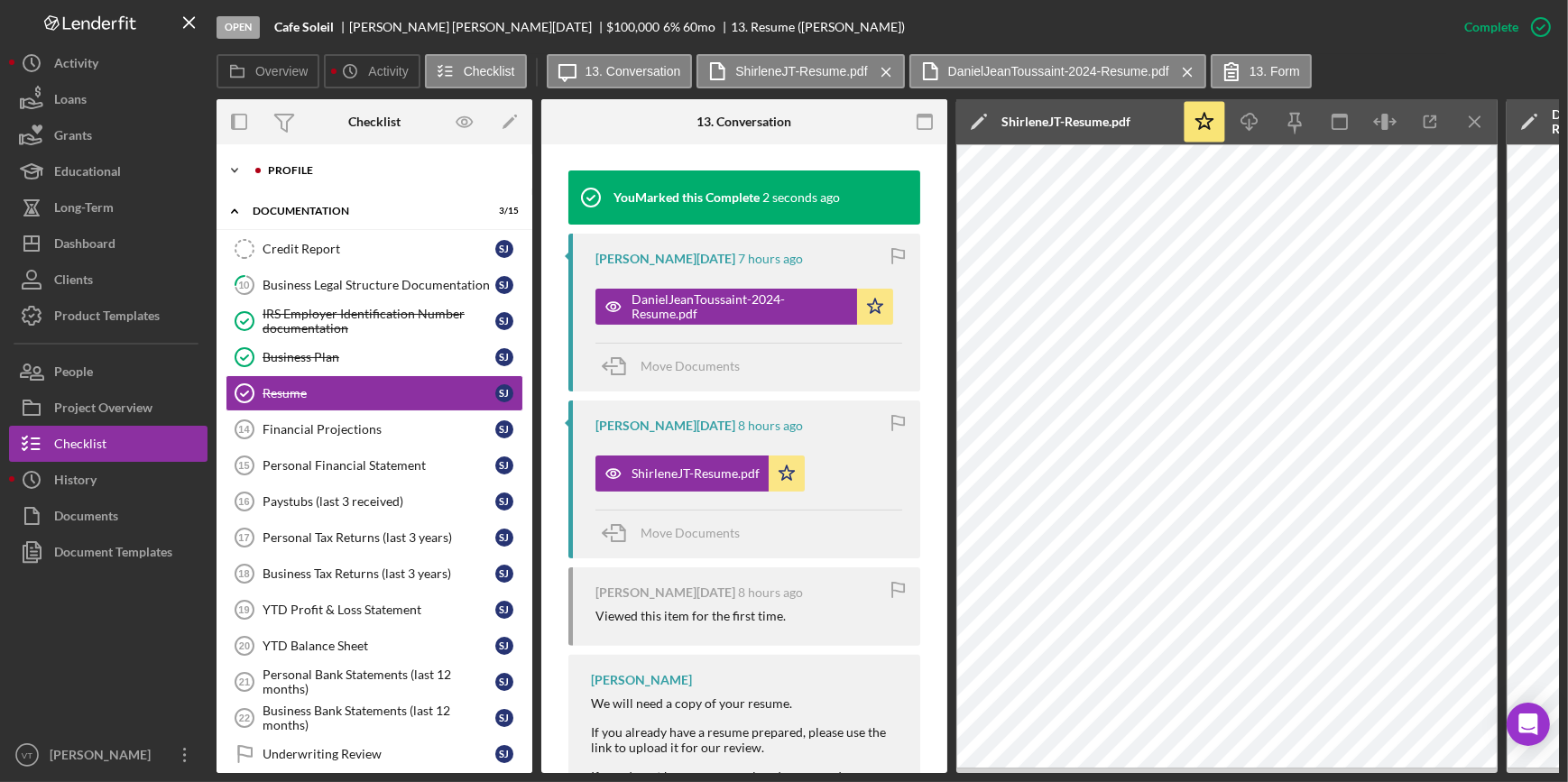
click at [251, 173] on icon "Icon/Expander" at bounding box center [235, 171] width 37 height 37
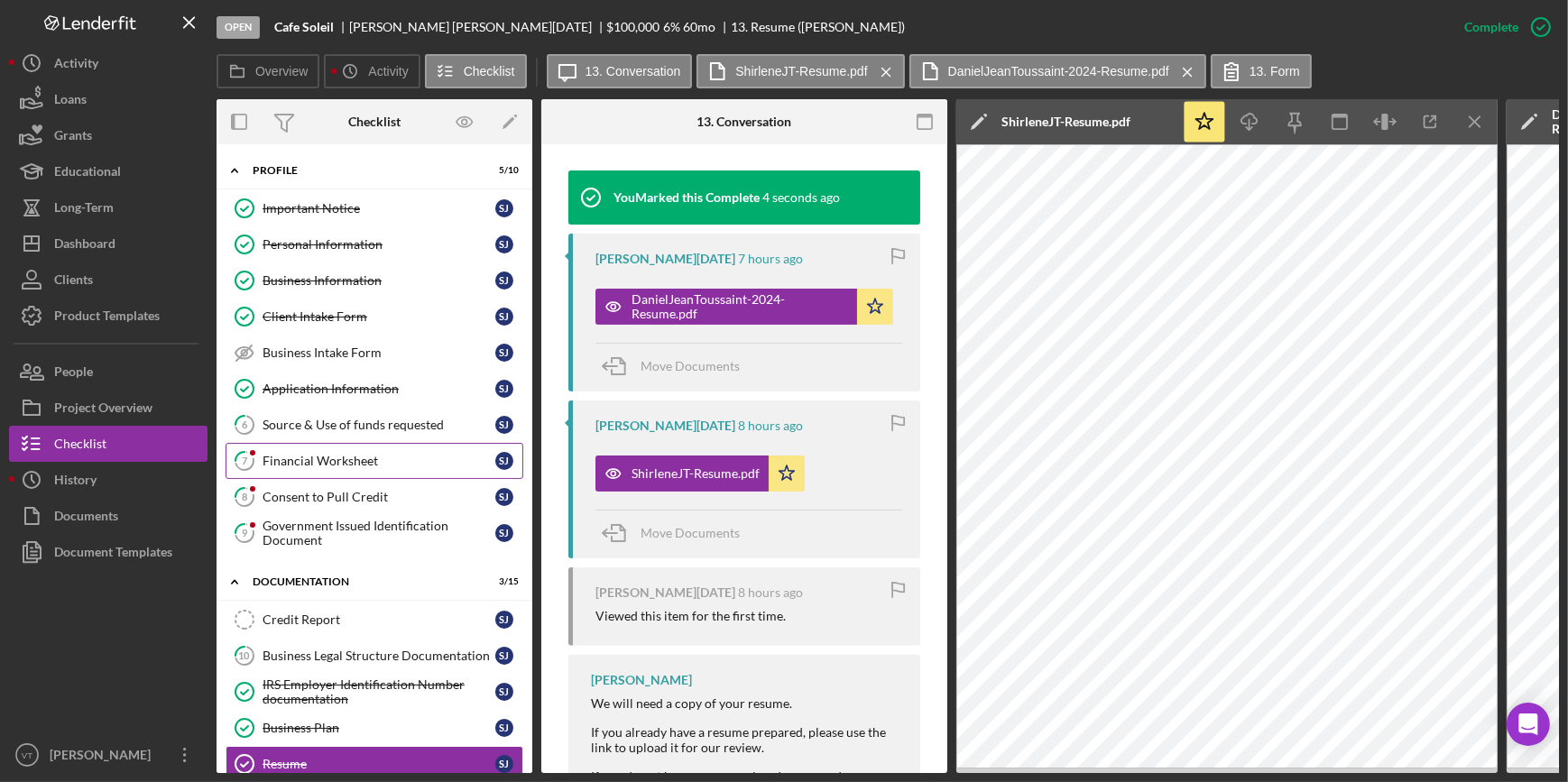
click at [316, 454] on div "Financial Worksheet" at bounding box center [378, 461] width 233 height 15
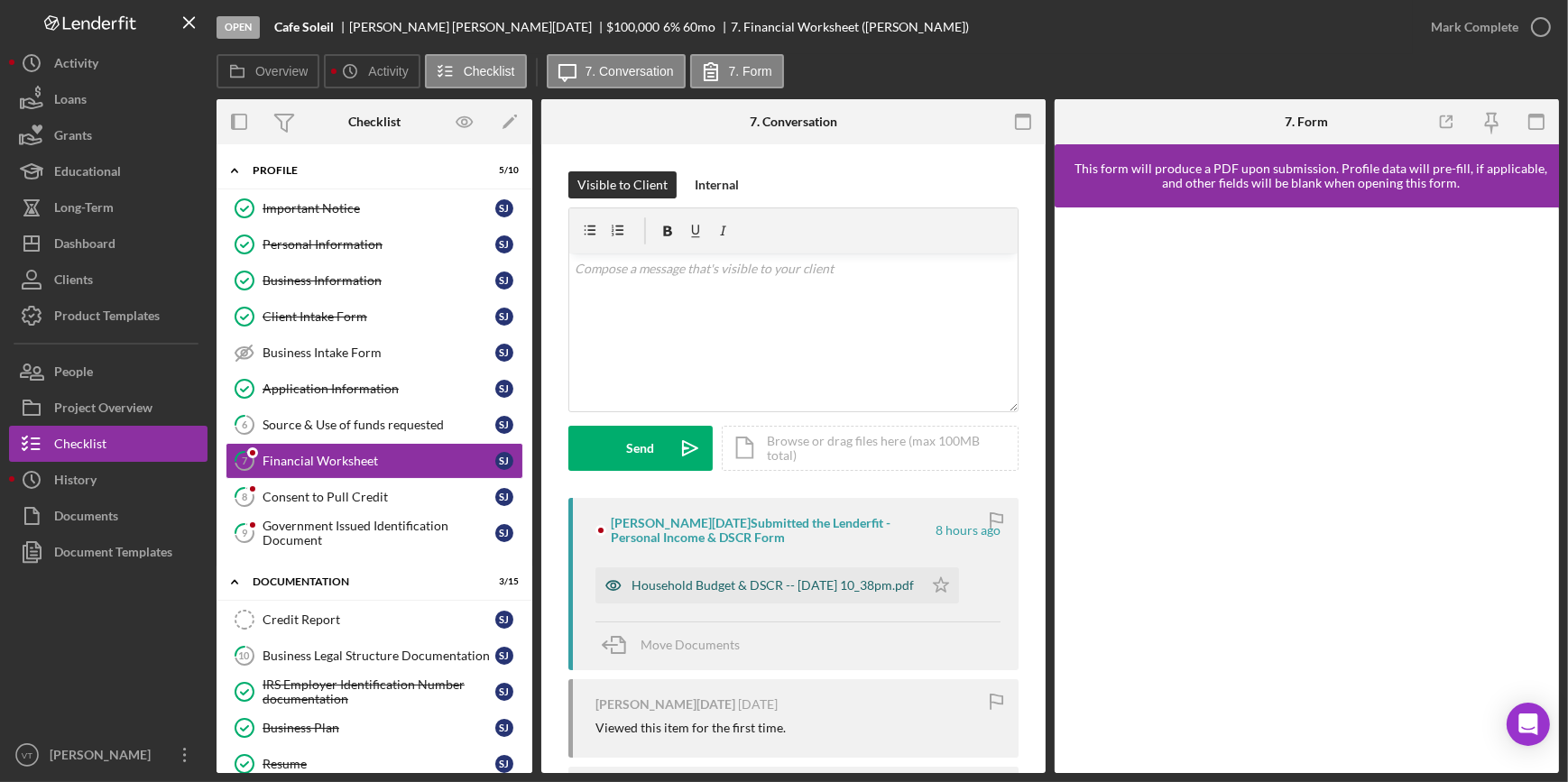
click at [658, 574] on div "Household Budget & DSCR -- 2025-10-01 10_38pm.pdf" at bounding box center [759, 586] width 328 height 37
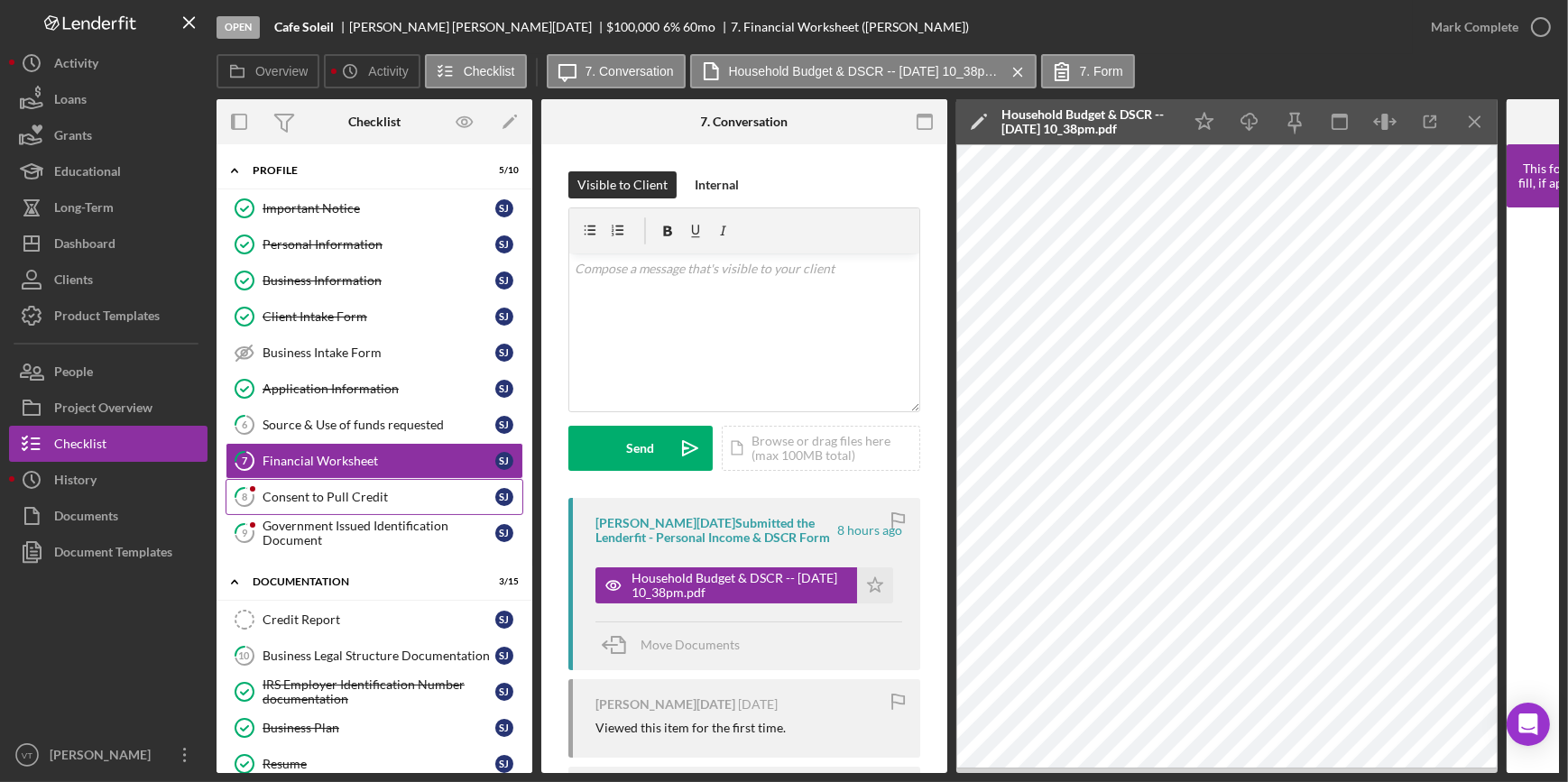
click at [325, 501] on div "Consent to Pull Credit" at bounding box center [378, 497] width 233 height 15
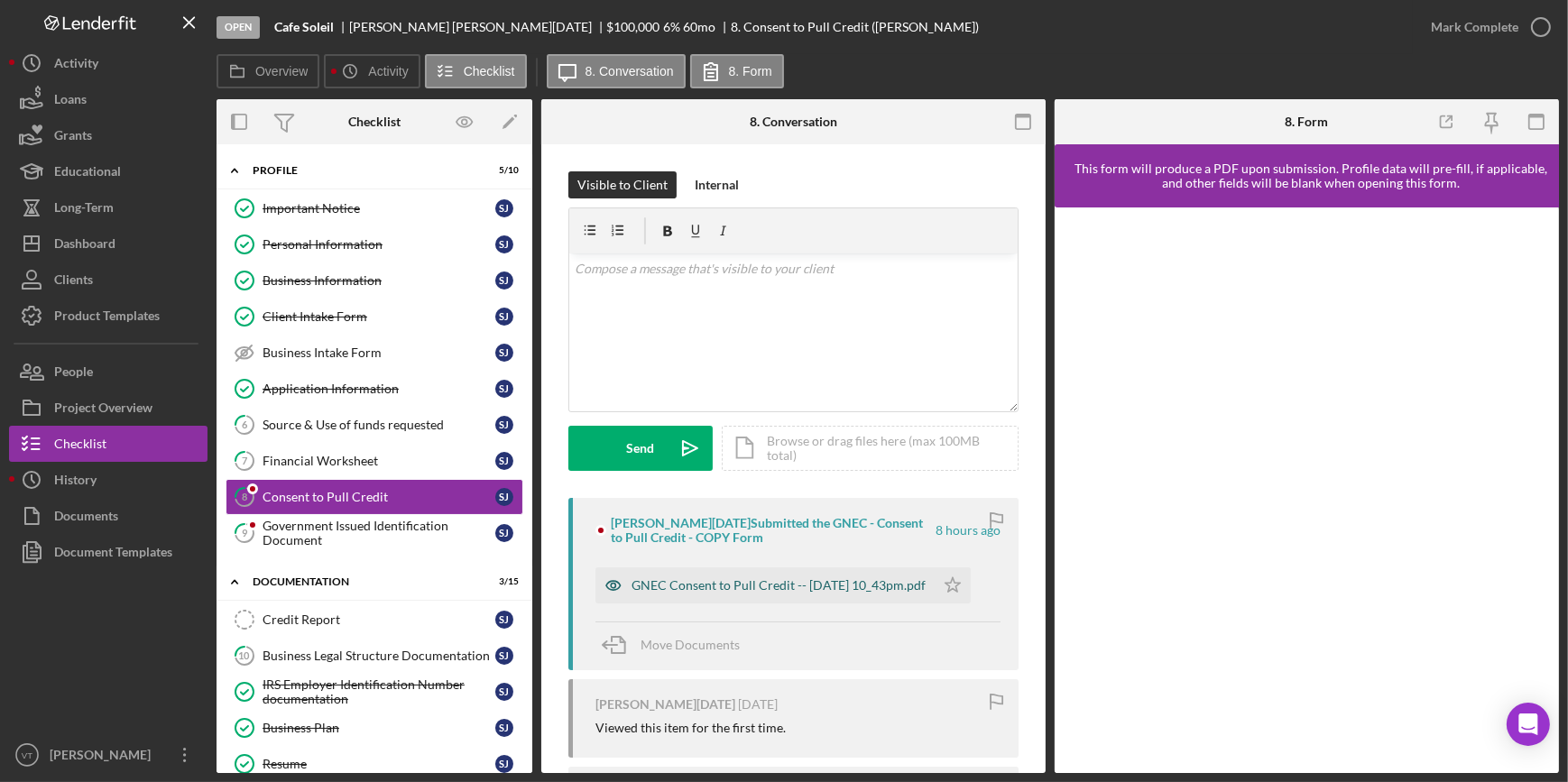
click at [726, 583] on div "GNEC Consent to Pull Credit -- 2025-10-01 10_43pm.pdf" at bounding box center [778, 586] width 294 height 15
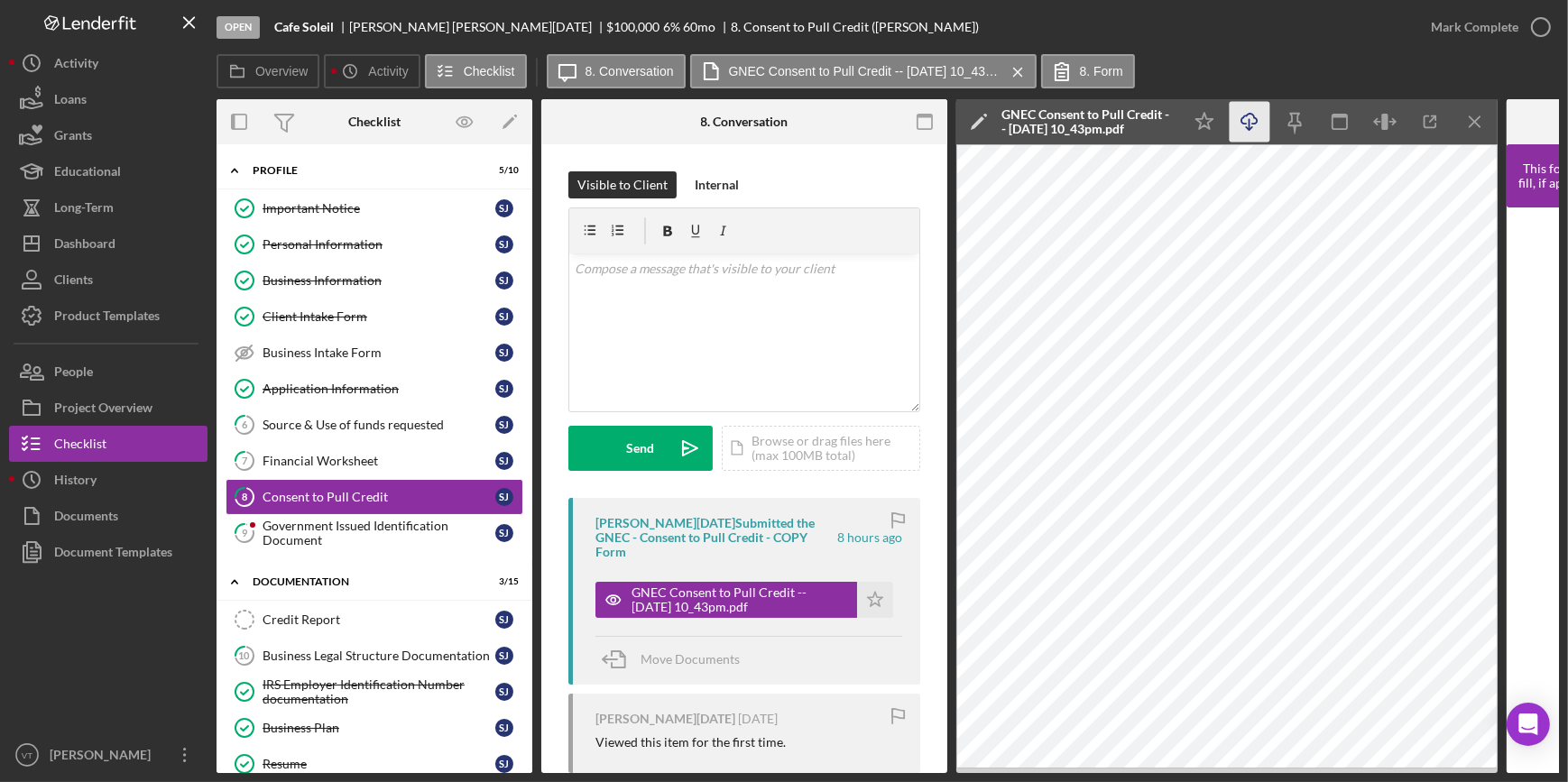
click at [1250, 119] on icon "Icon/Download" at bounding box center [1249, 122] width 40 height 40
click at [256, 533] on icon "9" at bounding box center [244, 533] width 45 height 45
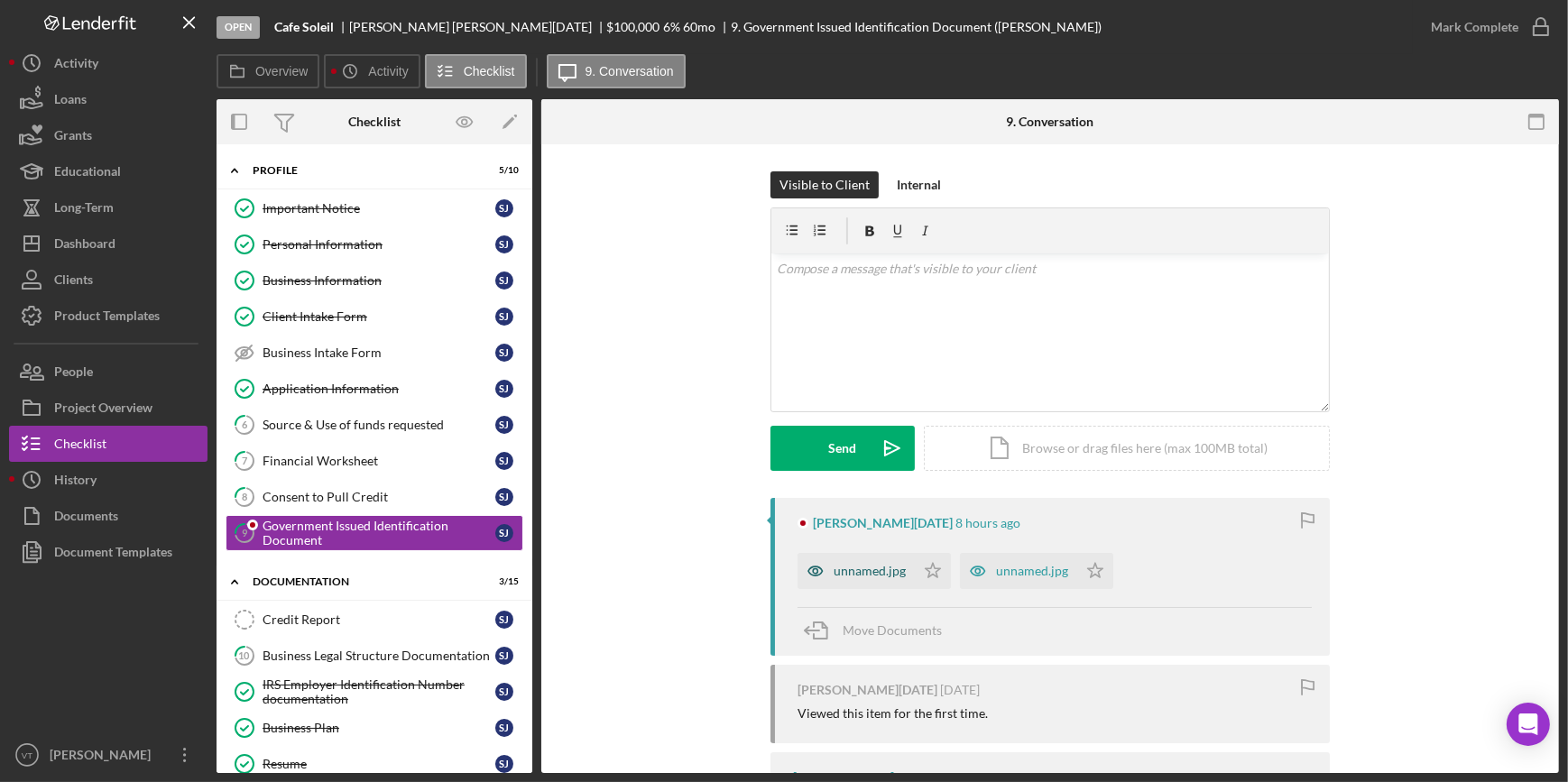
click at [848, 564] on div "unnamed.jpg" at bounding box center [869, 571] width 72 height 15
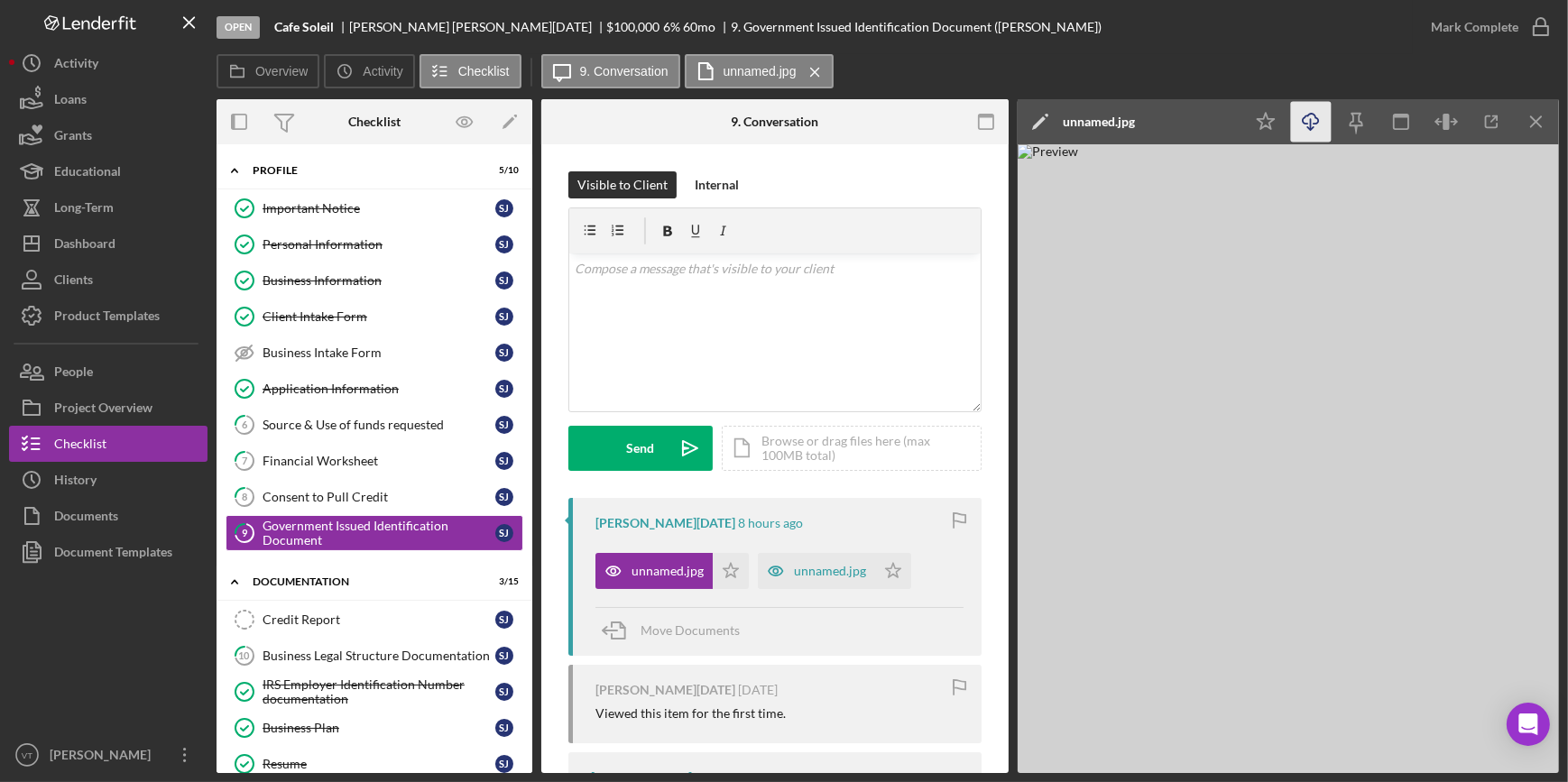
click at [1303, 121] on icon "Icon/Download" at bounding box center [1311, 122] width 40 height 40
click at [1466, 34] on div "Mark Complete" at bounding box center [1475, 27] width 88 height 37
click at [724, 569] on icon "Icon/Star" at bounding box center [731, 572] width 37 height 37
click at [1521, 24] on icon "button" at bounding box center [1540, 26] width 45 height 45
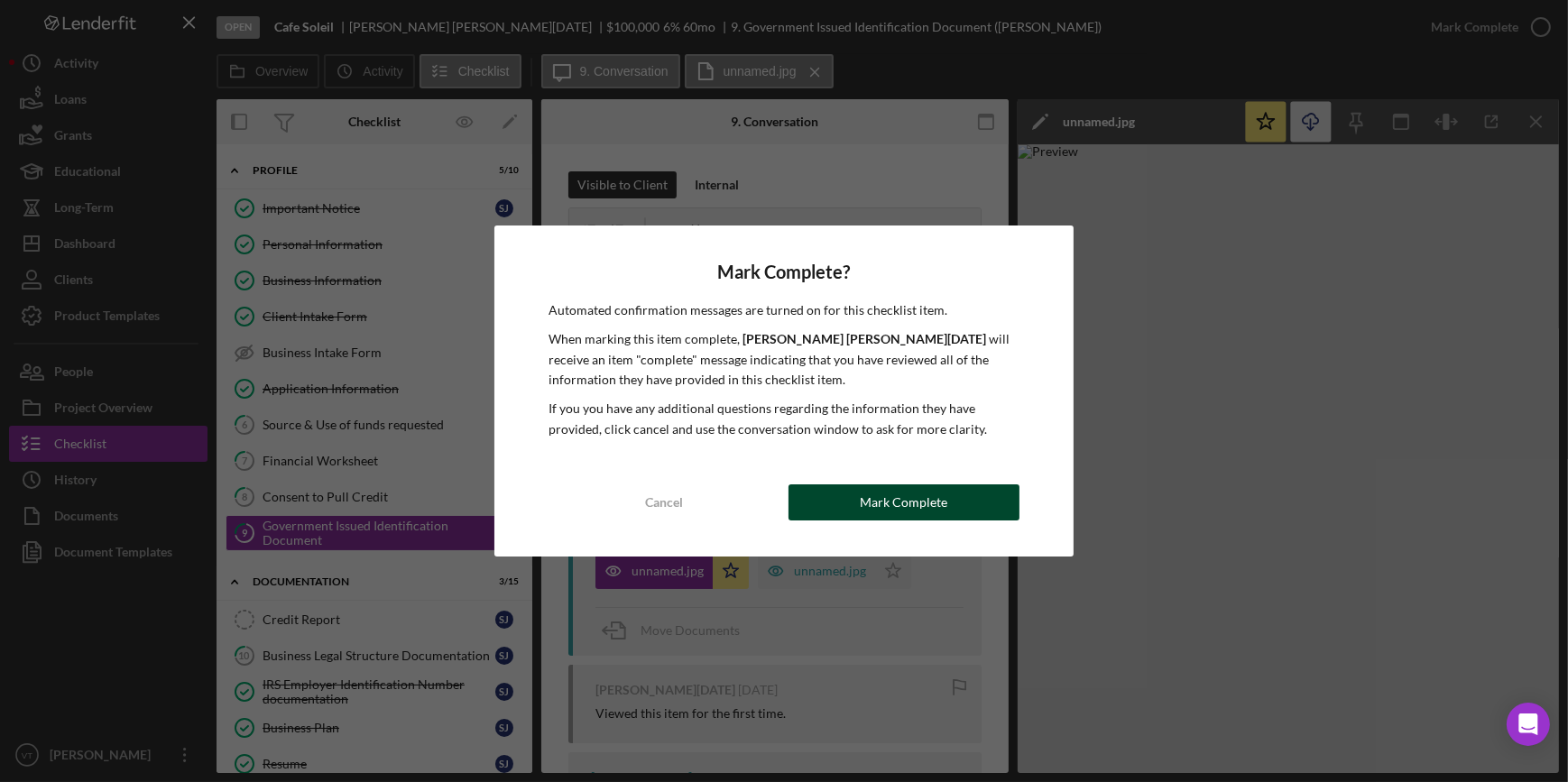
click at [826, 514] on button "Mark Complete" at bounding box center [903, 502] width 231 height 37
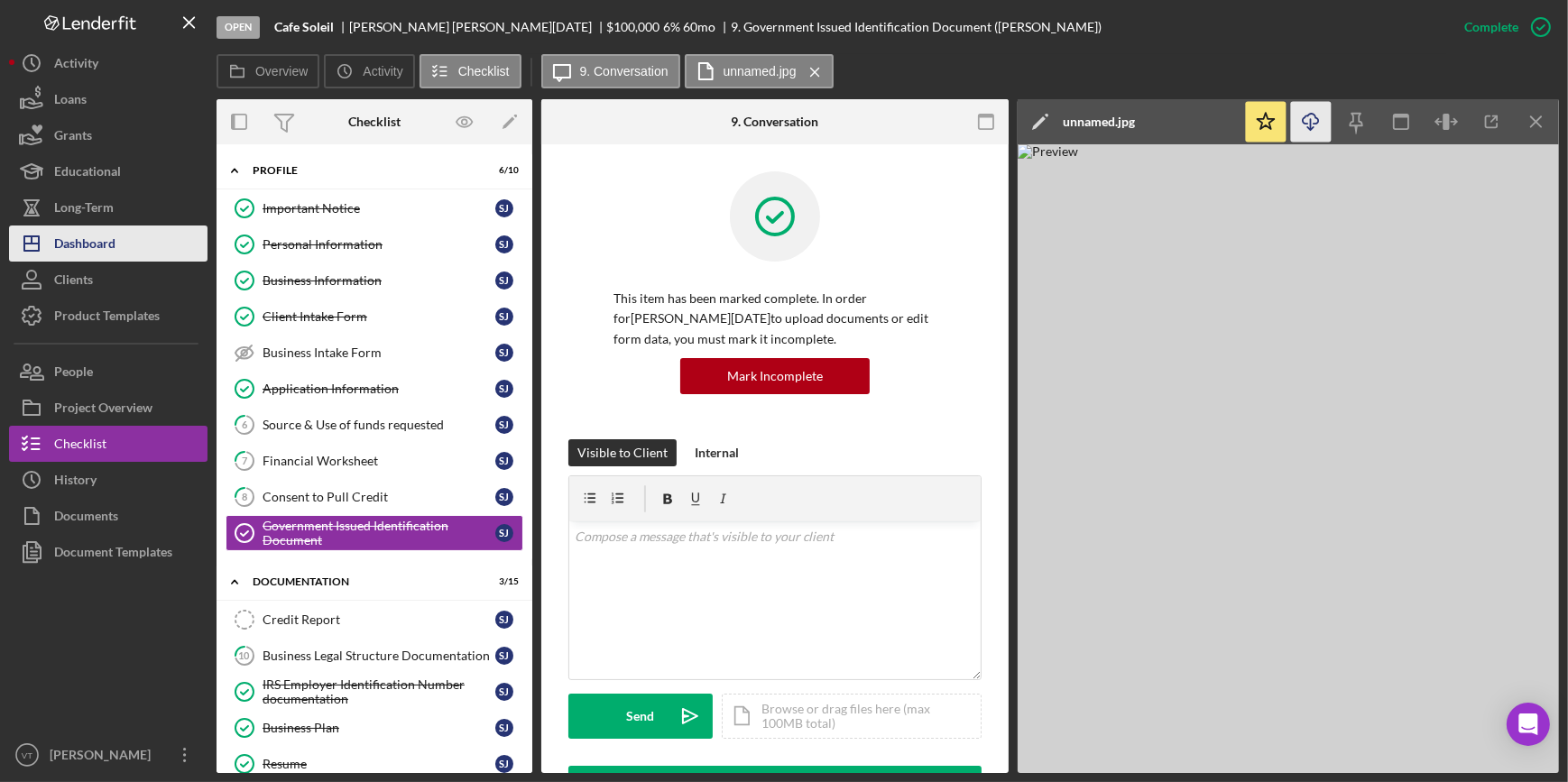
click at [151, 244] on button "Icon/Dashboard Dashboard" at bounding box center [108, 244] width 198 height 37
